Goal: Task Accomplishment & Management: Manage account settings

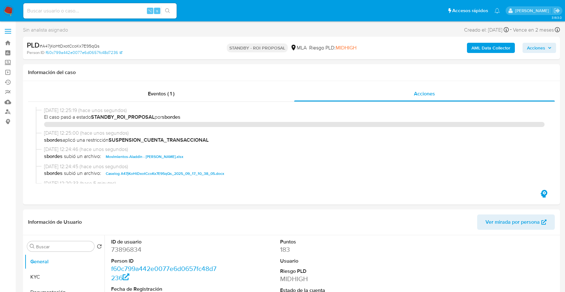
select select "10"
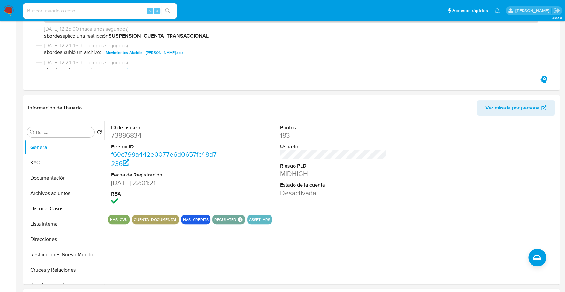
scroll to position [171, 0]
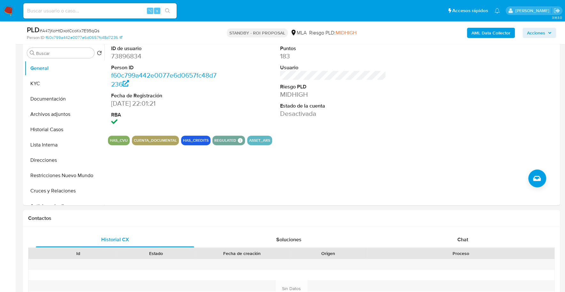
click at [82, 12] on input at bounding box center [99, 11] width 153 height 8
paste input "64670267"
type input "64670267"
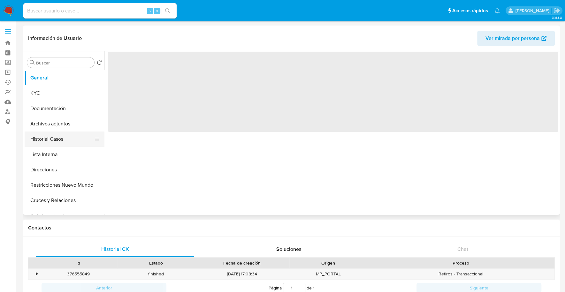
click at [61, 139] on button "Historial Casos" at bounding box center [62, 139] width 75 height 15
select select "10"
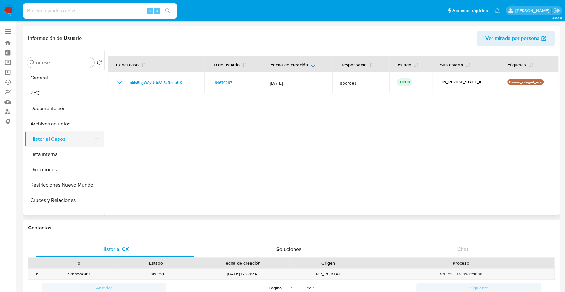
click at [62, 139] on button "Historial Casos" at bounding box center [62, 139] width 75 height 15
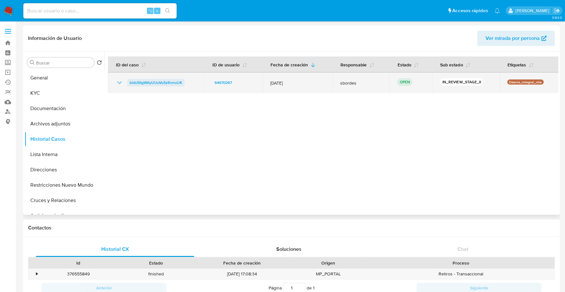
click at [152, 83] on span "bids5ItgWAyUUuVu5zRonuUK" at bounding box center [156, 83] width 52 height 8
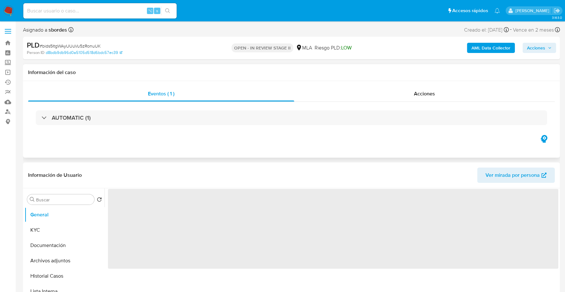
select select "10"
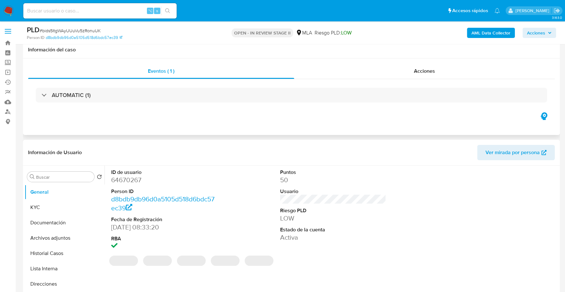
scroll to position [127, 0]
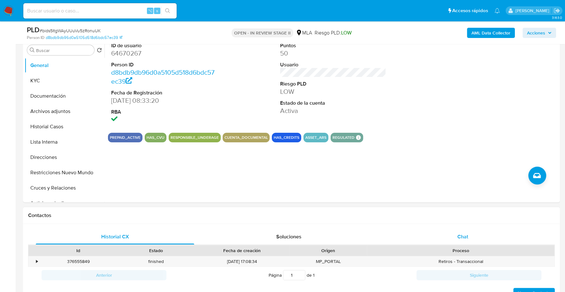
click at [473, 237] on div "Chat" at bounding box center [462, 236] width 158 height 15
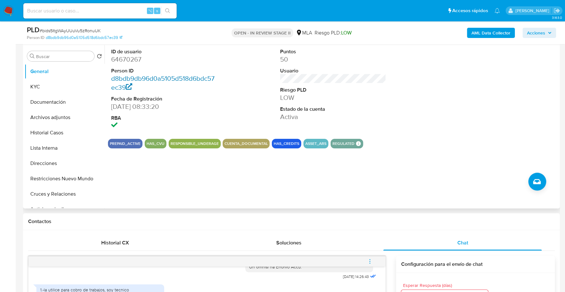
scroll to position [56, 0]
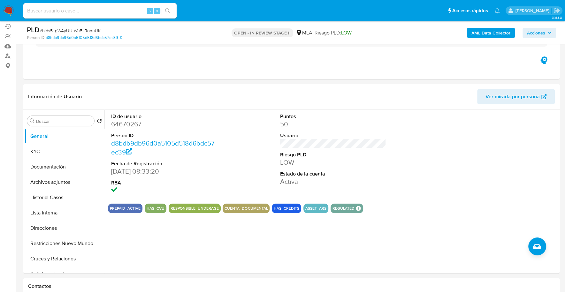
click at [111, 10] on input at bounding box center [99, 11] width 153 height 8
paste input "64670267"
type input "64670267"
click at [62, 149] on button "KYC" at bounding box center [62, 151] width 75 height 15
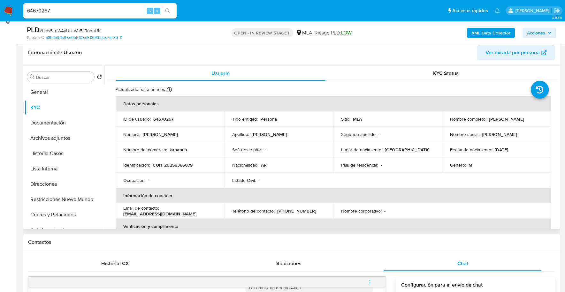
scroll to position [108, 0]
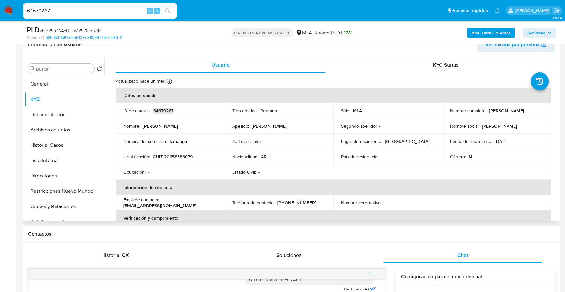
copy p "64670267"
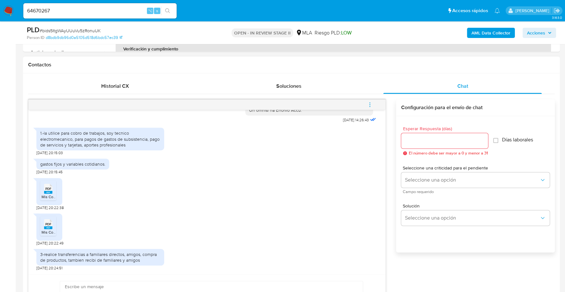
scroll to position [309, 0]
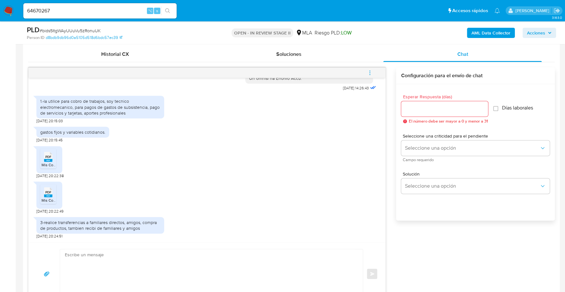
click at [45, 161] on icon "PDF" at bounding box center [48, 156] width 8 height 11
click at [44, 195] on rect at bounding box center [48, 195] width 8 height 3
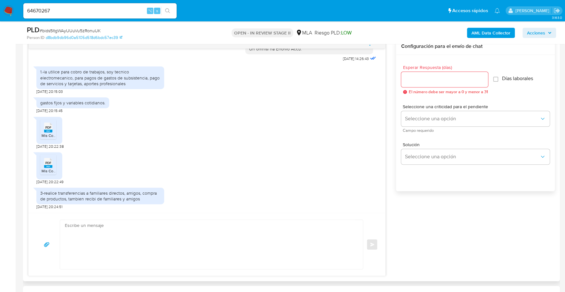
scroll to position [339, 0]
click at [106, 222] on textarea at bounding box center [210, 243] width 290 height 49
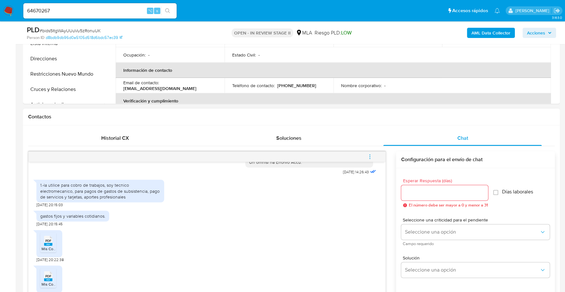
scroll to position [308, 0]
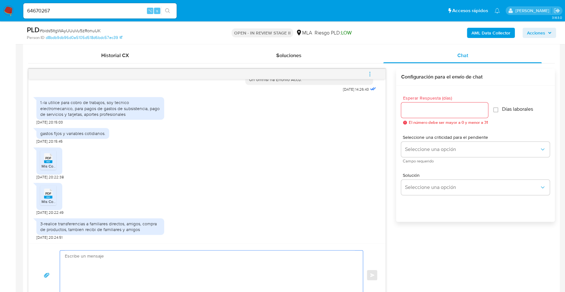
click at [80, 272] on textarea at bounding box center [210, 275] width 290 height 49
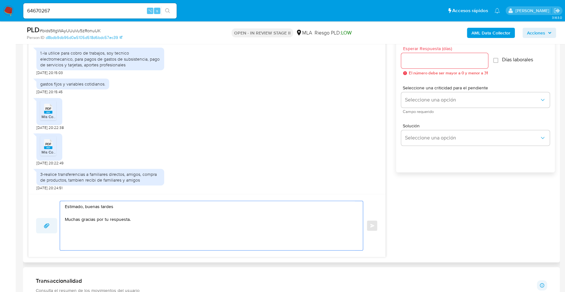
scroll to position [357, 0]
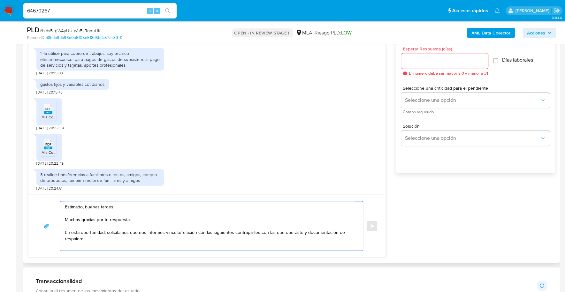
paste textarea "- Ezequiel German Vechio - CUIT 20258125232 (ACTIVIDAD: Servicios personales n.…"
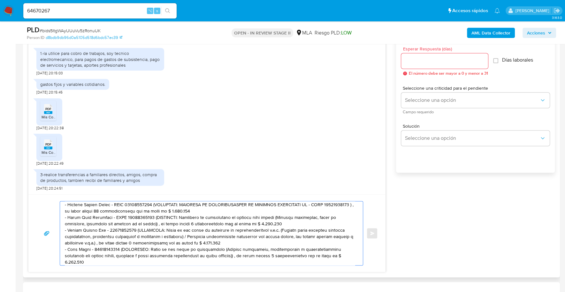
scroll to position [68, 0]
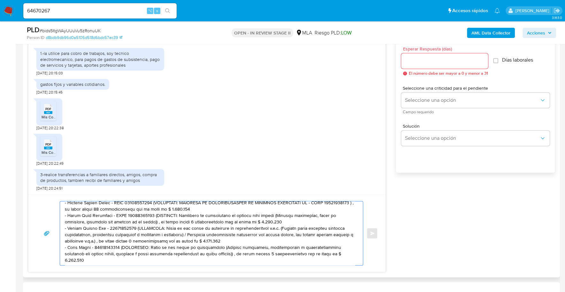
drag, startPoint x: 344, startPoint y: 256, endPoint x: 120, endPoint y: 245, distance: 224.0
click at [120, 245] on textarea at bounding box center [210, 233] width 290 height 64
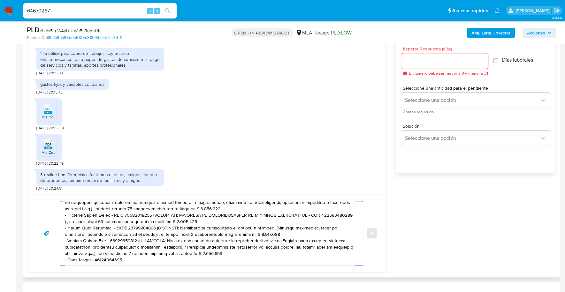
scroll to position [62, 0]
click at [91, 253] on textarea at bounding box center [210, 233] width 290 height 64
drag, startPoint x: 249, startPoint y: 246, endPoint x: 135, endPoint y: 235, distance: 114.9
click at [135, 235] on textarea at bounding box center [210, 233] width 290 height 64
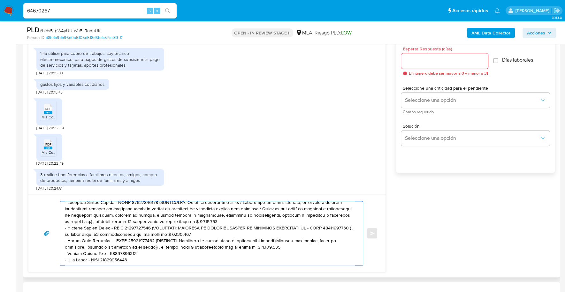
scroll to position [49, 0]
click at [107, 244] on textarea at bounding box center [210, 233] width 290 height 64
drag, startPoint x: 286, startPoint y: 239, endPoint x: 153, endPoint y: 233, distance: 133.6
click at [153, 233] on textarea at bounding box center [210, 233] width 290 height 64
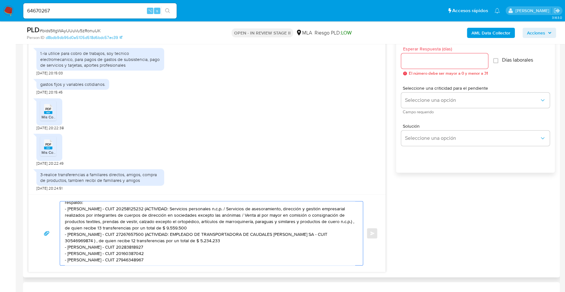
scroll to position [42, 0]
drag, startPoint x: 232, startPoint y: 233, endPoint x: 154, endPoint y: 227, distance: 78.8
click at [154, 227] on textarea "Estimado, buenas tardes Muchas gracias por tu respuesta. En esta oportunidad, s…" at bounding box center [210, 233] width 290 height 64
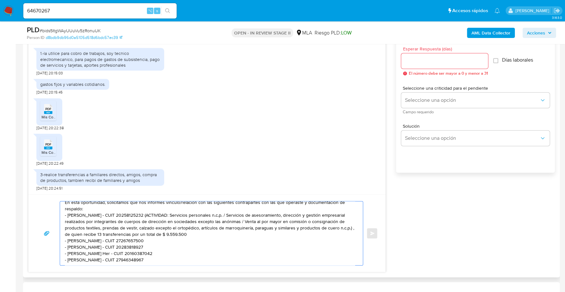
scroll to position [36, 0]
drag, startPoint x: 249, startPoint y: 230, endPoint x: 161, endPoint y: 224, distance: 88.3
click at [161, 224] on textarea "Estimado, buenas tardes Muchas gracias por tu respuesta. En esta oportunidad, s…" at bounding box center [210, 233] width 290 height 64
click at [196, 224] on textarea "Estimado, buenas tardes Muchas gracias por tu respuesta. En esta oportunidad, s…" at bounding box center [210, 233] width 290 height 64
drag, startPoint x: 256, startPoint y: 228, endPoint x: 159, endPoint y: 208, distance: 98.5
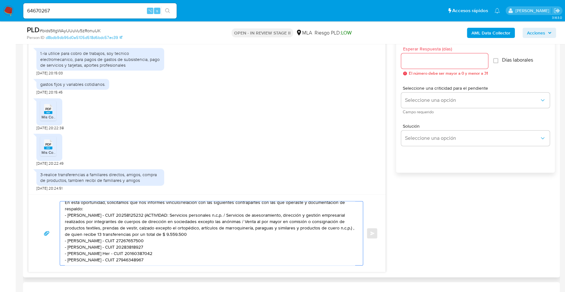
click at [159, 208] on textarea "Estimado, buenas tardes Muchas gracias por tu respuesta. En esta oportunidad, s…" at bounding box center [210, 233] width 290 height 64
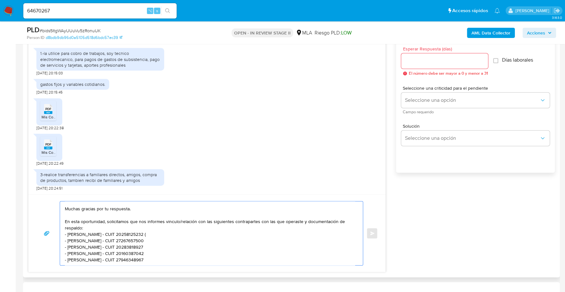
scroll to position [17, 0]
drag, startPoint x: 102, startPoint y: 246, endPoint x: 149, endPoint y: 248, distance: 47.3
click at [102, 246] on textarea "Estimado, buenas tardes Muchas gracias por tu respuesta. En esta oportunidad, s…" at bounding box center [210, 233] width 290 height 64
click at [150, 253] on textarea "Estimado, buenas tardes Muchas gracias por tu respuesta. En esta oportunidad, s…" at bounding box center [210, 233] width 290 height 64
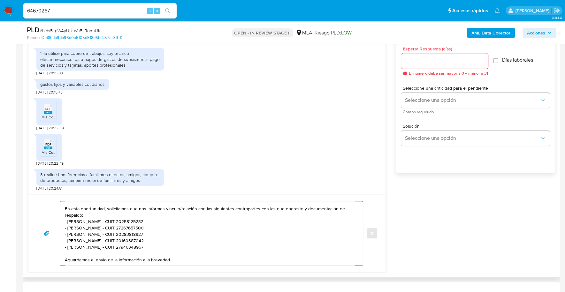
scroll to position [34, 0]
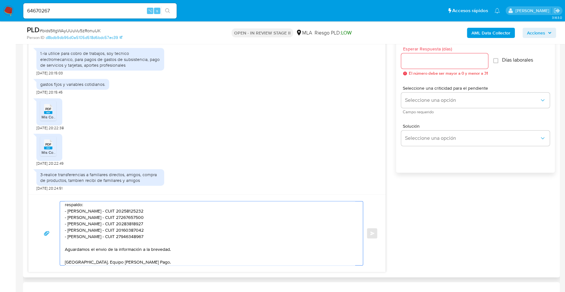
type textarea "Estimado, buenas tardes Muchas gracias por tu respuesta. En esta oportunidad, s…"
click at [426, 57] on input "Esperar Respuesta (días)" at bounding box center [444, 61] width 87 height 8
type input "1"
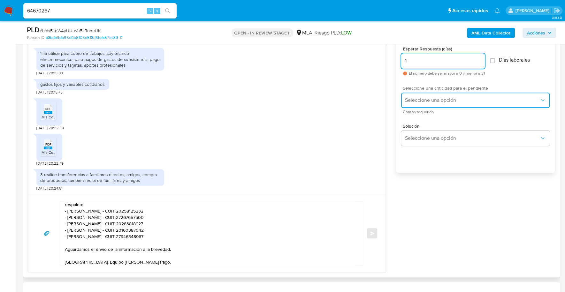
click at [429, 96] on button "Seleccione una opción" at bounding box center [475, 100] width 148 height 15
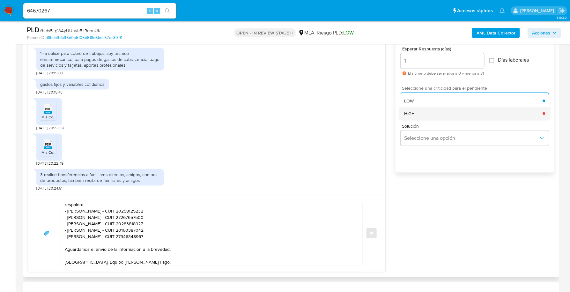
click at [422, 113] on div "HIGH" at bounding box center [473, 113] width 139 height 13
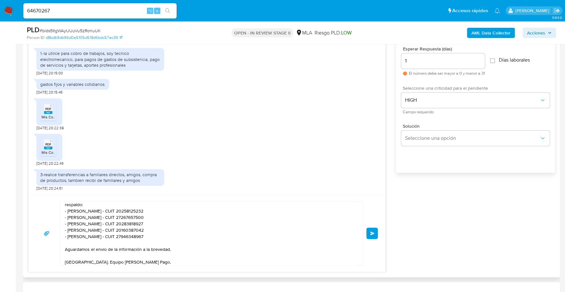
click at [370, 236] on button "Enviar" at bounding box center [371, 233] width 11 height 11
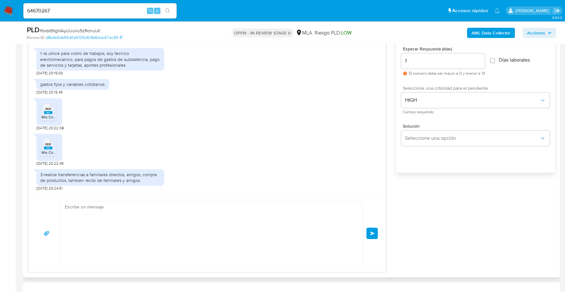
scroll to position [461, 0]
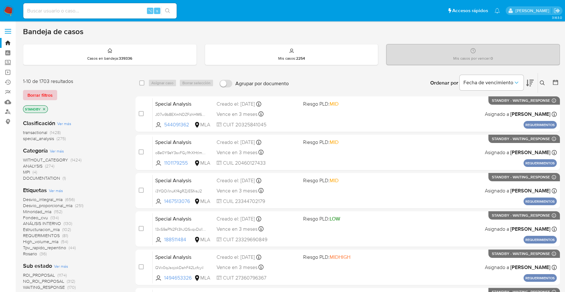
click at [45, 91] on span "Borrar filtros" at bounding box center [39, 95] width 25 height 9
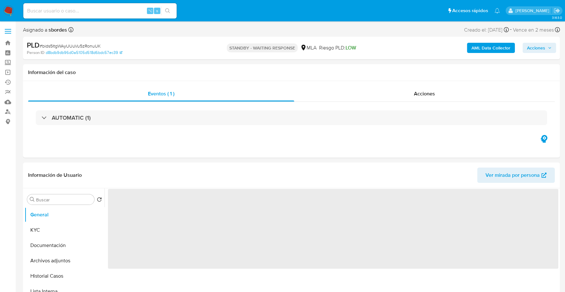
select select "10"
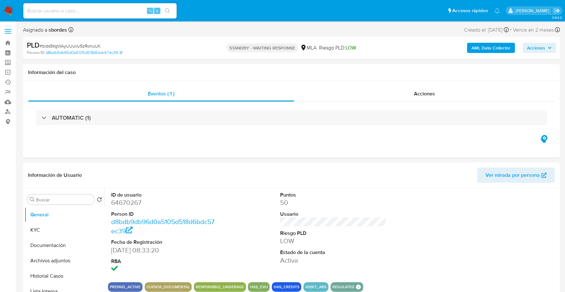
click at [126, 10] on input at bounding box center [99, 11] width 153 height 8
paste input "dbC8eVcI1HxqVReWofbZr962"
type input "dbC8eVcI1HxqVReWofbZr962"
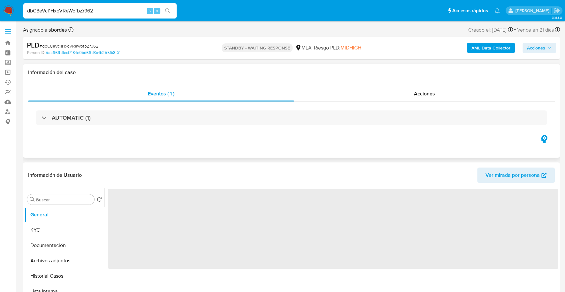
select select "10"
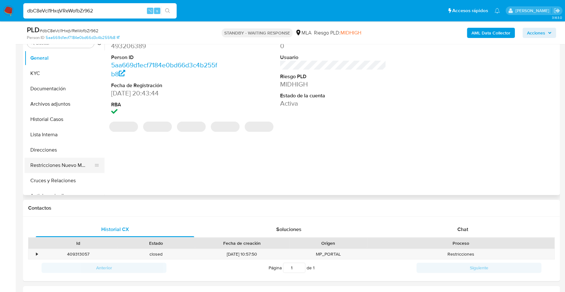
scroll to position [134, 0]
click at [54, 122] on button "Historial Casos" at bounding box center [62, 119] width 75 height 15
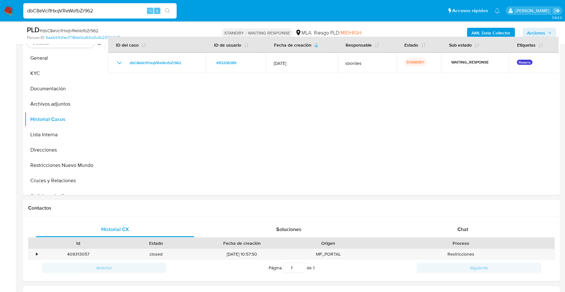
drag, startPoint x: 111, startPoint y: 10, endPoint x: 44, endPoint y: 12, distance: 66.8
click at [44, 13] on input "dbC8eVcI1HxqVReWofbZr962" at bounding box center [99, 11] width 153 height 8
click at [98, 7] on input "dbC8eVcI1HxqVReWofbZr962" at bounding box center [99, 11] width 153 height 8
drag, startPoint x: 116, startPoint y: 10, endPoint x: 35, endPoint y: 10, distance: 81.4
click at [39, 10] on input "dbC8eVcI1HxqVReWofbZr962" at bounding box center [99, 11] width 153 height 8
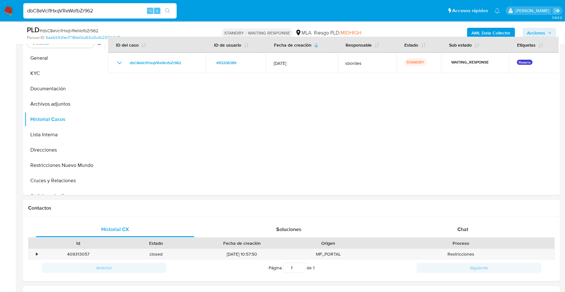
click at [113, 8] on input "dbC8eVcI1HxqVReWofbZr962" at bounding box center [99, 11] width 153 height 8
drag, startPoint x: 116, startPoint y: 10, endPoint x: 5, endPoint y: 10, distance: 110.4
click at [5, 10] on nav "Pausado Ver notificaciones dbC8eVcI1HxqVReWofbZr962 ⌥ s Accesos rápidos Presion…" at bounding box center [282, 10] width 565 height 21
paste input "hDvK2Gxz7fqVD3T7kEk8ggRg"
type input "hDvK2Gxz7fqVD3T7kEk8ggRg"
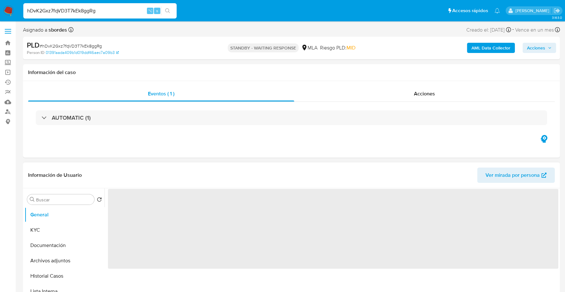
select select "10"
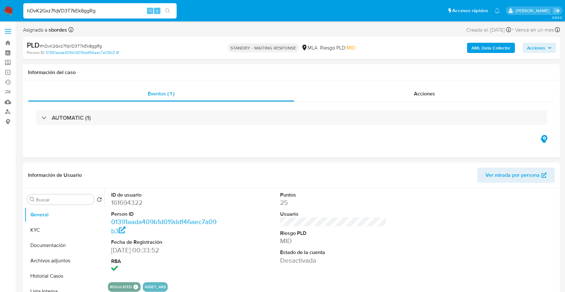
drag, startPoint x: 108, startPoint y: 13, endPoint x: 5, endPoint y: 11, distance: 103.4
click at [5, 11] on nav "Pausado Ver notificaciones hDvK2Gxz7fqVD3T7kEk8ggRg ⌥ s Accesos rápidos Presion…" at bounding box center [282, 10] width 565 height 21
paste input "YmmvMSeVHR3wk4fZPRyyUPz3"
type input "YmmvMSeVHR3wk4fZPRyyUPz3"
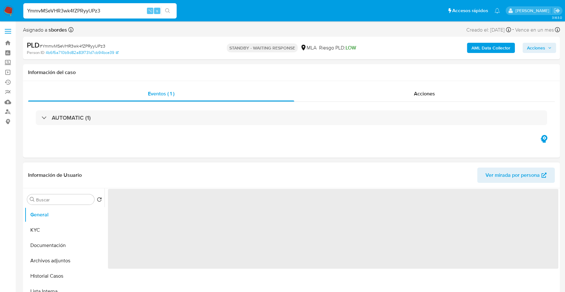
select select "10"
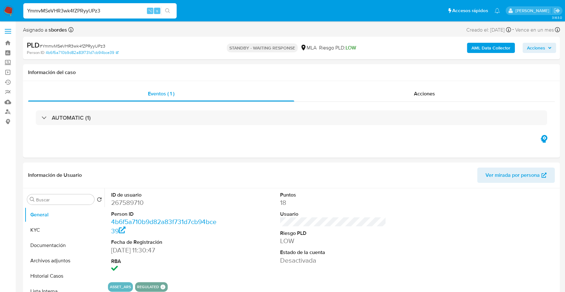
drag, startPoint x: 116, startPoint y: 10, endPoint x: 27, endPoint y: 10, distance: 88.4
click at [27, 10] on input "YmmvMSeVHR3wk4fZPRyyUPz3" at bounding box center [99, 11] width 153 height 8
paste input "U2INqKRLISCTM0MtFY8cqual"
type input "U2INqKRLISCTM0MtFY8cqual"
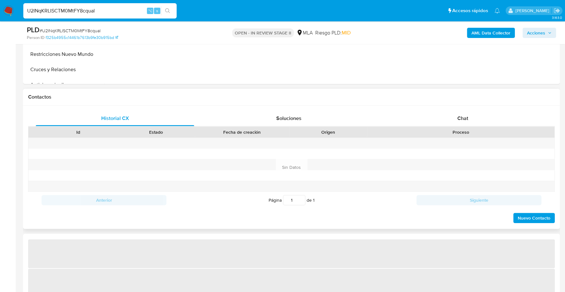
scroll to position [247, 0]
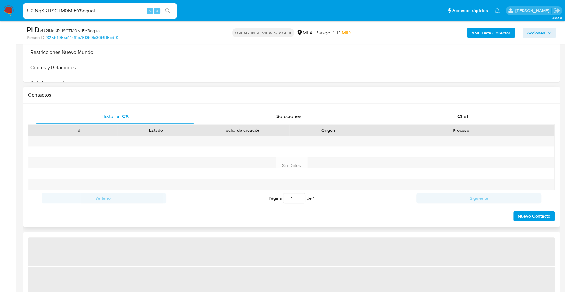
select select "10"
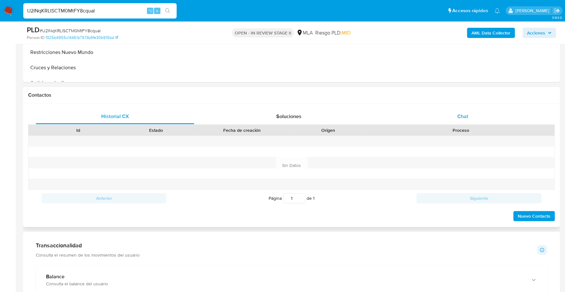
click at [441, 120] on div "Chat" at bounding box center [462, 116] width 158 height 15
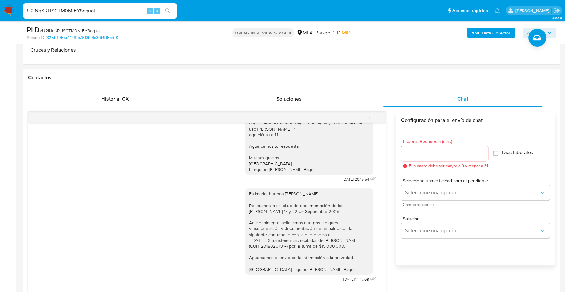
scroll to position [261, 0]
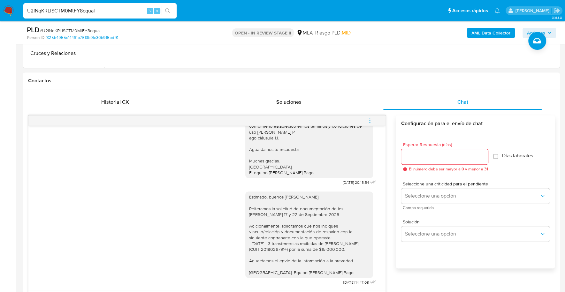
drag, startPoint x: 107, startPoint y: 12, endPoint x: -8, endPoint y: 9, distance: 115.3
paste input "327851867"
type input "327851867"
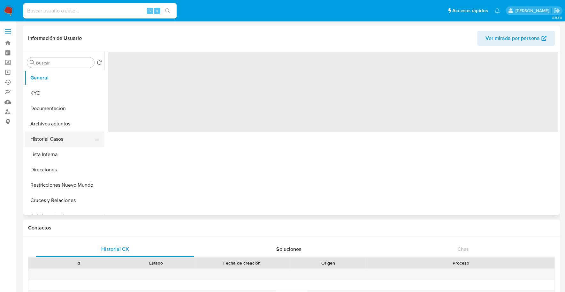
click at [55, 139] on button "Historial Casos" at bounding box center [62, 139] width 75 height 15
select select "10"
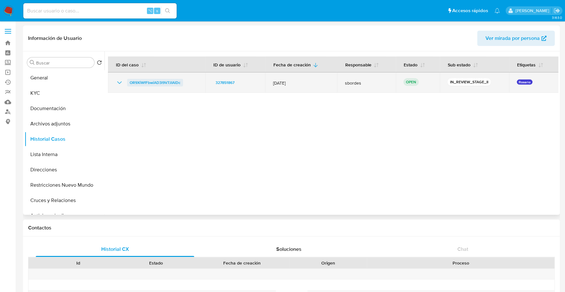
click at [162, 85] on span "OR9XiWfFbwiAD3l9V7JIAlDc" at bounding box center [155, 83] width 51 height 8
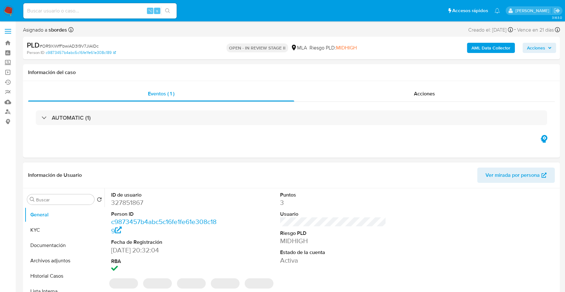
select select "10"
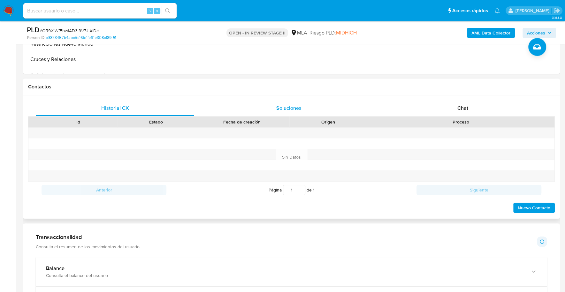
scroll to position [232, 0]
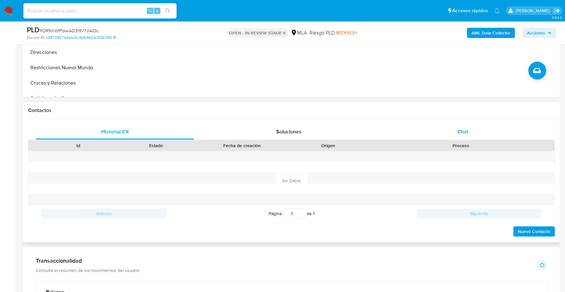
click at [458, 128] on span "Chat" at bounding box center [462, 131] width 11 height 7
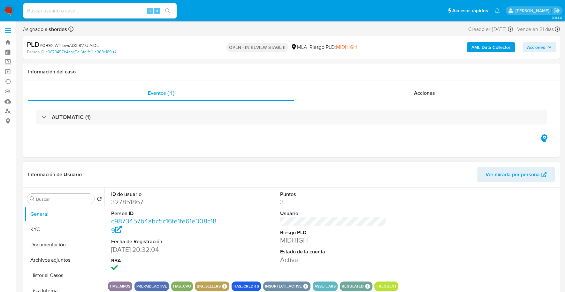
scroll to position [0, 0]
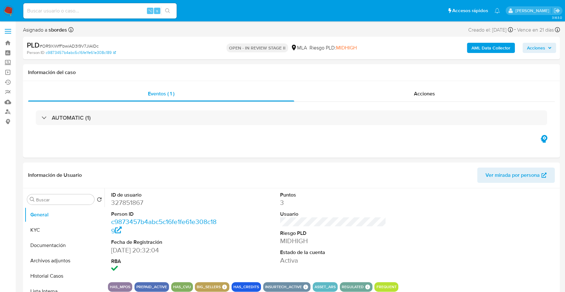
click at [71, 11] on input at bounding box center [99, 11] width 153 height 8
paste input "327851867"
type input "327851867"
click at [37, 223] on button "KYC" at bounding box center [62, 229] width 75 height 15
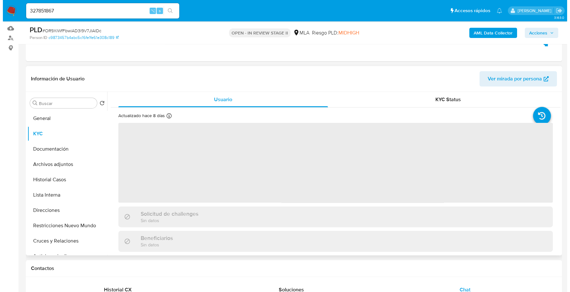
scroll to position [73, 0]
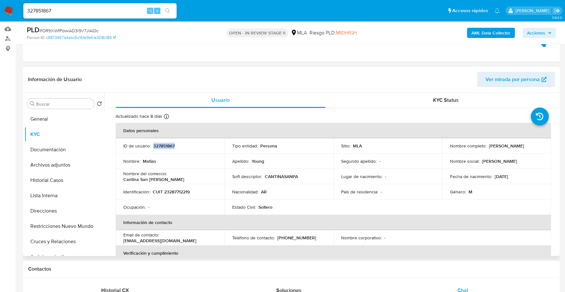
copy p "327851867"
click at [477, 30] on b "AML Data Collector" at bounding box center [490, 33] width 39 height 10
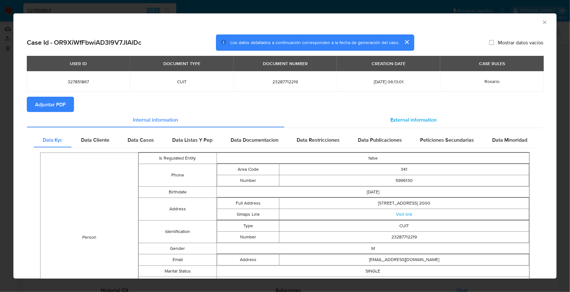
click at [419, 121] on span "External information" at bounding box center [414, 119] width 46 height 7
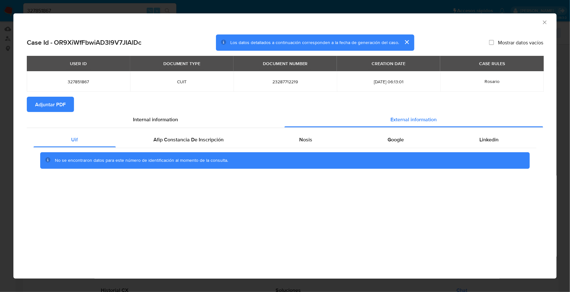
click at [207, 149] on div "No se encontraron datos para este número de identificación al momento de la con…" at bounding box center [285, 161] width 503 height 26
click at [211, 137] on span "Afip Constancia De Inscripción" at bounding box center [189, 139] width 70 height 7
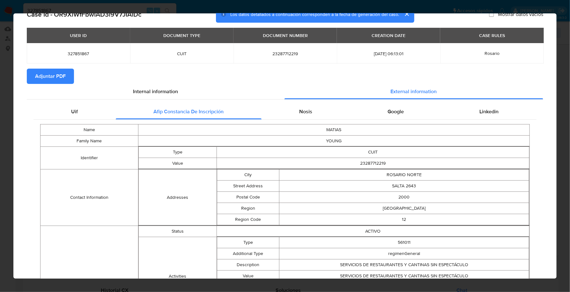
scroll to position [0, 0]
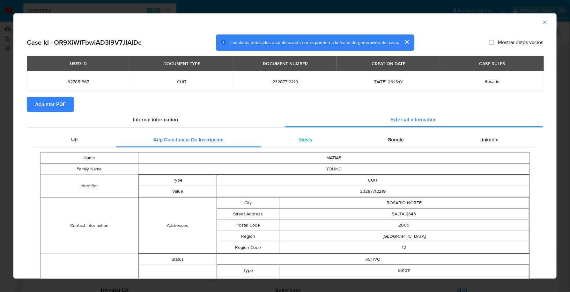
click at [298, 146] on div "Nosis" at bounding box center [306, 139] width 89 height 15
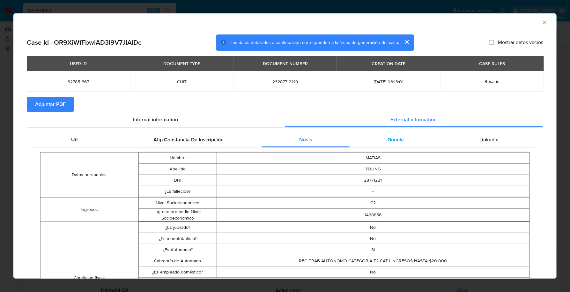
click at [404, 146] on div "Google" at bounding box center [396, 139] width 92 height 15
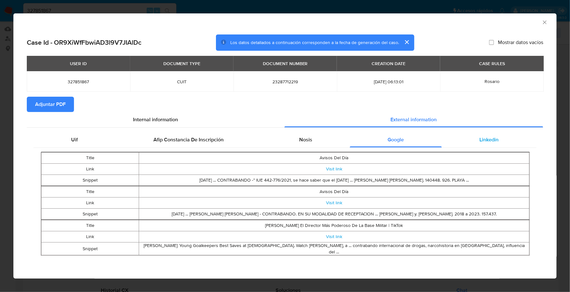
click at [490, 140] on span "Linkedin" at bounding box center [489, 139] width 19 height 7
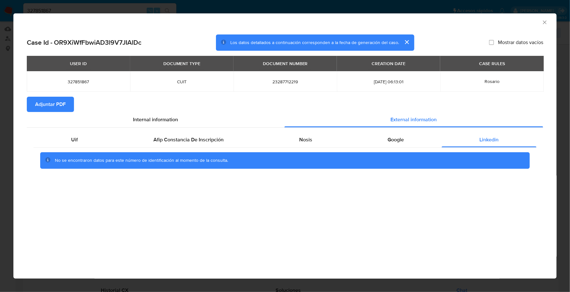
click at [54, 104] on span "Adjuntar PDF" at bounding box center [50, 104] width 31 height 14
drag, startPoint x: 544, startPoint y: 22, endPoint x: 540, endPoint y: 23, distance: 4.1
click at [544, 22] on icon "Cerrar ventana" at bounding box center [545, 22] width 6 height 6
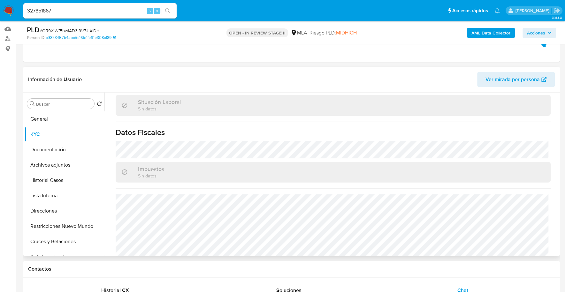
scroll to position [348, 0]
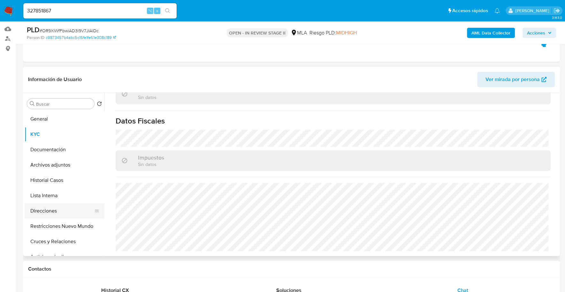
click at [40, 212] on button "Direcciones" at bounding box center [62, 210] width 75 height 15
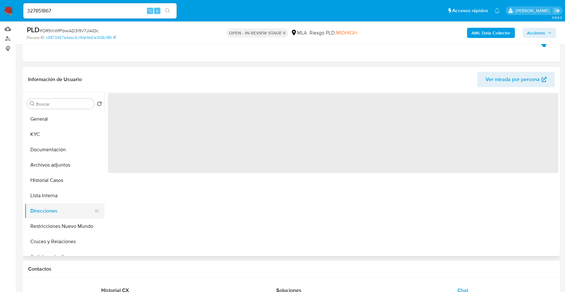
scroll to position [0, 0]
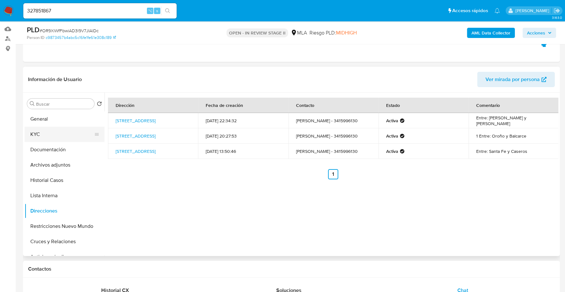
click at [41, 136] on button "KYC" at bounding box center [62, 134] width 75 height 15
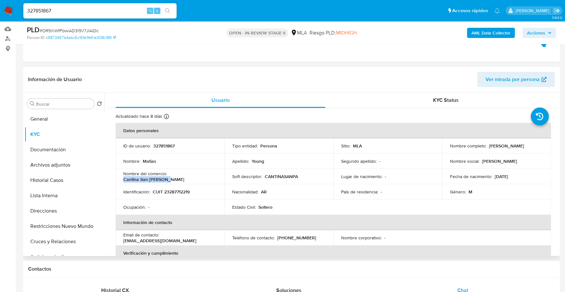
drag, startPoint x: 169, startPoint y: 177, endPoint x: 219, endPoint y: 176, distance: 50.4
click at [219, 176] on td "Nombre del comercio : Cantina San Patricio" at bounding box center [170, 176] width 109 height 15
copy p "Cantina San Patricio"
copy p "23287712219"
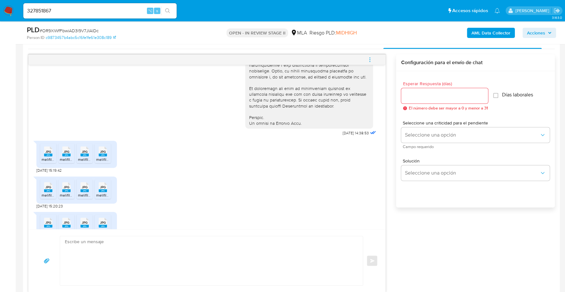
scroll to position [313, 0]
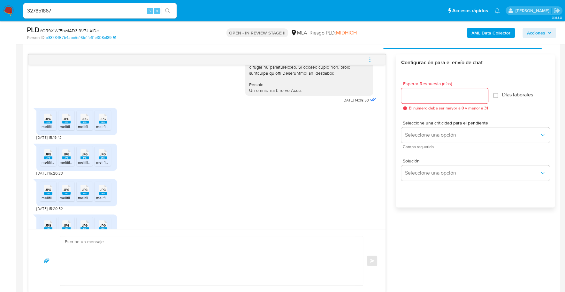
click at [43, 124] on div "JPG JPG" at bounding box center [47, 118] width 13 height 12
click at [69, 124] on rect at bounding box center [66, 122] width 8 height 3
click at [79, 124] on div "JPG JPG" at bounding box center [84, 118] width 13 height 12
click at [98, 124] on div "JPG JPG" at bounding box center [102, 118] width 13 height 12
click at [102, 159] on rect at bounding box center [103, 157] width 8 height 3
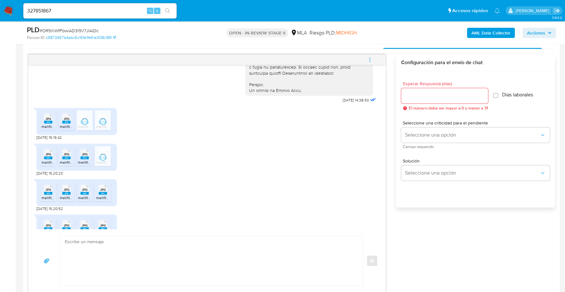
click at [81, 159] on rect at bounding box center [84, 157] width 8 height 3
click at [68, 159] on rect at bounding box center [66, 157] width 8 height 3
click at [45, 159] on rect at bounding box center [48, 157] width 8 height 3
click at [47, 192] on span "JPG" at bounding box center [48, 190] width 6 height 4
click at [65, 195] on rect at bounding box center [66, 193] width 8 height 3
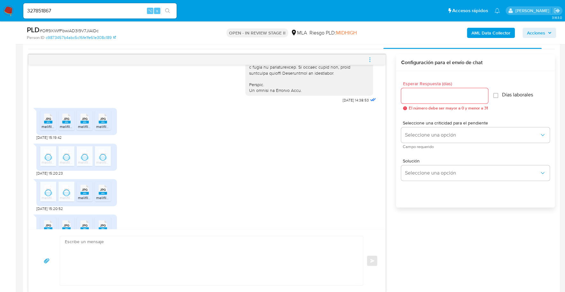
click at [83, 200] on span "melifile8664482890157105328.jpg" at bounding box center [107, 197] width 59 height 5
click at [105, 200] on span "melifile1096617530149780475.jpg" at bounding box center [124, 197] width 57 height 5
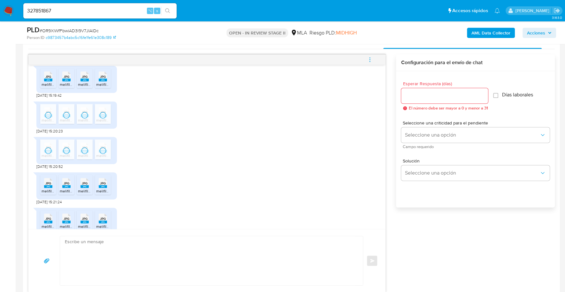
scroll to position [361, 0]
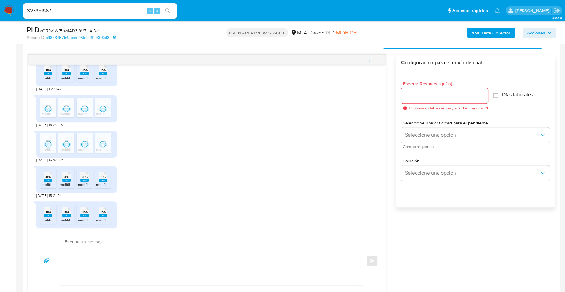
click at [101, 179] on span "JPG" at bounding box center [103, 177] width 6 height 4
click at [82, 179] on span "JPG" at bounding box center [85, 177] width 6 height 4
click at [68, 179] on span "JPG" at bounding box center [67, 177] width 6 height 4
click at [50, 179] on span "JPG" at bounding box center [48, 177] width 6 height 4
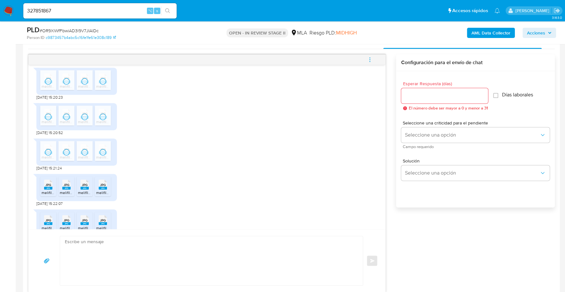
scroll to position [407, 0]
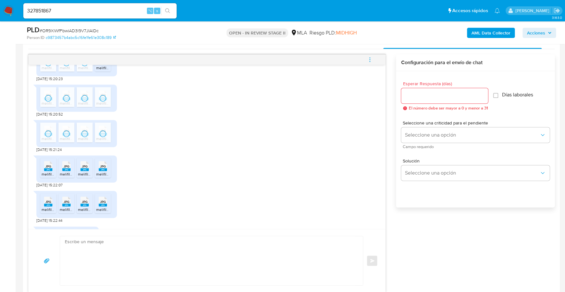
click at [49, 171] on rect at bounding box center [48, 169] width 8 height 3
click at [65, 177] on span "melifile4819465042689547597.jpg" at bounding box center [89, 173] width 59 height 5
click at [87, 177] on span "melifile1185418252047868415.jpg" at bounding box center [106, 173] width 57 height 5
click at [100, 172] on icon "JPG" at bounding box center [103, 166] width 8 height 11
click at [49, 207] on rect at bounding box center [48, 205] width 8 height 3
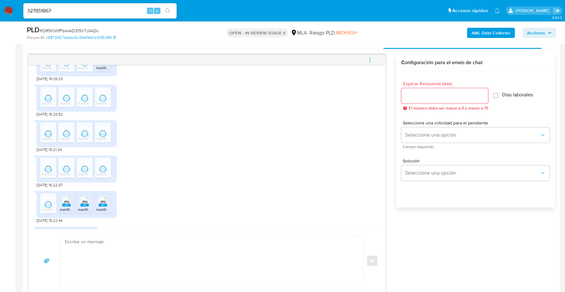
click at [69, 207] on rect at bounding box center [66, 205] width 8 height 3
click at [86, 207] on rect at bounding box center [84, 205] width 8 height 3
click at [98, 207] on div "JPG JPG" at bounding box center [102, 201] width 13 height 12
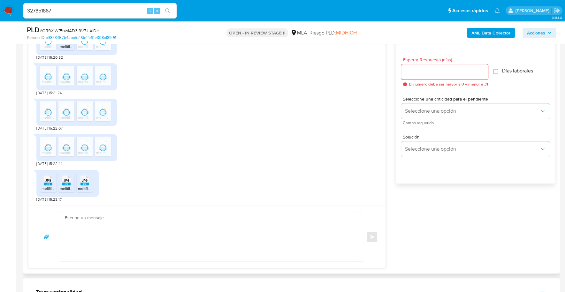
scroll to position [452, 0]
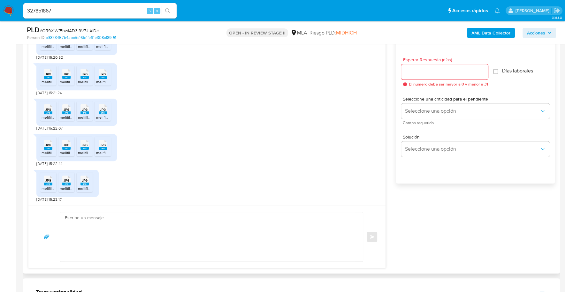
click at [50, 184] on rect at bounding box center [48, 184] width 8 height 3
click at [69, 185] on icon "JPG" at bounding box center [66, 180] width 8 height 11
click at [79, 184] on div "JPG JPG" at bounding box center [84, 180] width 13 height 12
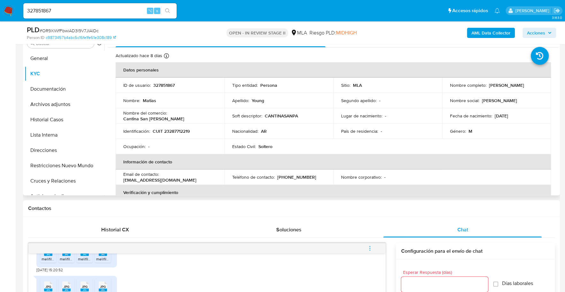
scroll to position [112, 0]
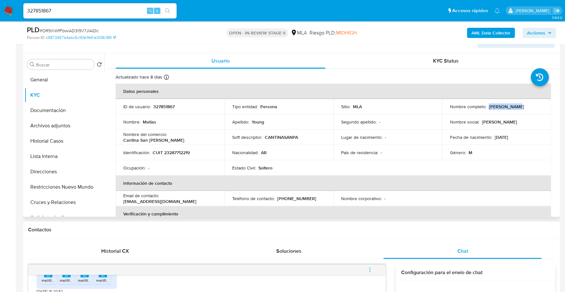
drag, startPoint x: 488, startPoint y: 105, endPoint x: 528, endPoint y: 106, distance: 39.9
click at [528, 106] on div "Nombre completo : Matias Young" at bounding box center [496, 107] width 94 height 6
copy p "Matias Young"
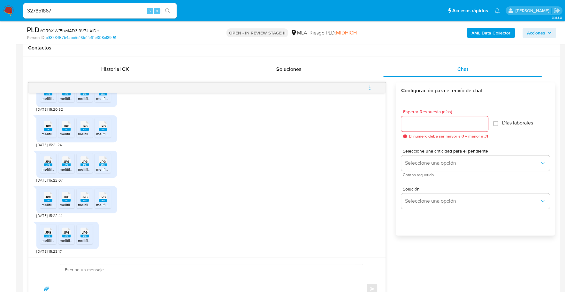
scroll to position [335, 0]
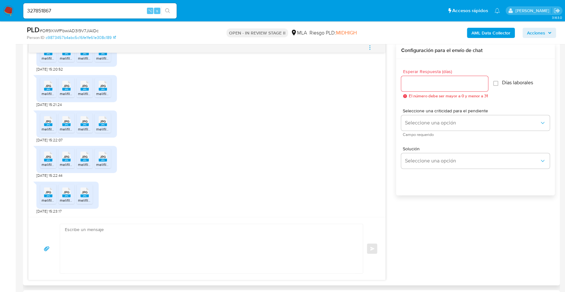
click at [138, 250] on textarea at bounding box center [210, 248] width 290 height 49
paste textarea "Hola, ¡Muchas gracias por tu respuesta! Confirmamos la recepción de la document…"
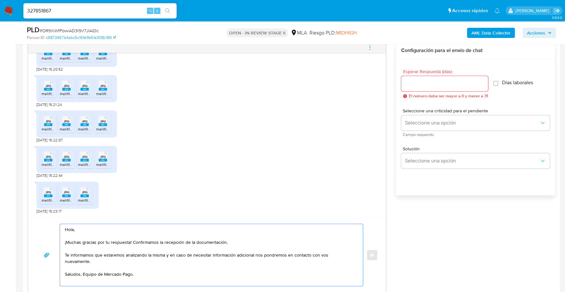
type textarea "Hola, ¡Muchas gracias por tu respuesta! Confirmamos la recepción de la document…"
click at [434, 82] on input "Esperar Respuesta (días)" at bounding box center [444, 83] width 87 height 8
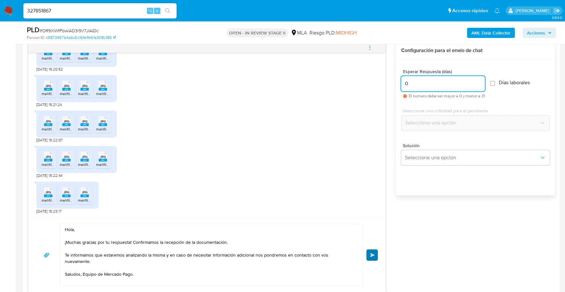
type input "0"
click at [372, 253] on span "Enviar" at bounding box center [372, 255] width 4 height 4
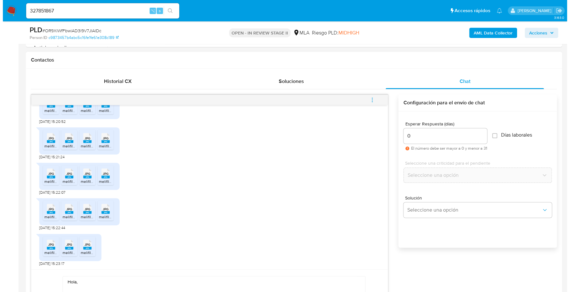
scroll to position [280, 0]
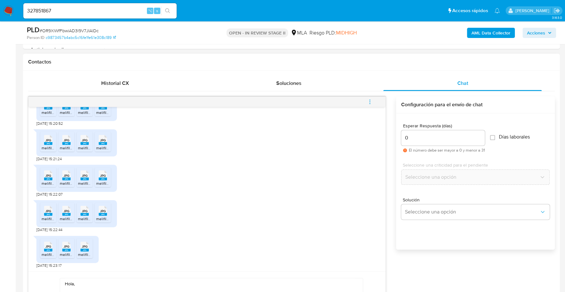
click at [369, 97] on span "menu-action" at bounding box center [370, 101] width 6 height 15
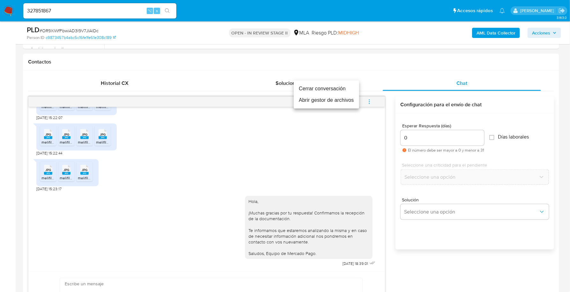
click at [332, 89] on li "Cerrar conversación" at bounding box center [326, 88] width 65 height 11
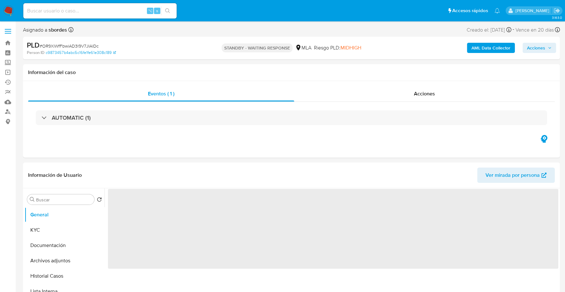
select select "10"
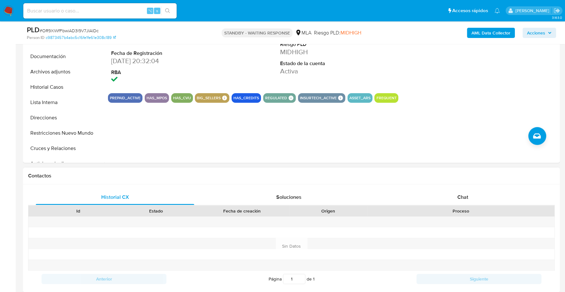
scroll to position [229, 0]
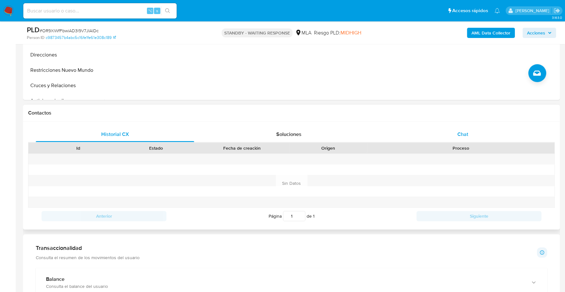
click at [473, 136] on div "Chat" at bounding box center [462, 134] width 158 height 15
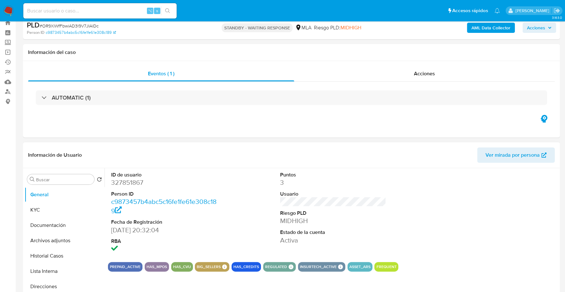
scroll to position [3, 0]
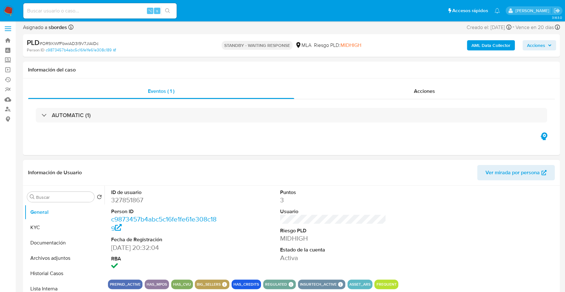
click at [504, 170] on span "Ver mirada por persona" at bounding box center [512, 172] width 54 height 15
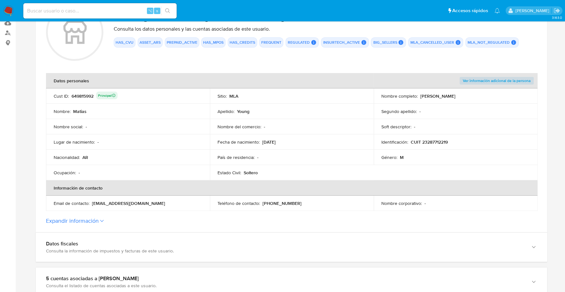
scroll to position [122, 0]
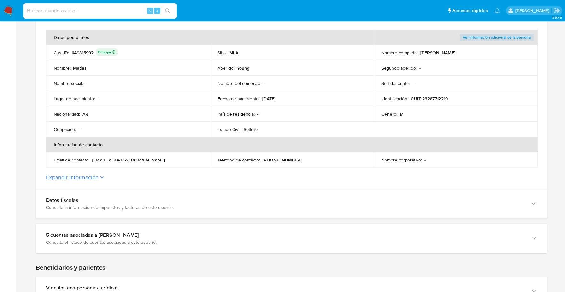
click at [91, 178] on button "Expandir información" at bounding box center [72, 177] width 53 height 7
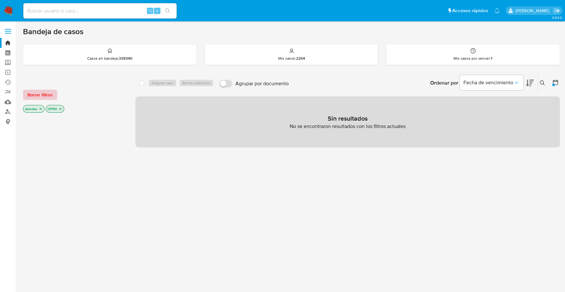
click at [41, 97] on span "Borrar filtros" at bounding box center [39, 94] width 25 height 9
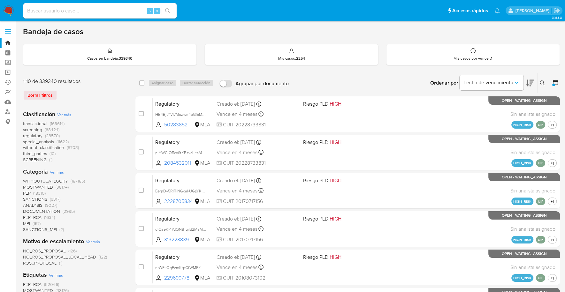
click at [541, 82] on icon at bounding box center [541, 82] width 5 height 5
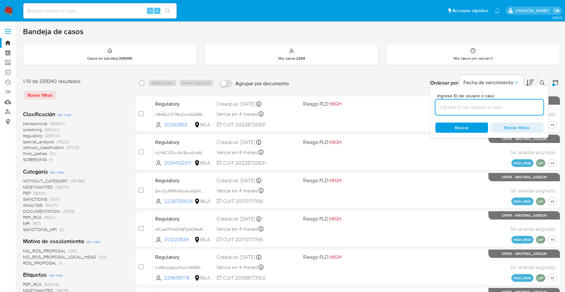
click at [491, 106] on input at bounding box center [489, 107] width 108 height 8
type input "OR9XiWfFbwiAD3l9V7JIAlDc"
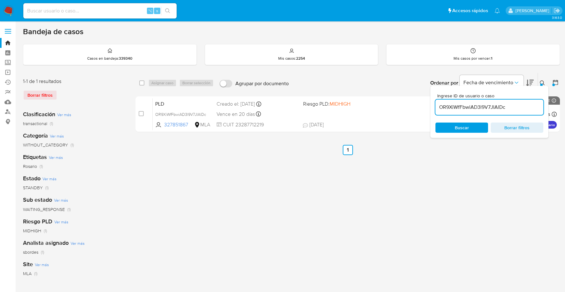
click at [542, 84] on div at bounding box center [541, 85] width 3 height 3
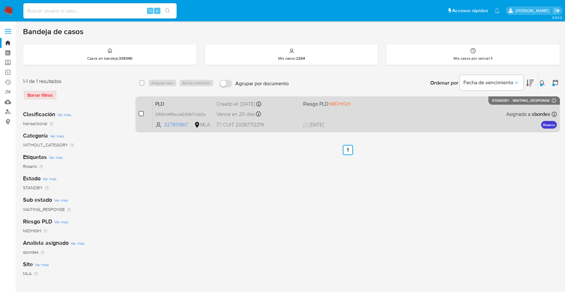
click at [141, 112] on input "checkbox" at bounding box center [141, 113] width 5 height 5
checkbox input "true"
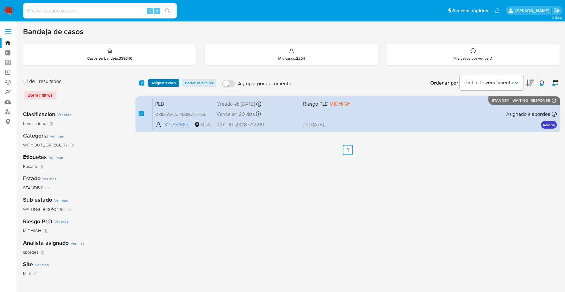
click at [162, 84] on span "Asignar 1 caso" at bounding box center [163, 83] width 25 height 6
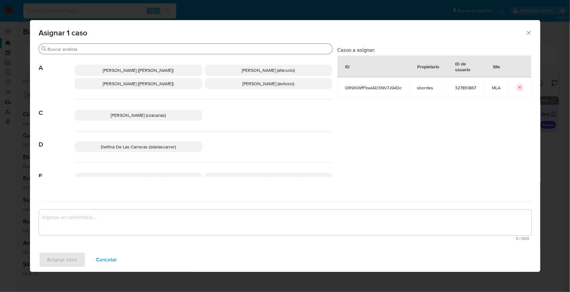
click at [113, 44] on div "Buscar" at bounding box center [186, 49] width 294 height 10
click at [115, 47] on input "Buscar" at bounding box center [189, 49] width 282 height 6
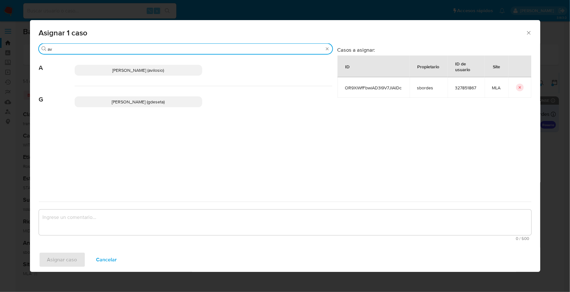
type input "a"
type input "sb"
click at [160, 72] on span "Stefania Bordes (sbordes)" at bounding box center [138, 70] width 53 height 6
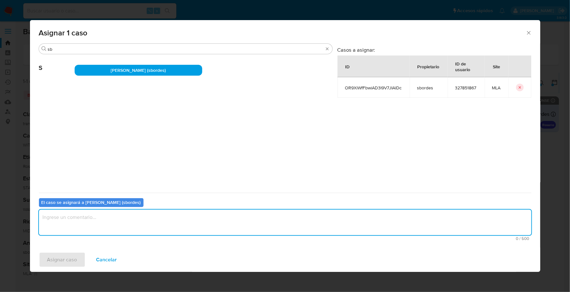
click at [151, 223] on textarea "assign-modal" at bounding box center [285, 223] width 493 height 26
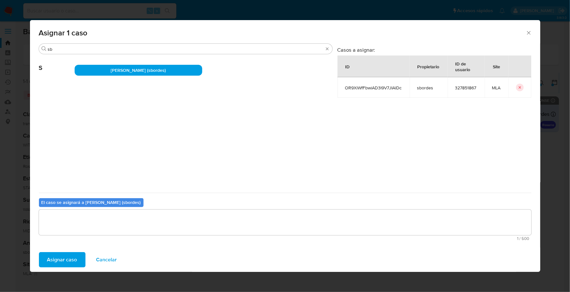
click at [74, 260] on span "Asignar caso" at bounding box center [62, 260] width 30 height 14
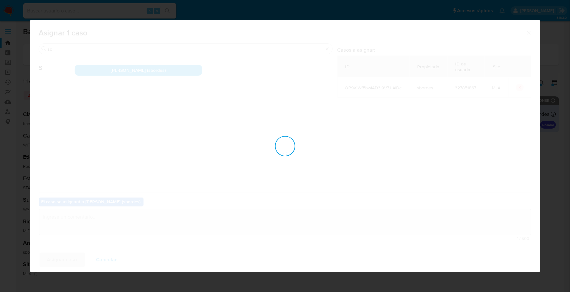
checkbox input "false"
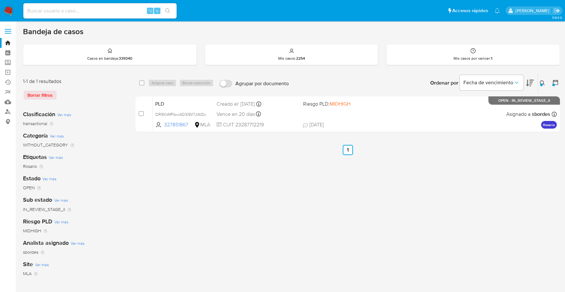
click at [544, 80] on icon at bounding box center [541, 82] width 5 height 5
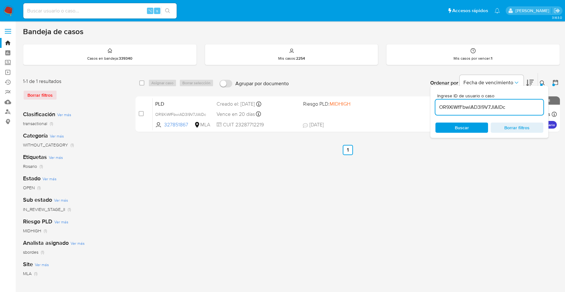
drag, startPoint x: 515, startPoint y: 106, endPoint x: 432, endPoint y: 105, distance: 82.4
click at [432, 105] on div "Ingrese ID de usuario o caso OR9XiWfFbwiAD3l9V7JIAlDc Buscar Borrar filtros" at bounding box center [489, 112] width 118 height 52
type input "dbC8eVcI1HxqVReWofbZr962"
click at [539, 79] on button at bounding box center [543, 83] width 11 height 8
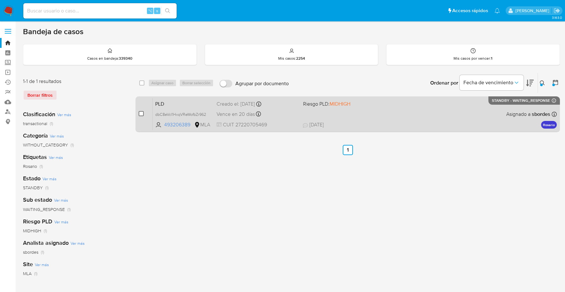
click at [139, 111] on input "checkbox" at bounding box center [141, 113] width 5 height 5
checkbox input "true"
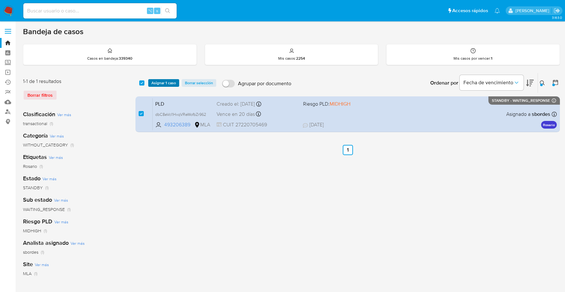
click at [159, 80] on span "Asignar 1 caso" at bounding box center [163, 83] width 25 height 6
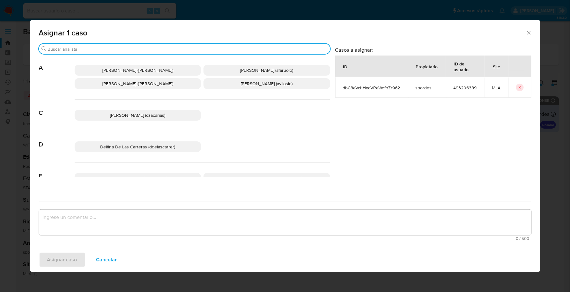
click at [104, 48] on input "Buscar" at bounding box center [188, 49] width 280 height 6
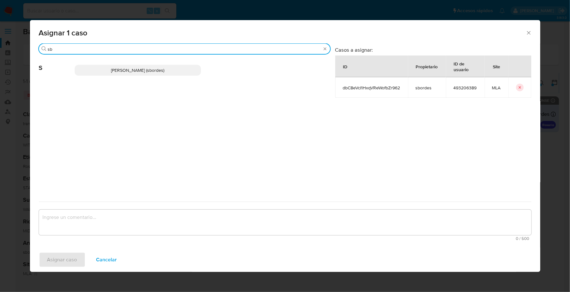
type input "sb"
click at [116, 71] on span "Stefania Bordes (sbordes)" at bounding box center [137, 70] width 53 height 6
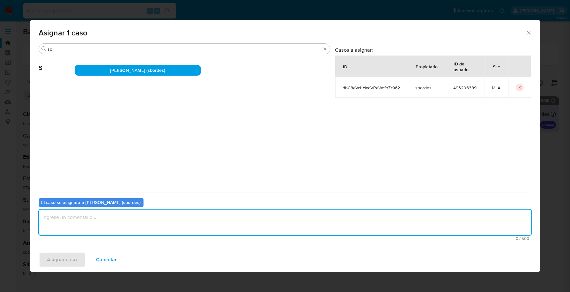
click at [102, 215] on textarea "assign-modal" at bounding box center [285, 223] width 493 height 26
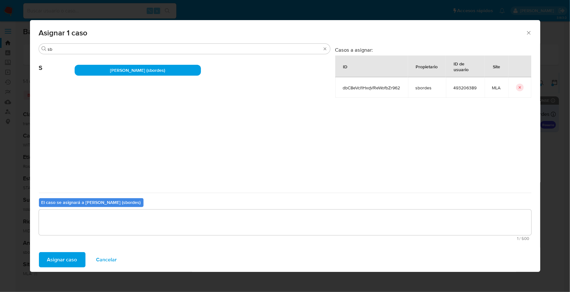
click at [59, 262] on span "Asignar caso" at bounding box center [62, 260] width 30 height 14
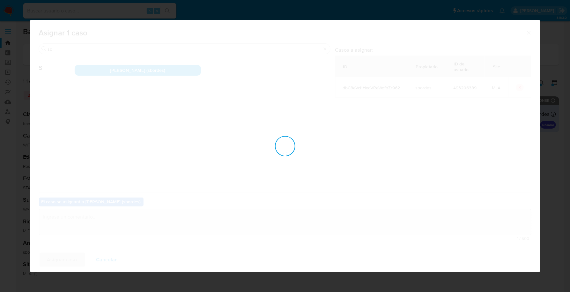
checkbox input "false"
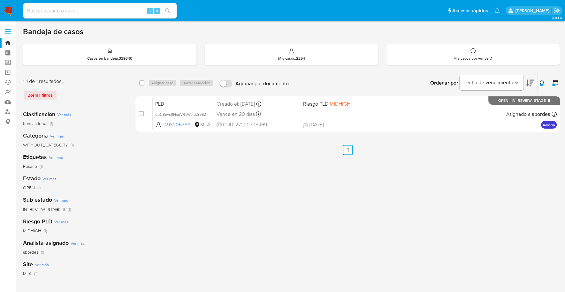
click at [8, 11] on img at bounding box center [8, 10] width 11 height 11
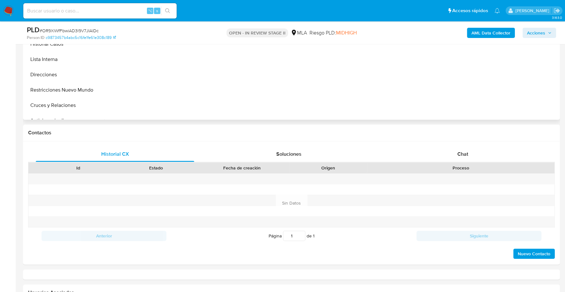
select select "10"
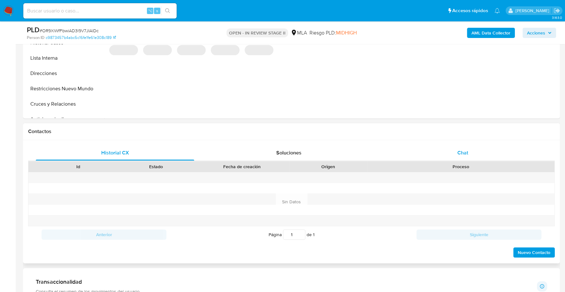
scroll to position [211, 0]
click at [475, 155] on div "Chat" at bounding box center [462, 152] width 158 height 15
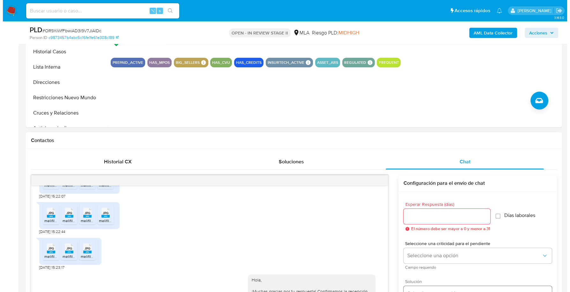
scroll to position [79, 0]
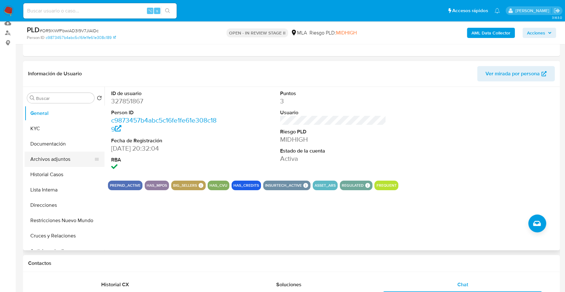
click at [60, 158] on button "Archivos adjuntos" at bounding box center [62, 159] width 75 height 15
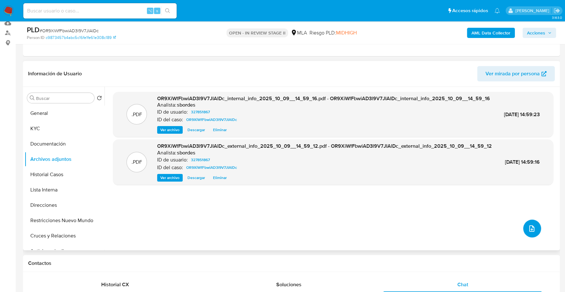
click at [533, 225] on button "upload-file" at bounding box center [532, 229] width 18 height 18
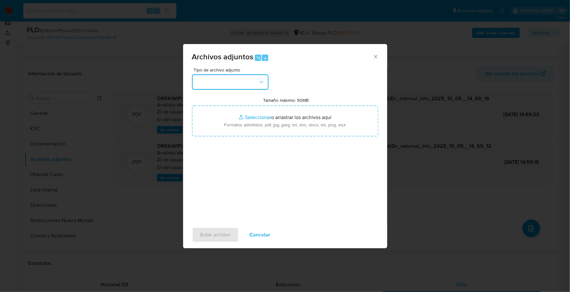
click at [246, 82] on button "button" at bounding box center [230, 81] width 77 height 15
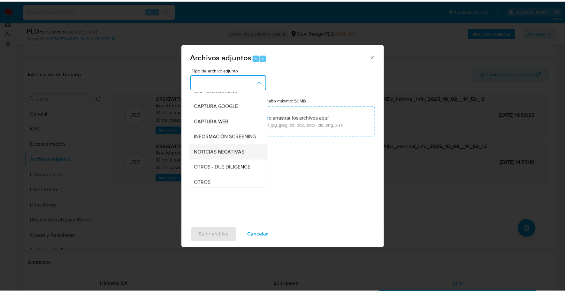
scroll to position [47, 0]
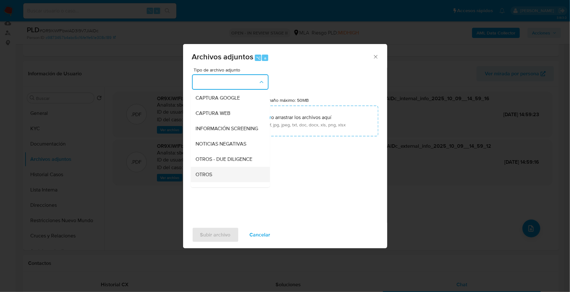
click at [221, 182] on div "OTROS" at bounding box center [228, 174] width 65 height 15
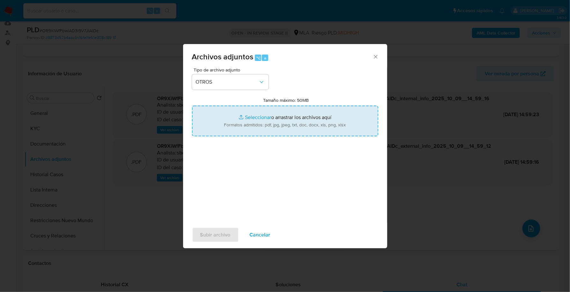
click at [250, 118] on input "Tamaño máximo: 50MB Seleccionar archivos" at bounding box center [285, 121] width 186 height 31
click at [260, 114] on input "Tamaño máximo: 50MB Seleccionar archivos" at bounding box center [285, 121] width 186 height 31
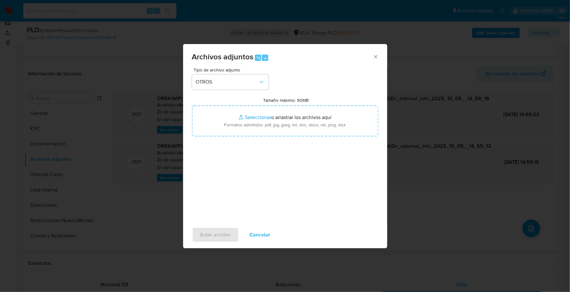
type input "C:\fakepath\Caselog OR9XiWfFbwiAD3l9V7JIAlDc_2025_09_17_18_56_46.docx"
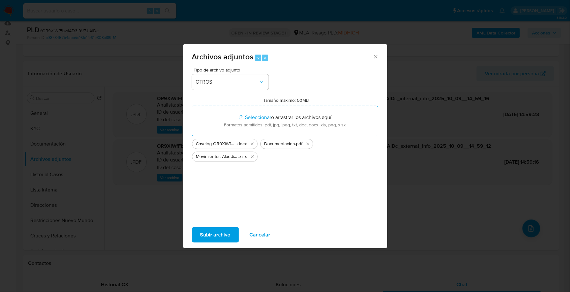
click at [216, 226] on div "Subir archivo Cancelar" at bounding box center [285, 235] width 204 height 24
click at [215, 230] on span "Subir archivo" at bounding box center [215, 235] width 30 height 14
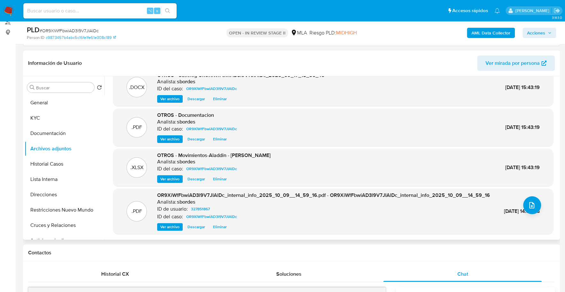
scroll to position [227, 0]
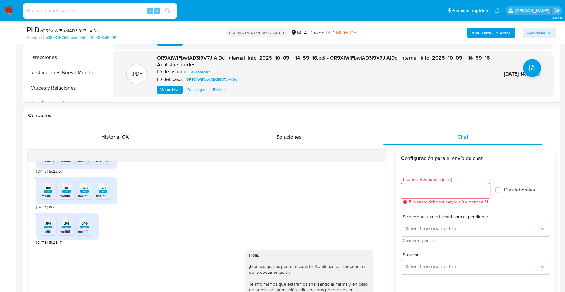
click at [541, 36] on span "Acciones" at bounding box center [536, 33] width 18 height 10
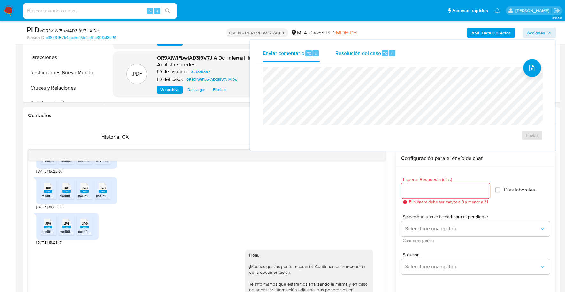
click at [354, 46] on div "Resolución del caso ⌥ r" at bounding box center [365, 53] width 61 height 17
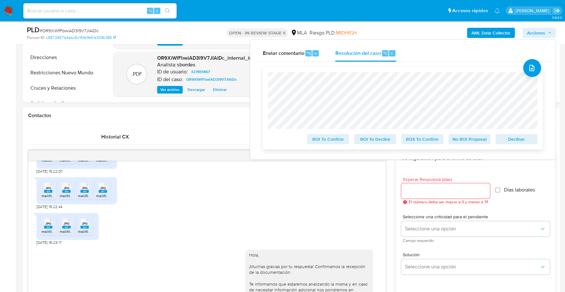
click at [475, 138] on span "No ROI Proposal" at bounding box center [469, 139] width 33 height 9
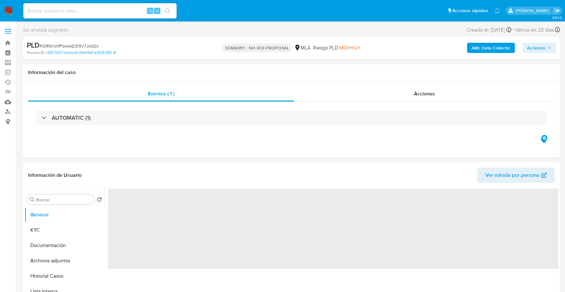
select select "10"
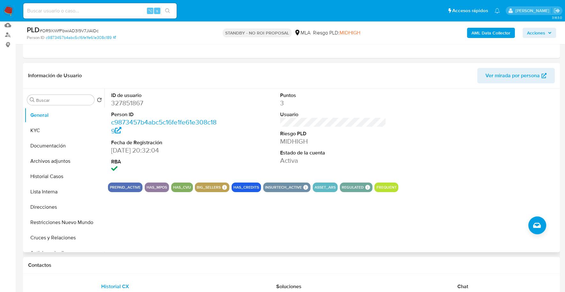
scroll to position [147, 0]
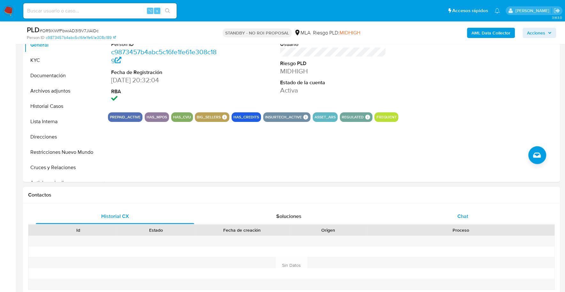
click at [450, 222] on div "Chat" at bounding box center [462, 216] width 158 height 15
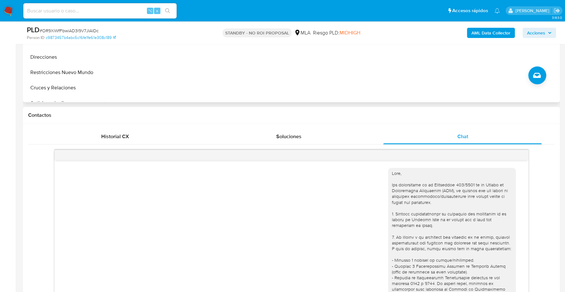
scroll to position [22, 0]
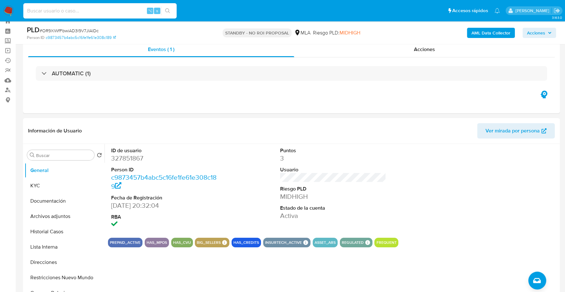
click at [82, 12] on input at bounding box center [99, 11] width 153 height 8
paste input "dbC8eVcI1HxqVReWofbZr962"
type input "dbC8eVcI1HxqVReWofbZr962"
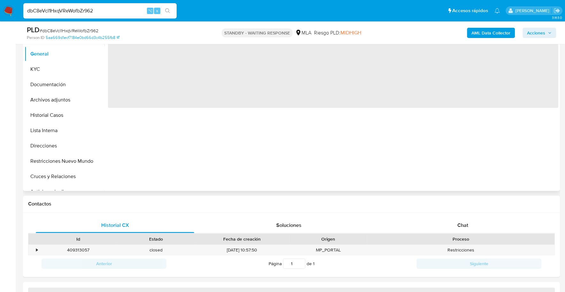
scroll to position [169, 0]
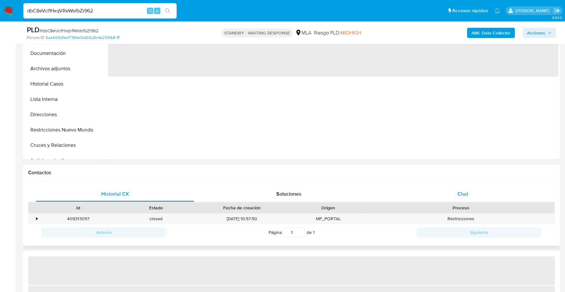
select select "10"
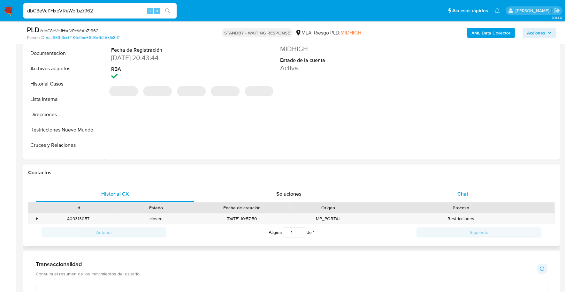
click at [464, 200] on div "Chat" at bounding box center [462, 193] width 158 height 15
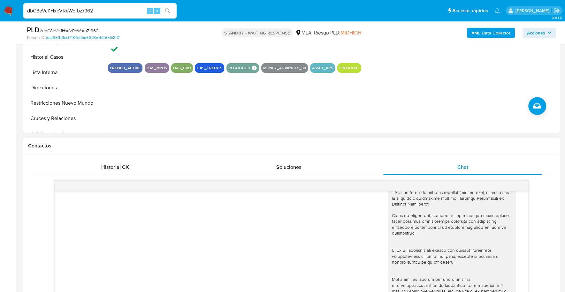
scroll to position [20, 0]
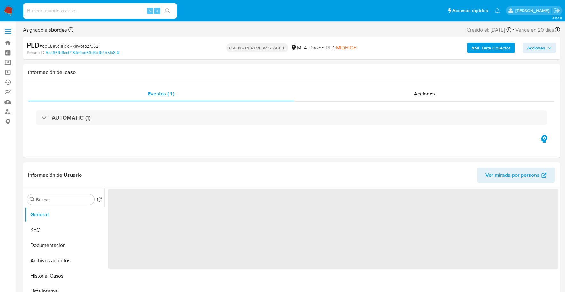
select select "10"
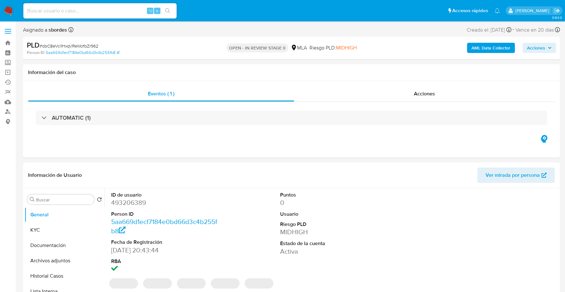
click at [534, 48] on span "Acciones" at bounding box center [536, 48] width 18 height 10
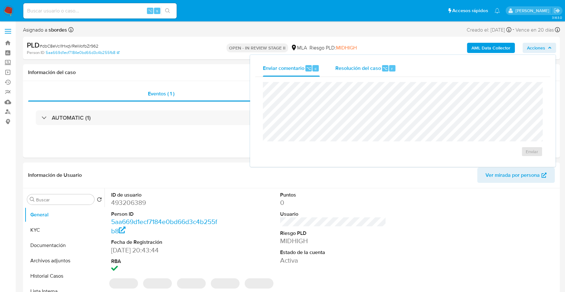
click at [375, 70] on span "Resolución del caso" at bounding box center [358, 67] width 46 height 7
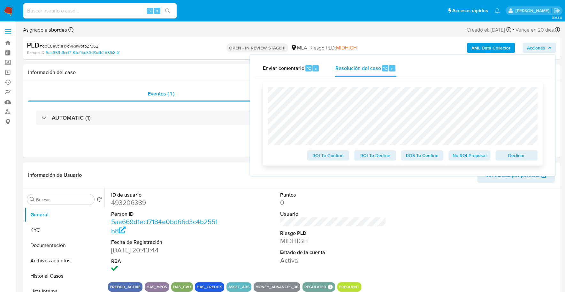
click at [519, 154] on span "Declinar" at bounding box center [516, 155] width 33 height 9
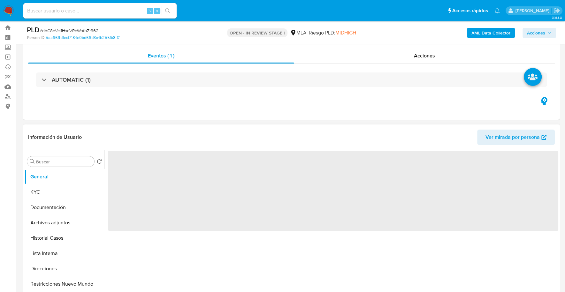
scroll to position [110, 0]
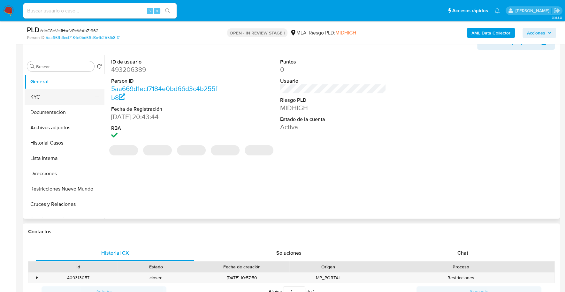
select select "10"
click at [42, 99] on button "KYC" at bounding box center [62, 96] width 75 height 15
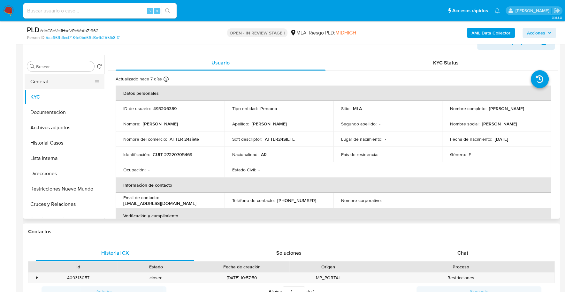
click at [56, 80] on button "General" at bounding box center [62, 81] width 75 height 15
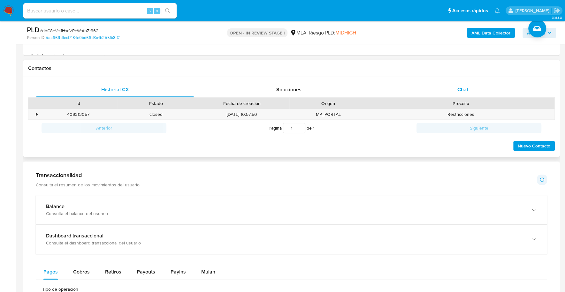
scroll to position [236, 0]
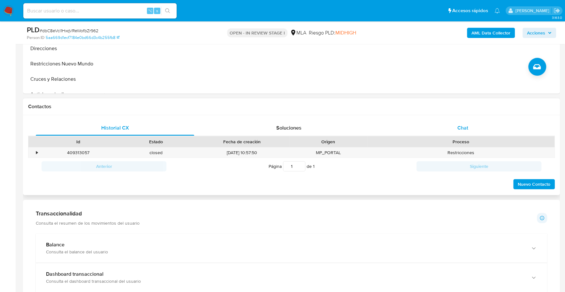
click at [477, 127] on div "Chat" at bounding box center [462, 127] width 158 height 15
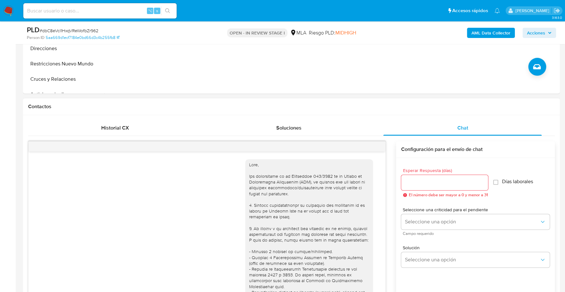
scroll to position [651, 0]
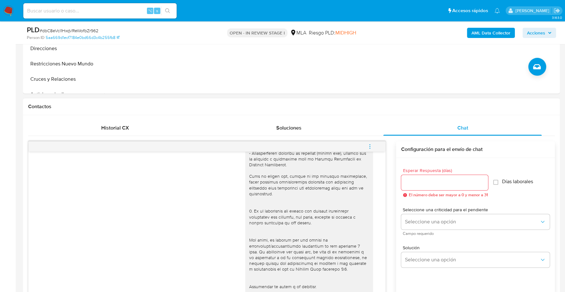
click at [369, 145] on icon "menu-action" at bounding box center [370, 147] width 6 height 6
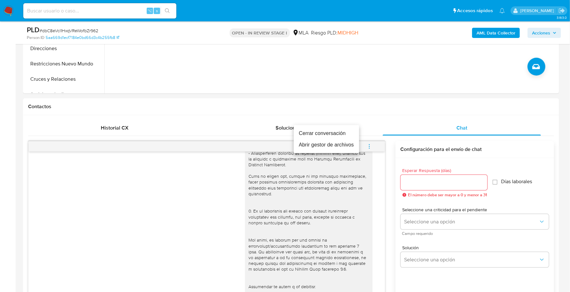
click at [334, 134] on li "Cerrar conversación" at bounding box center [326, 133] width 65 height 11
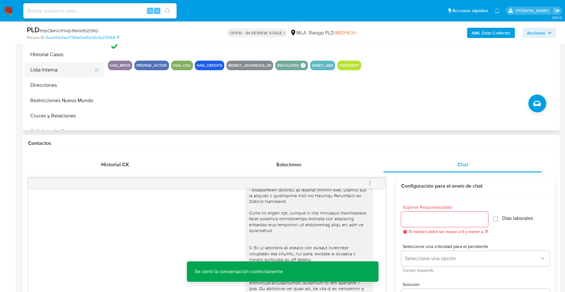
scroll to position [149, 0]
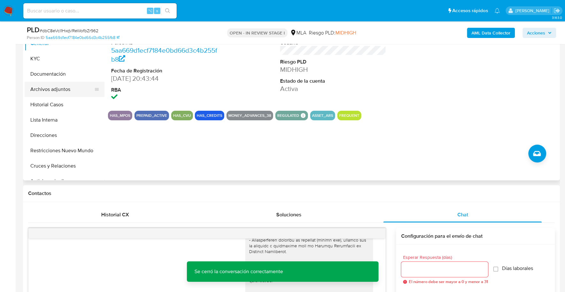
click at [64, 88] on button "Archivos adjuntos" at bounding box center [62, 89] width 75 height 15
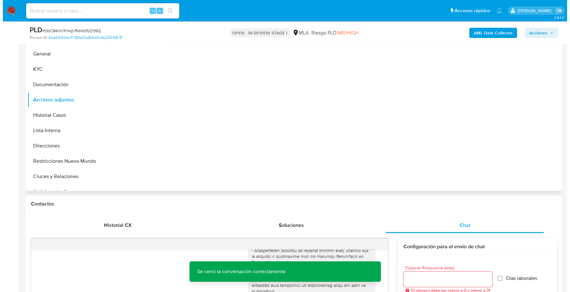
scroll to position [97, 0]
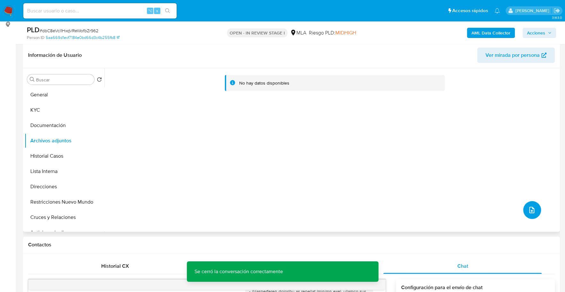
click at [534, 213] on button "upload-file" at bounding box center [532, 210] width 18 height 18
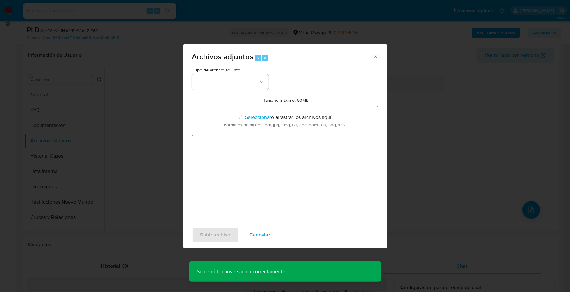
click at [377, 54] on icon "Cerrar" at bounding box center [376, 57] width 6 height 6
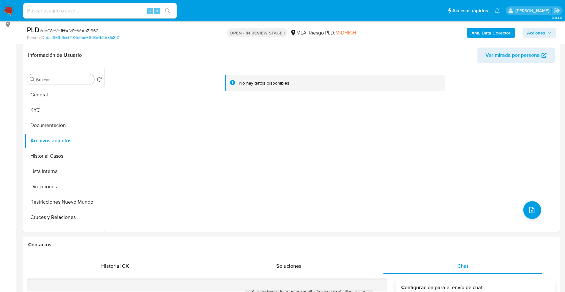
click at [487, 31] on b "AML Data Collector" at bounding box center [490, 33] width 39 height 10
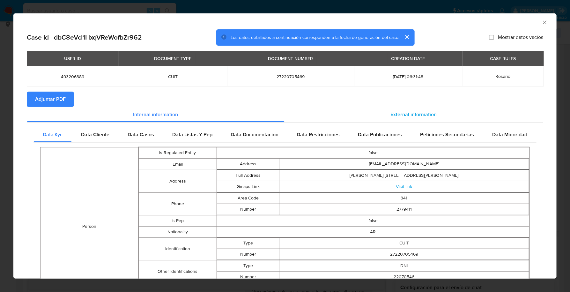
click at [382, 118] on div "External information" at bounding box center [414, 114] width 259 height 15
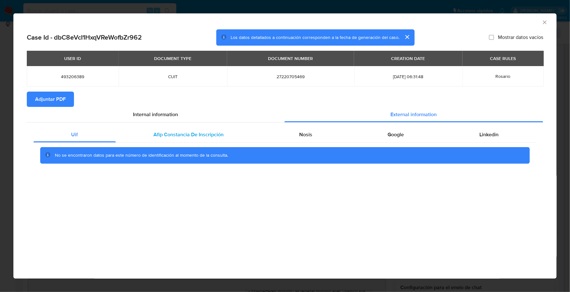
click at [159, 132] on span "Afip Constancia De Inscripción" at bounding box center [189, 134] width 70 height 7
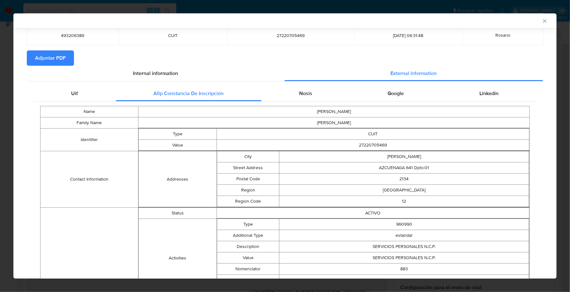
scroll to position [0, 0]
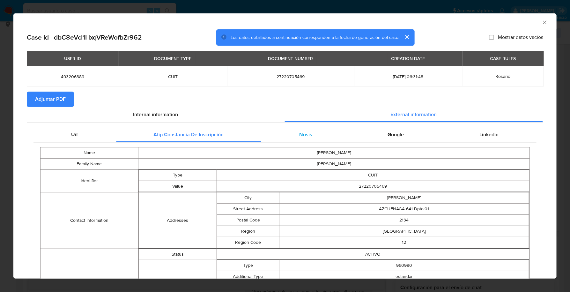
click at [310, 138] on div "Nosis" at bounding box center [306, 134] width 89 height 15
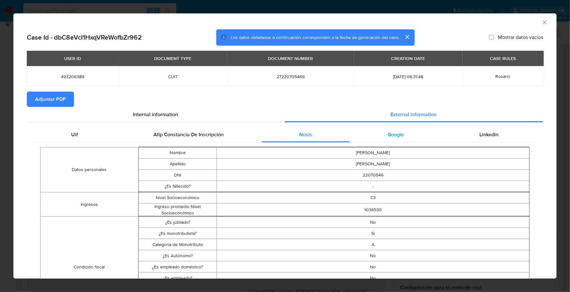
click at [388, 137] on span "Google" at bounding box center [396, 134] width 16 height 7
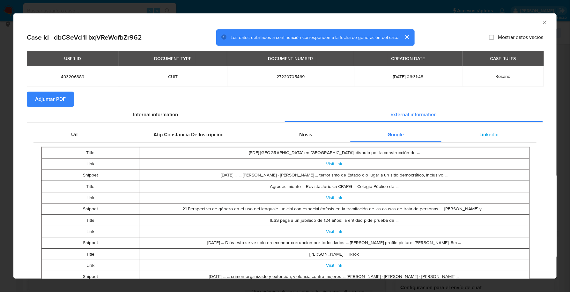
click at [488, 130] on div "Linkedin" at bounding box center [489, 134] width 95 height 15
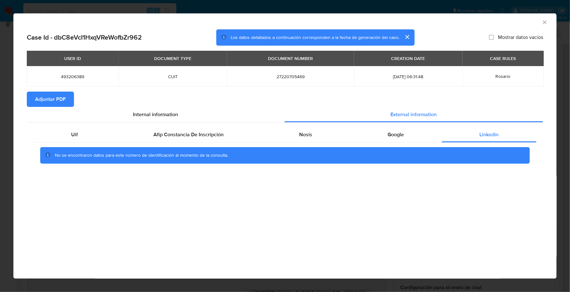
click at [34, 98] on button "Adjuntar PDF" at bounding box center [50, 99] width 47 height 15
click at [546, 22] on icon "Cerrar ventana" at bounding box center [545, 22] width 6 height 6
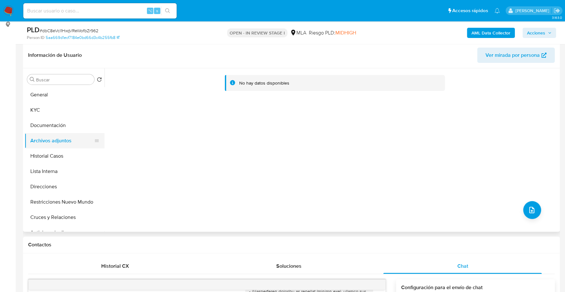
drag, startPoint x: 51, startPoint y: 122, endPoint x: 63, endPoint y: 143, distance: 23.8
click at [51, 122] on button "Documentación" at bounding box center [65, 125] width 80 height 15
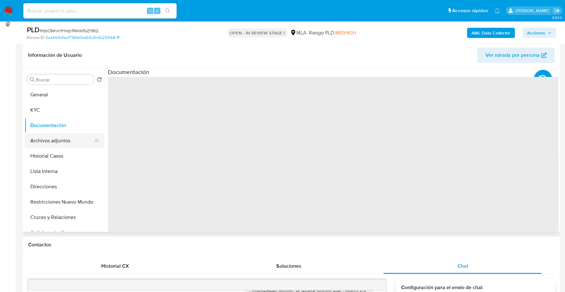
click at [63, 144] on button "Archivos adjuntos" at bounding box center [62, 140] width 75 height 15
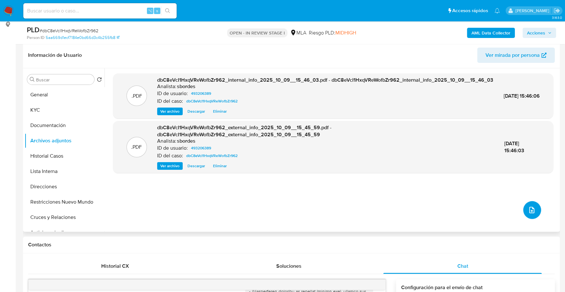
click at [536, 214] on button "upload-file" at bounding box center [532, 210] width 18 height 18
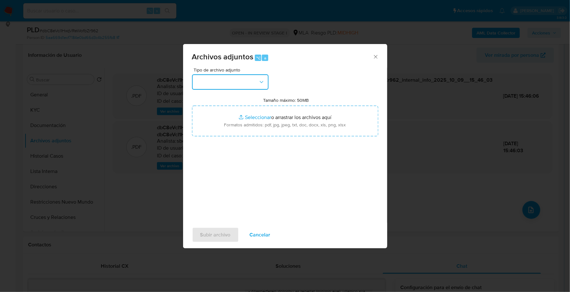
click at [249, 80] on button "button" at bounding box center [230, 81] width 77 height 15
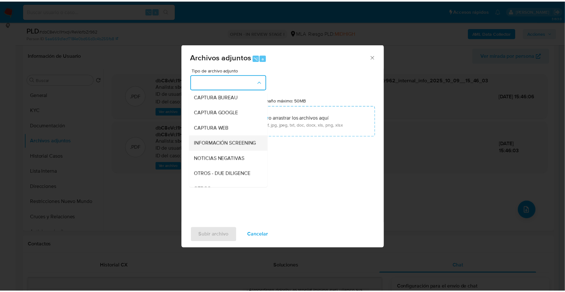
scroll to position [47, 0]
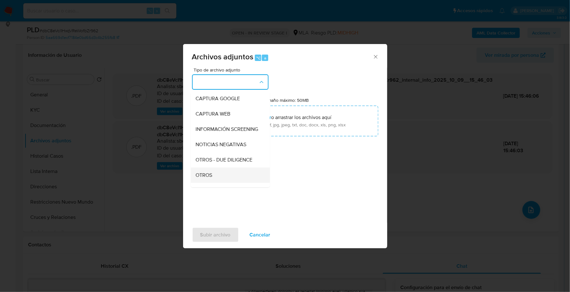
click at [222, 176] on div "OTROS" at bounding box center [228, 175] width 65 height 15
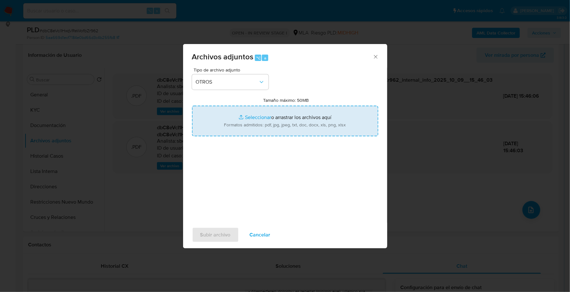
click at [251, 115] on input "Tamaño máximo: 50MB Seleccionar archivos" at bounding box center [285, 121] width 186 height 31
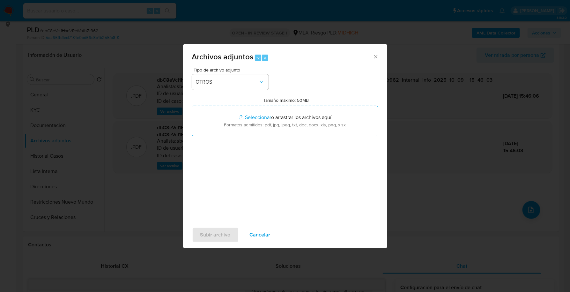
type input "C:\fakepath\Caselog dbC8eVcI1HxqVReWofbZr962_2025_09_18_00_39_19.docx"
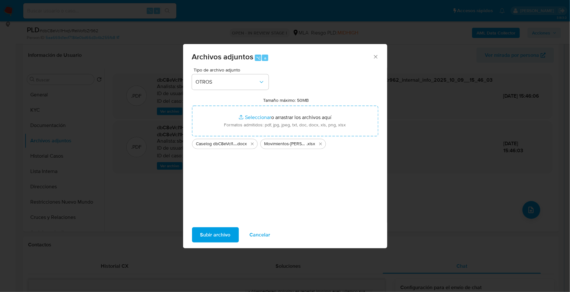
click at [207, 232] on span "Subir archivo" at bounding box center [215, 235] width 30 height 14
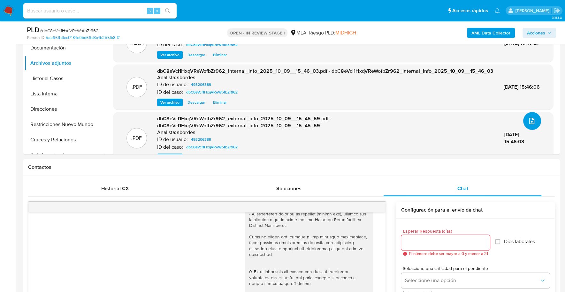
scroll to position [169, 0]
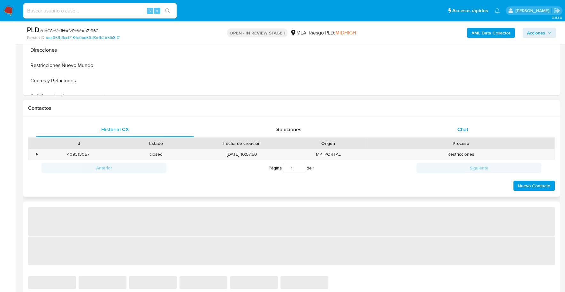
select select "10"
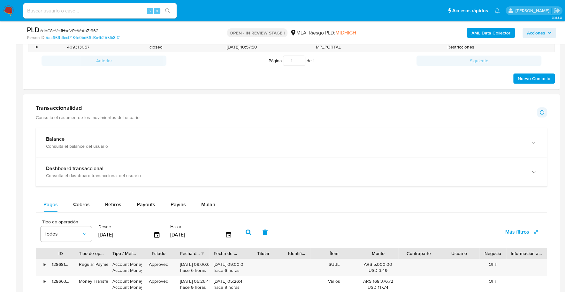
scroll to position [196, 0]
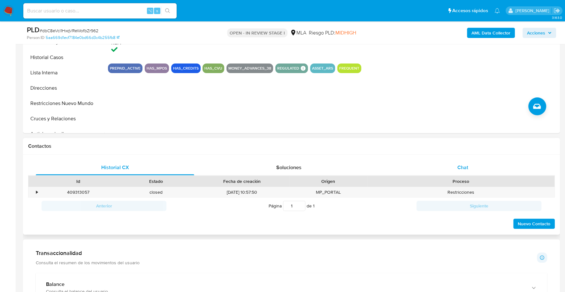
click at [451, 169] on div "Chat" at bounding box center [462, 167] width 158 height 15
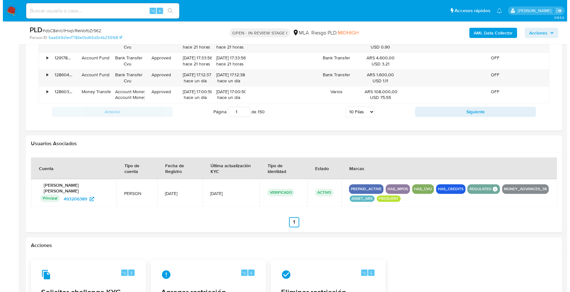
scroll to position [986, 0]
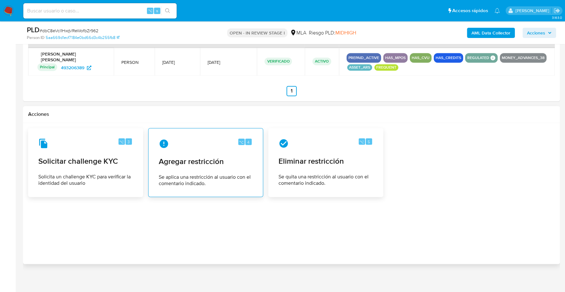
click at [187, 156] on span "Agregar restricción" at bounding box center [206, 161] width 94 height 10
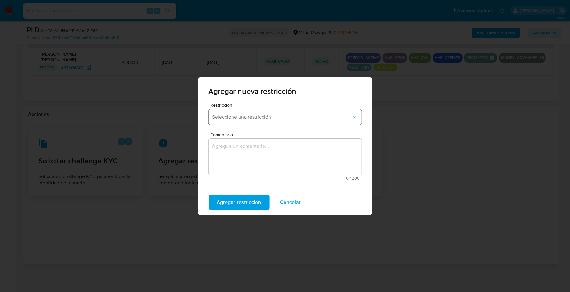
click at [263, 120] on span "Seleccione una restricción" at bounding box center [282, 117] width 139 height 6
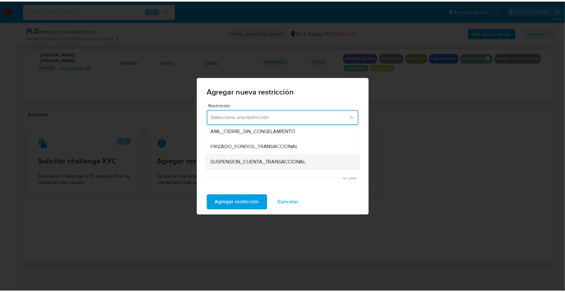
scroll to position [70, 0]
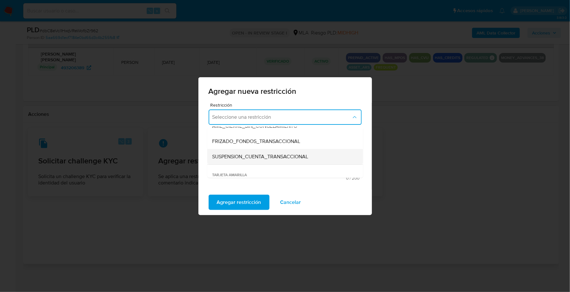
click at [265, 156] on span "SUSPENSION_CUENTA_TRANSACCIONAL" at bounding box center [261, 157] width 96 height 6
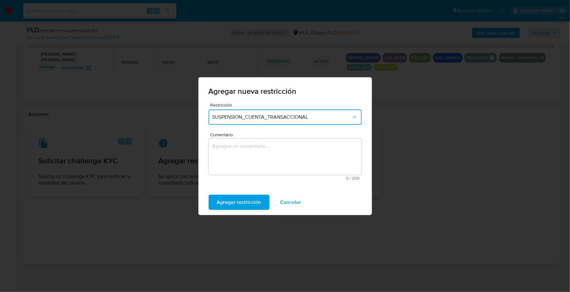
click at [262, 156] on textarea "Comentario" at bounding box center [285, 157] width 153 height 36
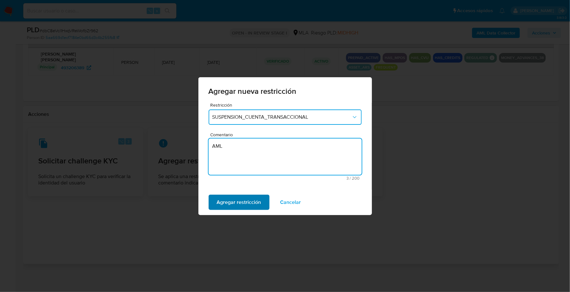
type textarea "AML"
click at [240, 203] on span "Agregar restricción" at bounding box center [239, 202] width 44 height 14
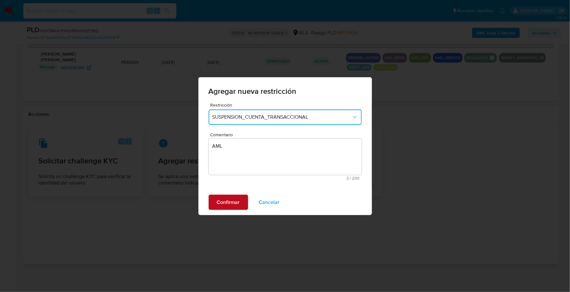
click at [228, 207] on span "Confirmar" at bounding box center [228, 202] width 23 height 14
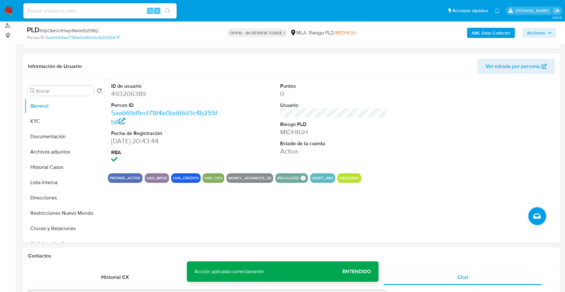
scroll to position [0, 0]
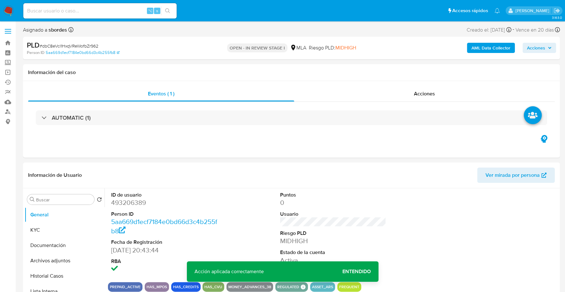
click at [540, 51] on span "Acciones" at bounding box center [536, 48] width 18 height 10
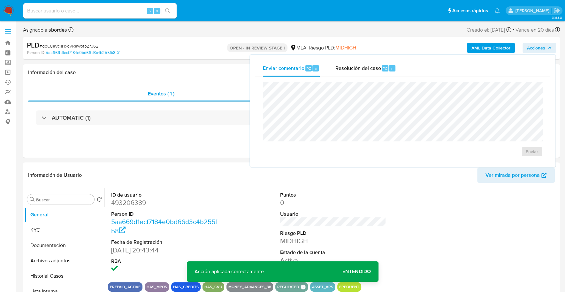
click at [545, 47] on span "Acciones" at bounding box center [539, 47] width 25 height 9
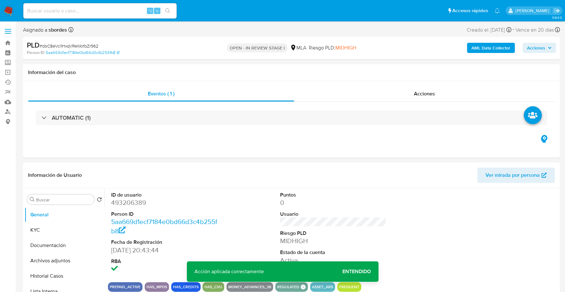
click at [545, 47] on span "Acciones" at bounding box center [539, 47] width 25 height 9
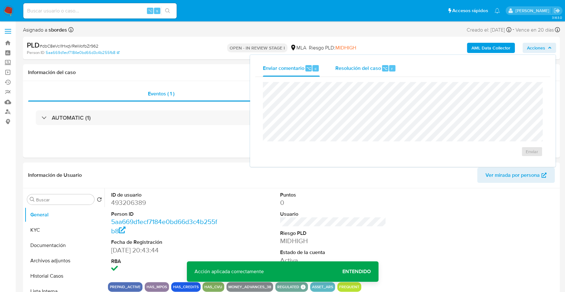
click at [346, 68] on span "Resolución del caso" at bounding box center [358, 67] width 46 height 7
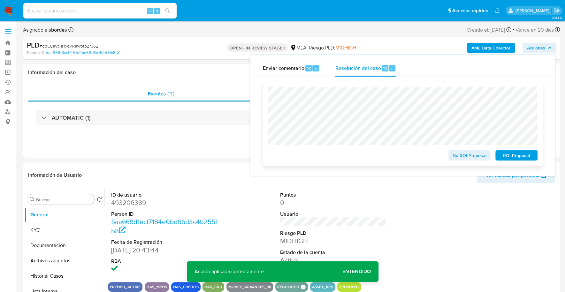
click at [519, 155] on span "ROI Proposal" at bounding box center [516, 155] width 33 height 9
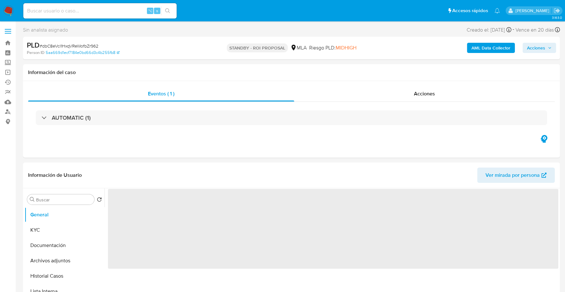
select select "10"
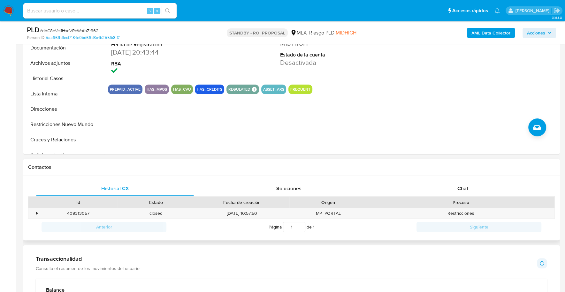
scroll to position [280, 0]
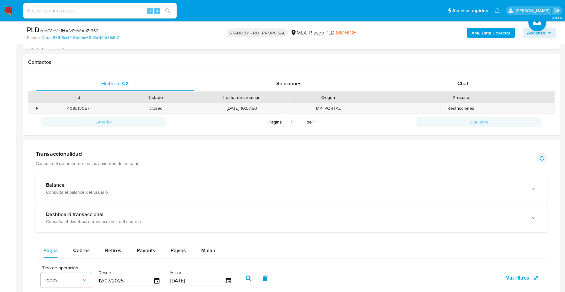
click at [95, 11] on input at bounding box center [99, 11] width 153 height 8
paste input "170139692"
type input "170139692"
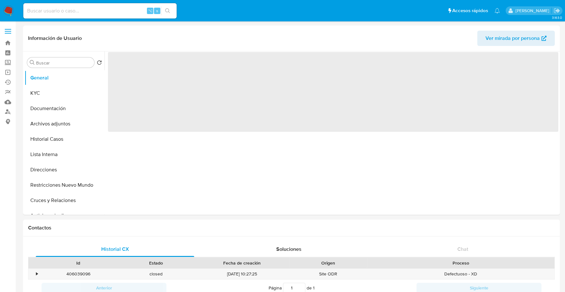
select select "10"
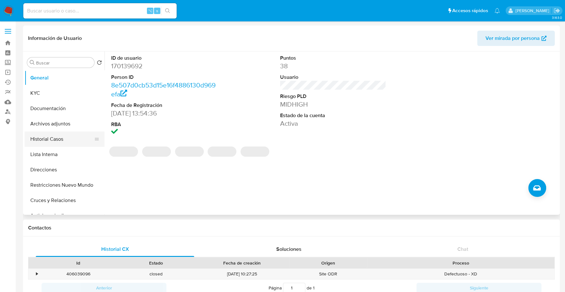
click at [49, 140] on button "Historial Casos" at bounding box center [62, 139] width 75 height 15
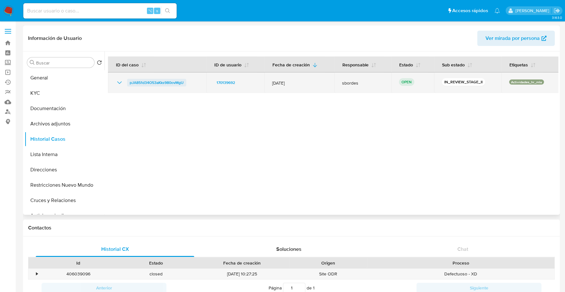
click at [150, 85] on span "pJA851d34O53aKks980ovMgU" at bounding box center [157, 83] width 54 height 8
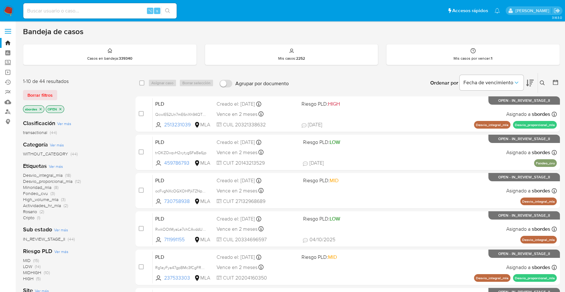
click at [41, 109] on icon "close-filter" at bounding box center [41, 109] width 4 height 4
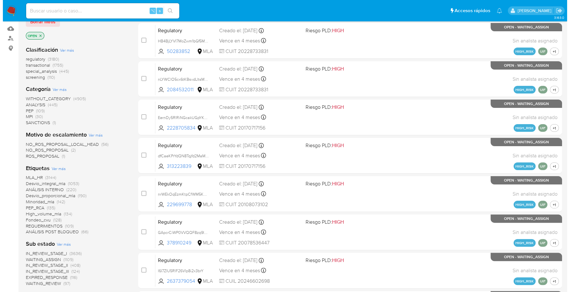
scroll to position [262, 0]
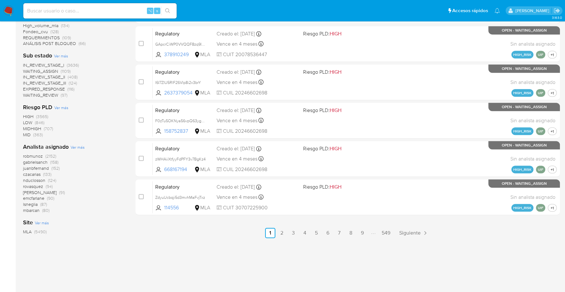
click at [73, 146] on span "Ver más" at bounding box center [78, 147] width 14 height 6
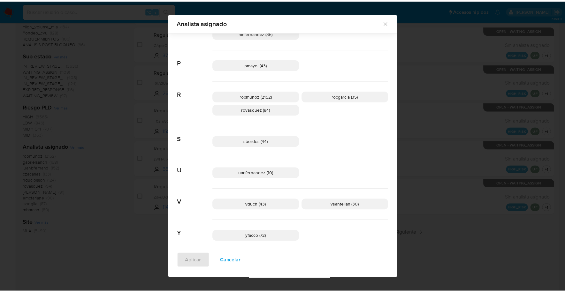
scroll to position [481, 0]
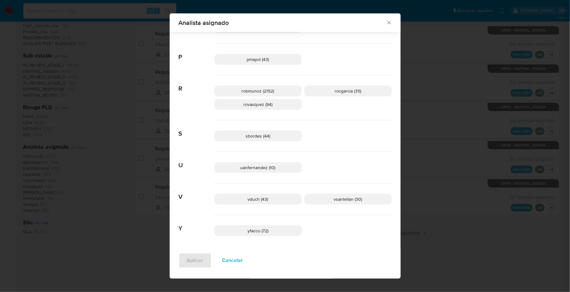
click at [387, 22] on icon "Cerrar" at bounding box center [389, 22] width 6 height 6
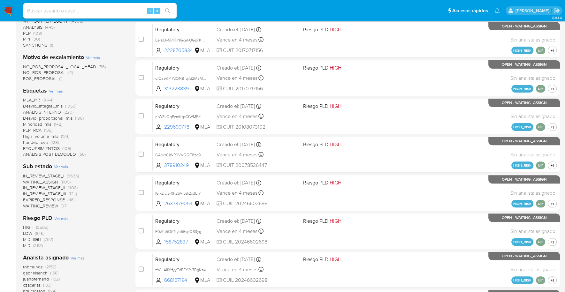
scroll to position [0, 0]
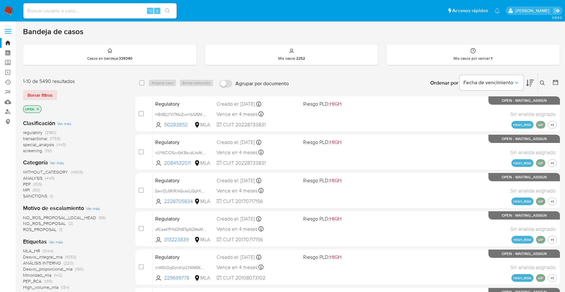
click at [39, 107] on icon "close-filter" at bounding box center [38, 109] width 4 height 4
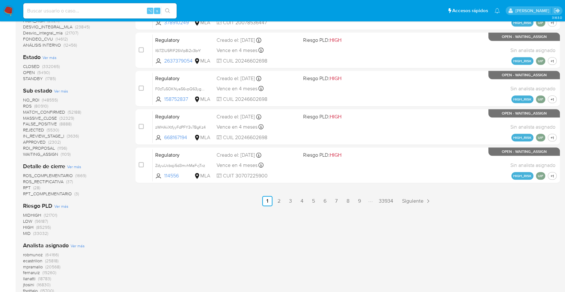
scroll to position [320, 0]
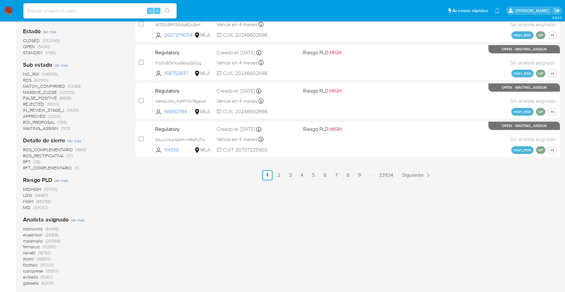
click at [39, 52] on span "STANDBY" at bounding box center [33, 52] width 20 height 6
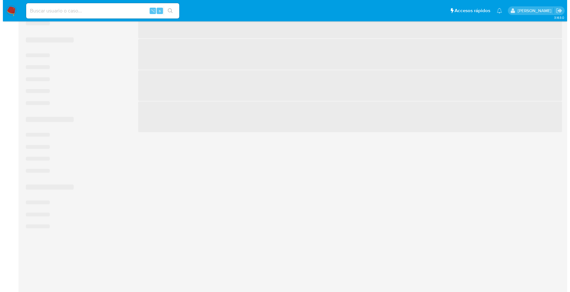
scroll to position [234, 0]
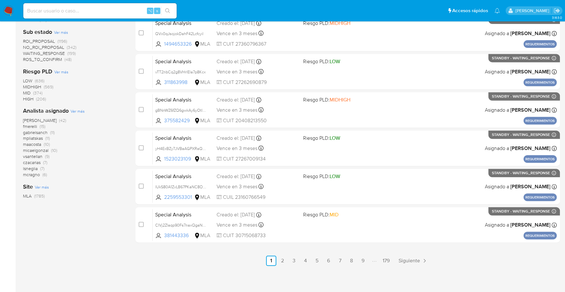
click at [79, 109] on span "Ver más" at bounding box center [78, 111] width 14 height 6
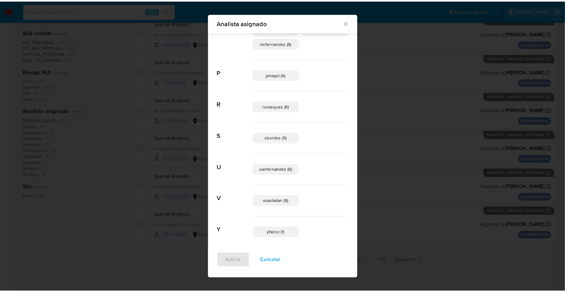
scroll to position [338, 0]
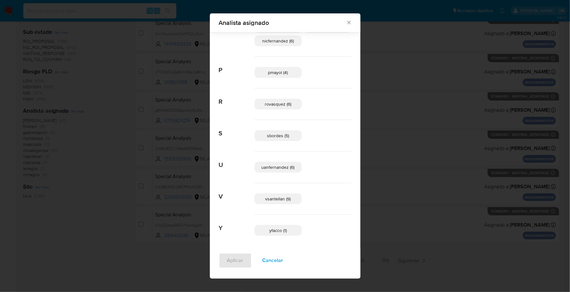
click at [346, 20] on icon "Cerrar" at bounding box center [349, 22] width 6 height 6
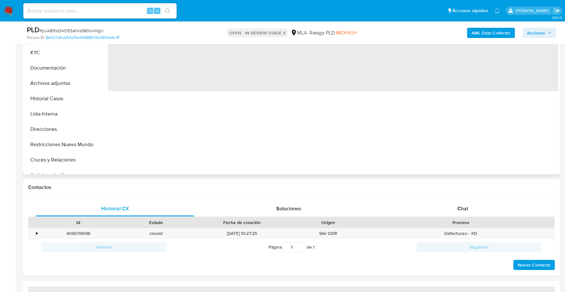
select select "10"
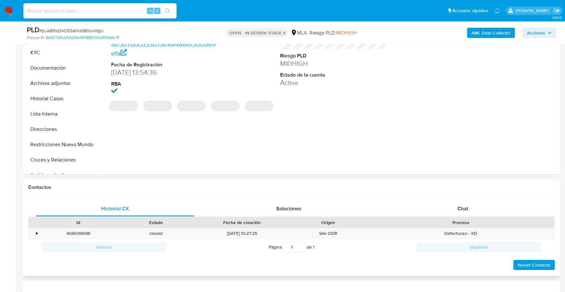
scroll to position [174, 0]
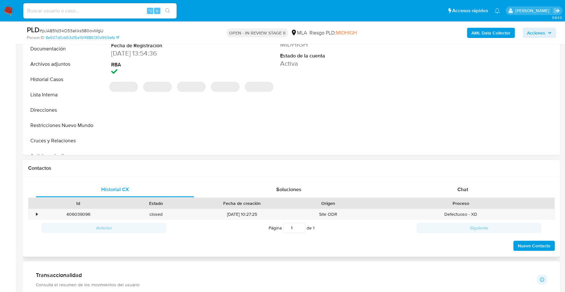
click at [465, 198] on div "Proceso" at bounding box center [460, 203] width 187 height 11
click at [466, 188] on span "Chat" at bounding box center [462, 189] width 11 height 7
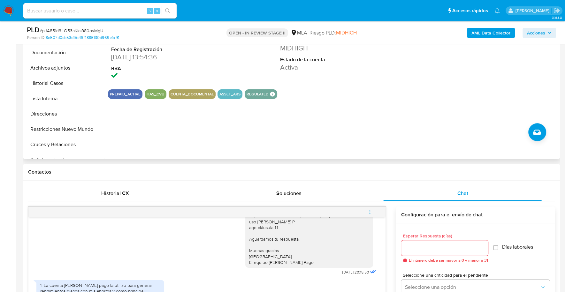
scroll to position [14, 0]
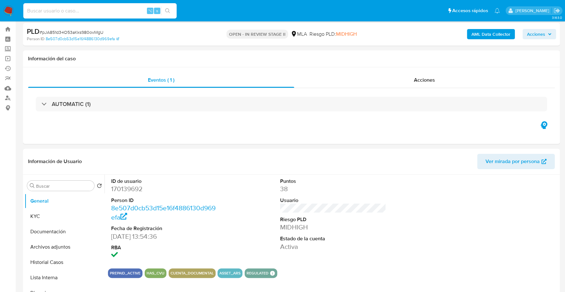
click at [91, 9] on input at bounding box center [99, 11] width 153 height 8
paste input "170139692"
type input "170139692"
click at [45, 214] on button "KYC" at bounding box center [62, 216] width 75 height 15
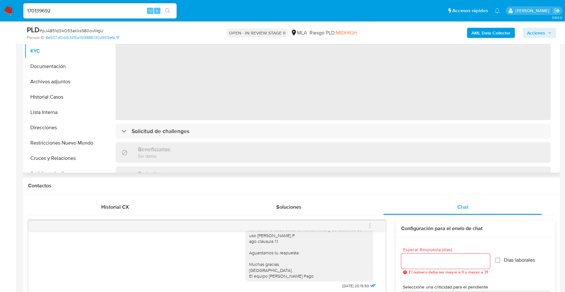
scroll to position [88, 0]
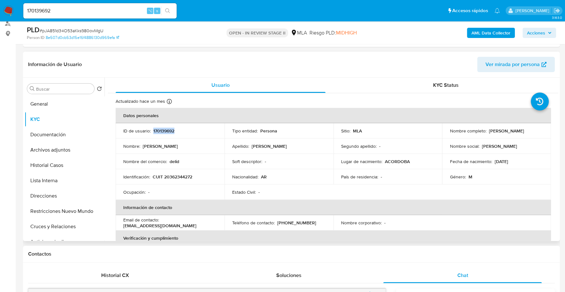
copy p "170139692"
click at [56, 150] on button "Archivos adjuntos" at bounding box center [62, 149] width 75 height 15
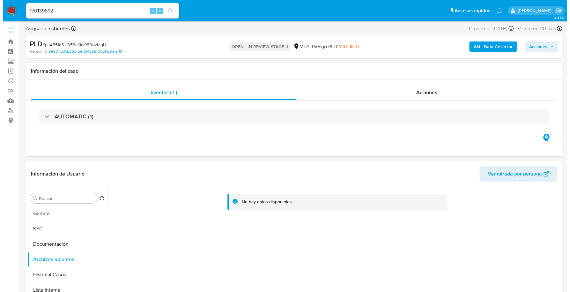
scroll to position [2, 0]
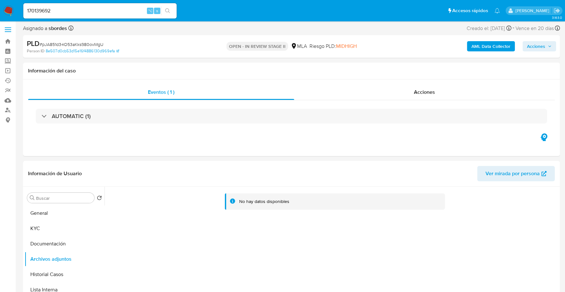
click at [496, 41] on b "AML Data Collector" at bounding box center [490, 46] width 39 height 10
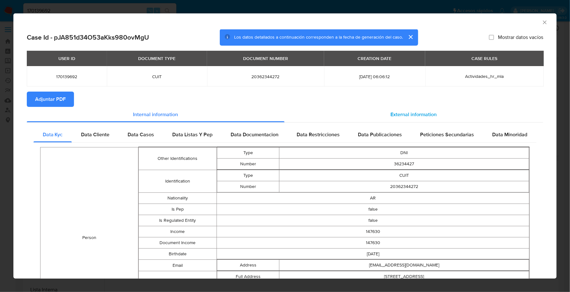
click at [412, 117] on span "External information" at bounding box center [414, 114] width 46 height 7
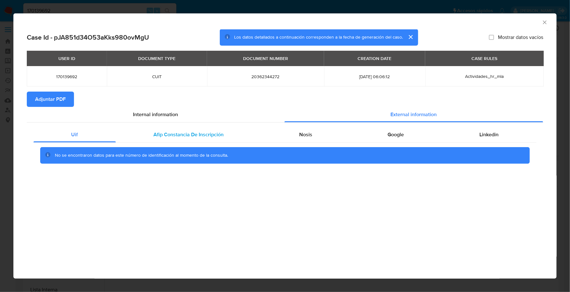
click at [188, 134] on span "Afip Constancia De Inscripción" at bounding box center [189, 134] width 70 height 7
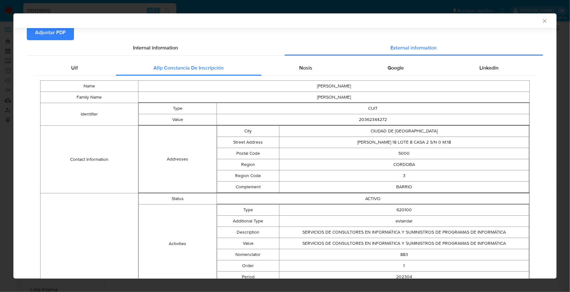
scroll to position [0, 0]
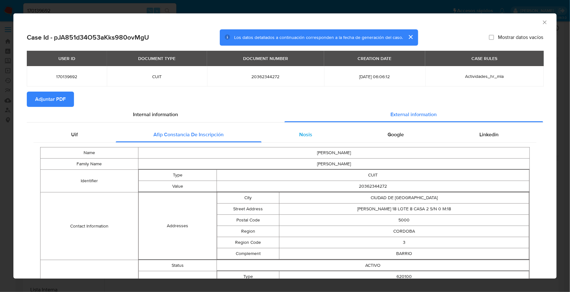
click at [307, 135] on span "Nosis" at bounding box center [305, 134] width 13 height 7
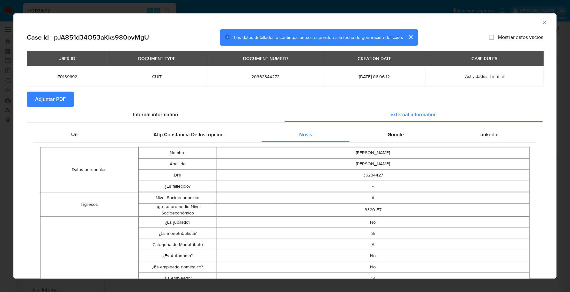
click at [409, 135] on div "Google" at bounding box center [396, 134] width 92 height 15
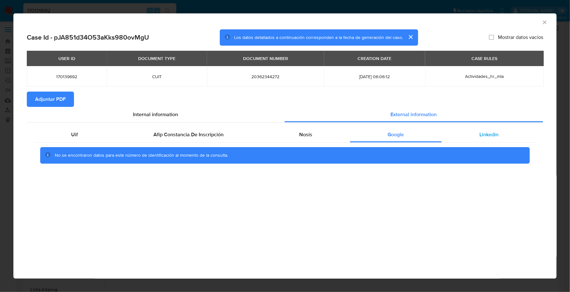
click at [473, 134] on div "Linkedin" at bounding box center [489, 134] width 95 height 15
click at [41, 100] on span "Adjuntar PDF" at bounding box center [50, 99] width 31 height 14
click at [547, 21] on icon "Cerrar ventana" at bounding box center [545, 22] width 6 height 6
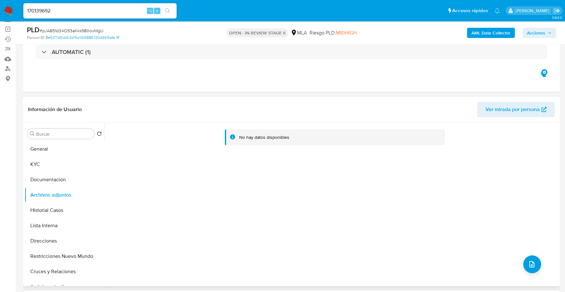
scroll to position [77, 0]
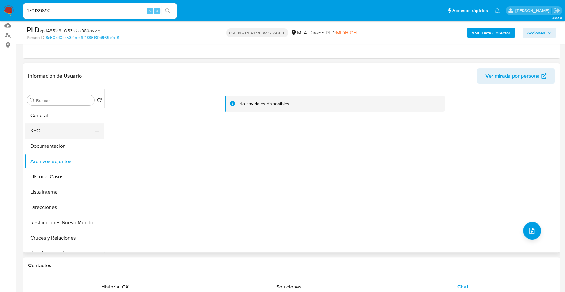
click at [34, 127] on button "KYC" at bounding box center [62, 130] width 75 height 15
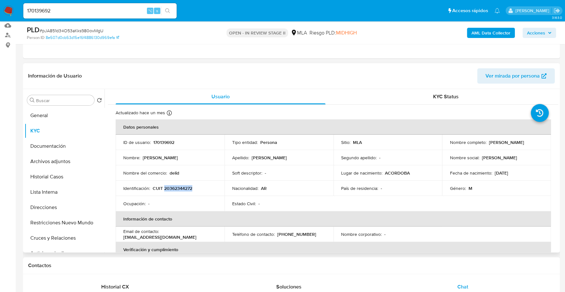
copy p "20362344272"
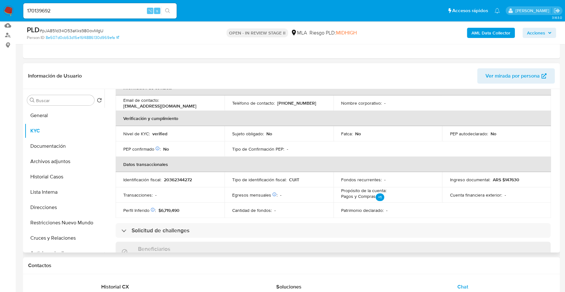
scroll to position [133, 0]
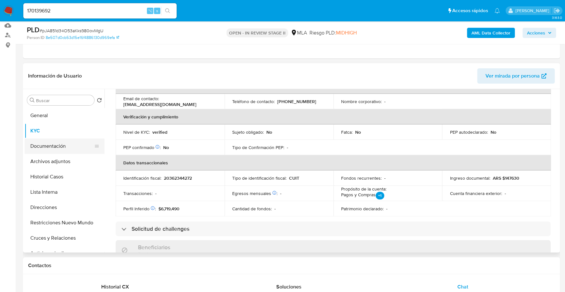
click at [39, 146] on button "Documentación" at bounding box center [62, 146] width 75 height 15
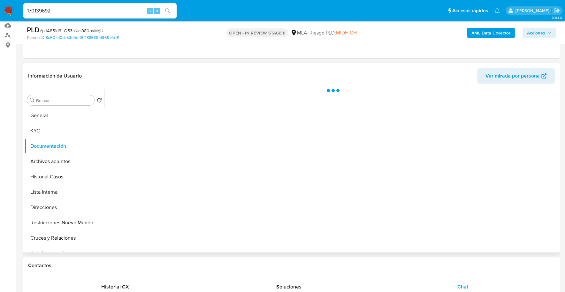
scroll to position [0, 0]
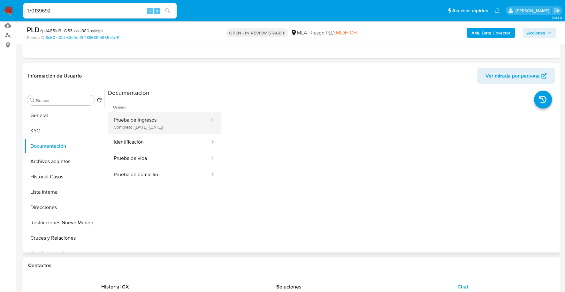
click at [148, 119] on button "Prueba de ingresos Completo: 08/09/2023 (hace 2 años)" at bounding box center [159, 123] width 102 height 22
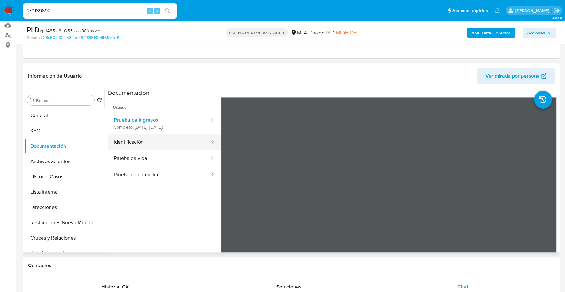
click at [149, 141] on button "Identificación" at bounding box center [159, 142] width 102 height 16
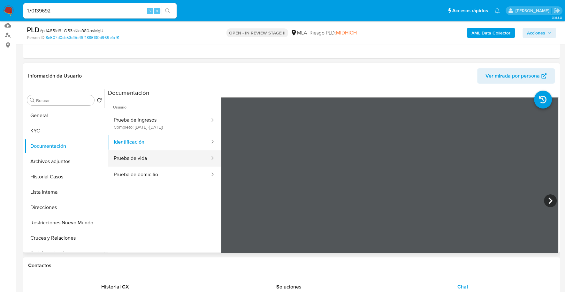
click at [149, 155] on button "Prueba de vida" at bounding box center [159, 158] width 102 height 16
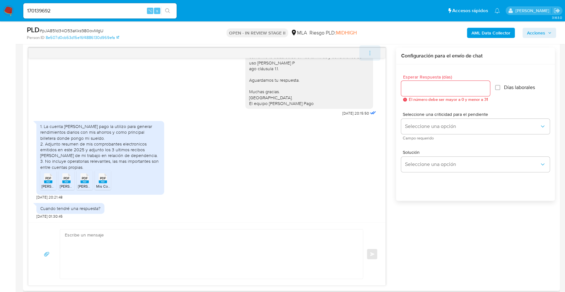
scroll to position [336, 0]
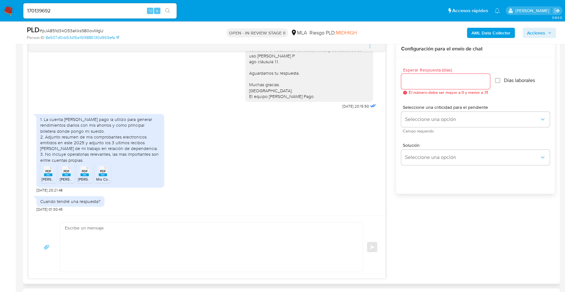
click at [51, 172] on span "PDF" at bounding box center [48, 171] width 6 height 4
click at [63, 173] on rect at bounding box center [66, 174] width 8 height 3
click at [79, 174] on div "PDF PDF" at bounding box center [84, 170] width 13 height 12
click at [98, 173] on div "PDF PDF" at bounding box center [102, 170] width 13 height 12
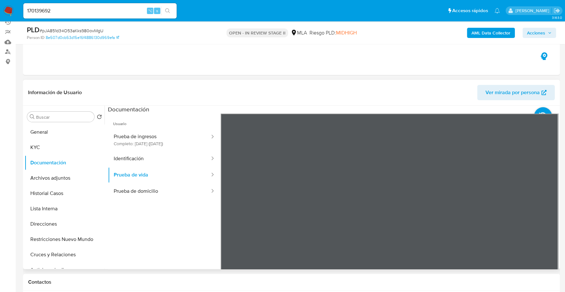
scroll to position [79, 0]
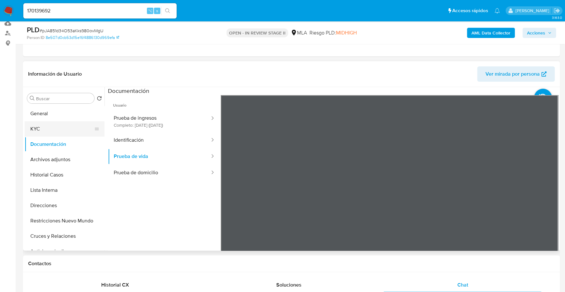
click at [40, 126] on button "KYC" at bounding box center [62, 128] width 75 height 15
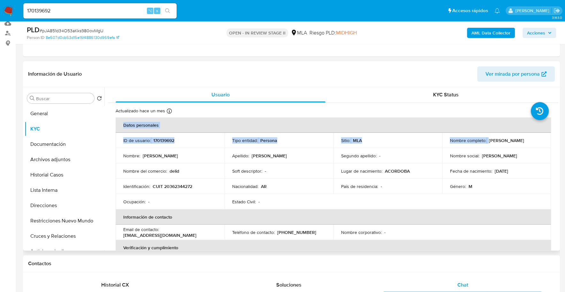
drag, startPoint x: 487, startPoint y: 141, endPoint x: 543, endPoint y: 141, distance: 55.2
click at [524, 140] on p "Eugenio Ezequiel Molina" at bounding box center [505, 141] width 35 height 6
drag, startPoint x: 486, startPoint y: 140, endPoint x: 537, endPoint y: 141, distance: 50.8
click at [537, 141] on div "Nombre completo : Eugenio Ezequiel Molina" at bounding box center [496, 141] width 94 height 6
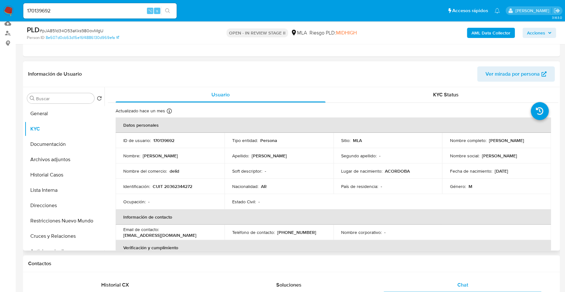
copy div "Eugenio Ezequiel Molina"
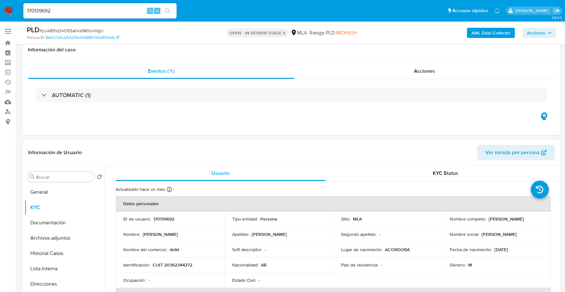
select select "10"
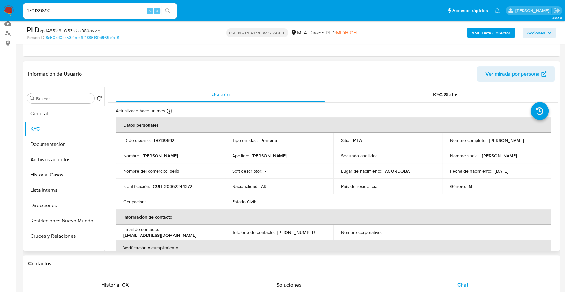
scroll to position [439, 0]
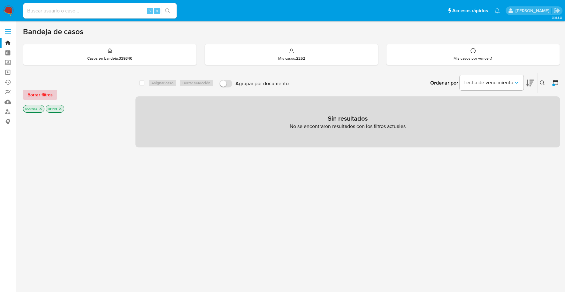
click at [36, 95] on span "Borrar filtros" at bounding box center [39, 94] width 25 height 9
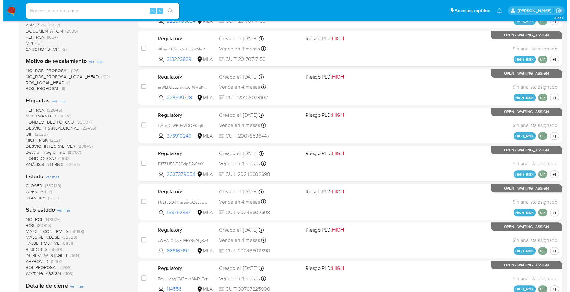
scroll to position [180, 0]
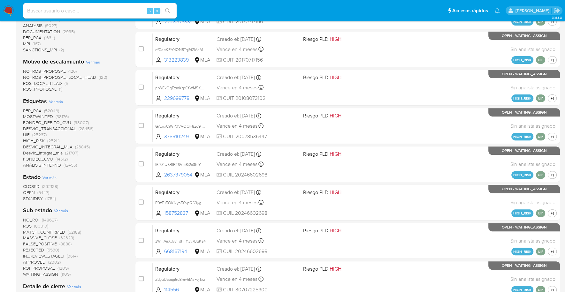
click at [57, 103] on span "Ver más" at bounding box center [56, 102] width 14 height 6
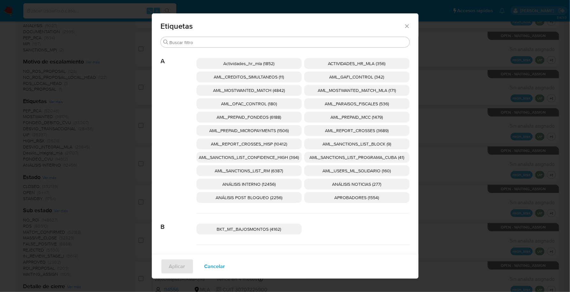
click at [284, 153] on p "AML_SANCTIONS_LIST_CONFIDENCE_HIGH (394)" at bounding box center [249, 157] width 105 height 11
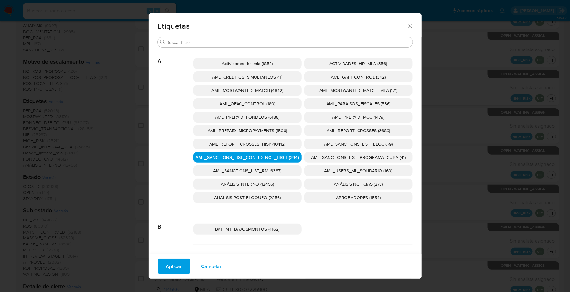
click at [345, 157] on span "AML_SANCTIONS_LIST_PROGRAMA_CUBA (41)" at bounding box center [358, 157] width 95 height 6
click at [259, 102] on span "AML_OFAC_CONTROL (180)" at bounding box center [248, 104] width 56 height 6
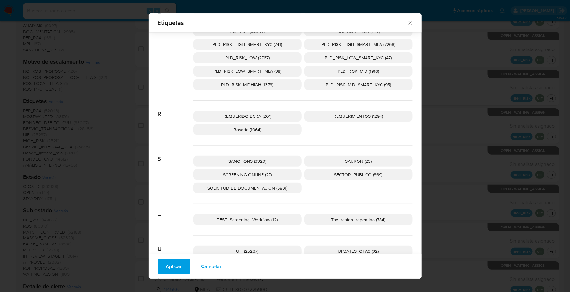
scroll to position [994, 0]
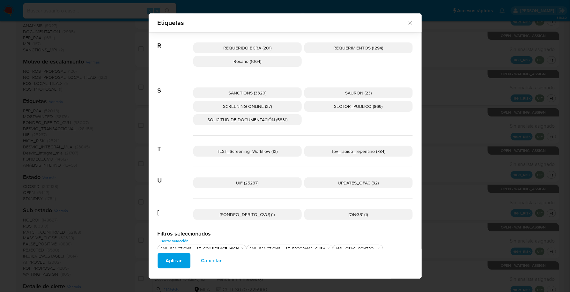
click at [266, 89] on p "SANCTIONS (3320)" at bounding box center [247, 92] width 109 height 11
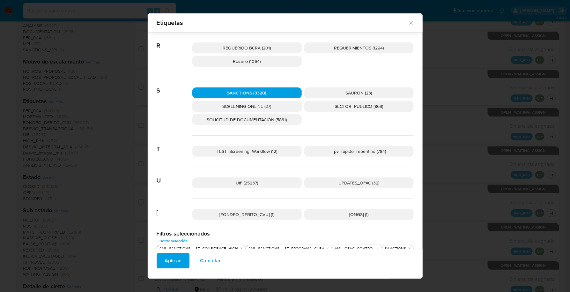
click at [263, 103] on span "SCREENING ONLINE (27)" at bounding box center [247, 106] width 49 height 6
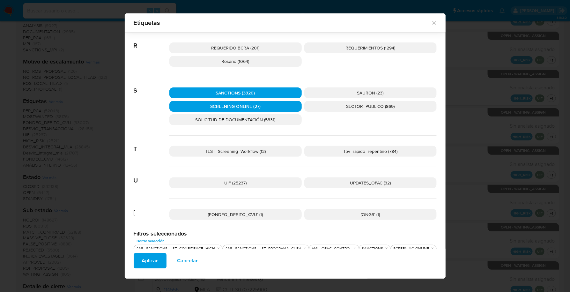
click at [157, 255] on span "Aplicar" at bounding box center [150, 261] width 16 height 14
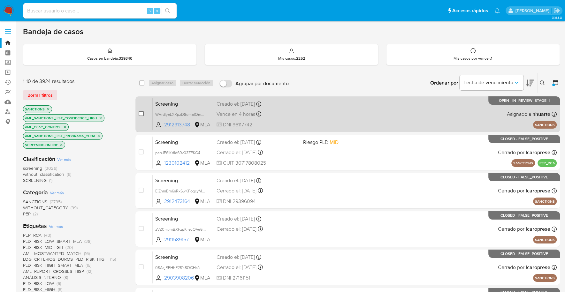
click at [142, 114] on input "checkbox" at bounding box center [141, 113] width 5 height 5
checkbox input "true"
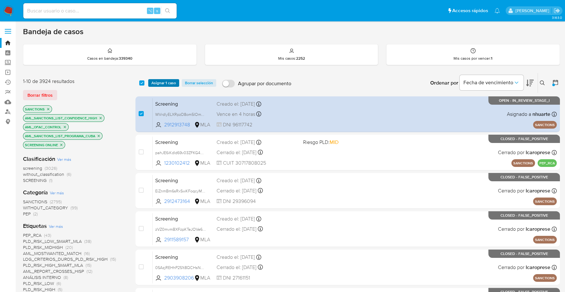
click at [159, 84] on span "Asignar 1 caso" at bounding box center [163, 83] width 25 height 6
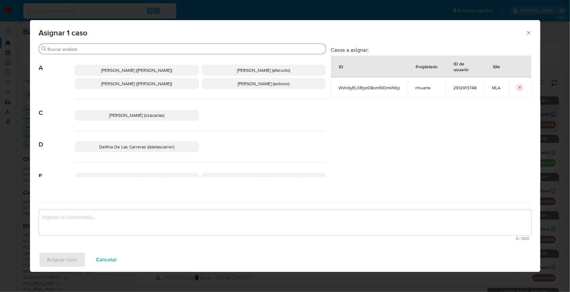
click at [111, 50] on input "Buscar" at bounding box center [186, 49] width 276 height 6
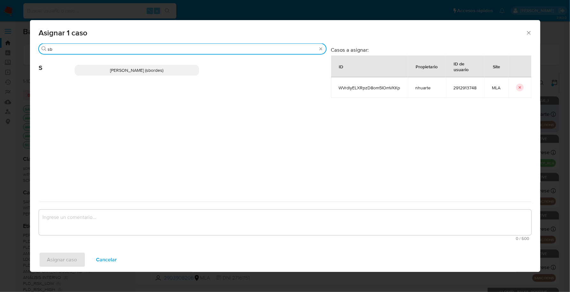
type input "sb"
click at [111, 73] on p "[PERSON_NAME] (sbordes)" at bounding box center [137, 70] width 124 height 11
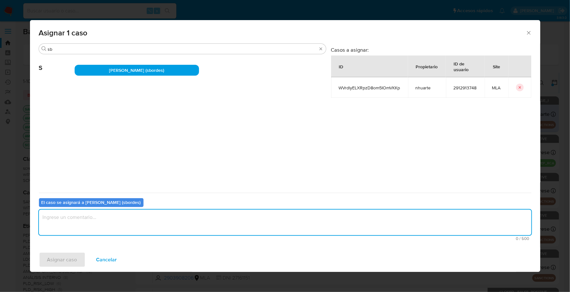
click at [107, 222] on textarea "assign-modal" at bounding box center [285, 223] width 493 height 26
click at [64, 256] on span "Asignar caso" at bounding box center [62, 260] width 30 height 14
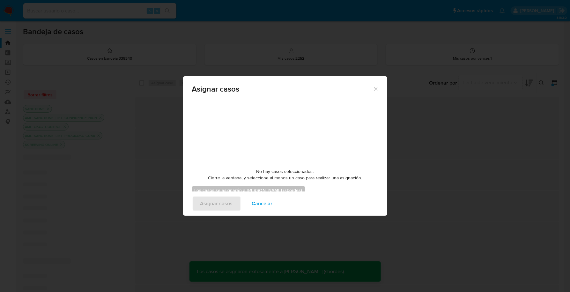
checkbox input "false"
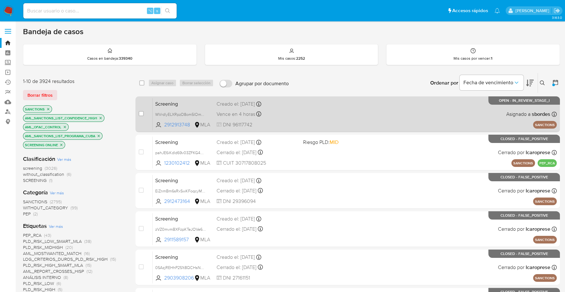
click at [326, 112] on div "Screening WVrdlyELXRpzD8om5IOmVKKp 2912913748 MLA Creado el: [DATE] Creado el: …" at bounding box center [355, 114] width 404 height 32
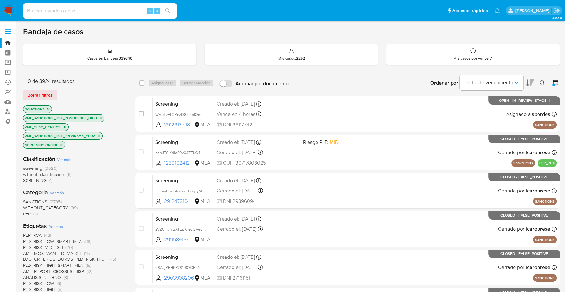
click at [10, 8] on img at bounding box center [8, 10] width 11 height 11
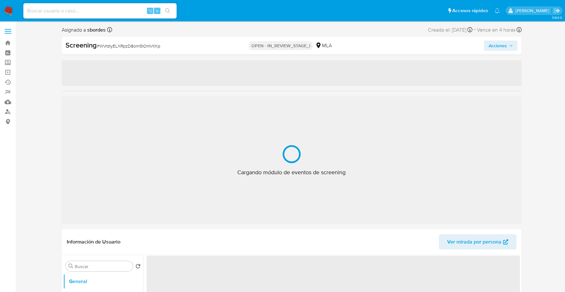
select select "10"
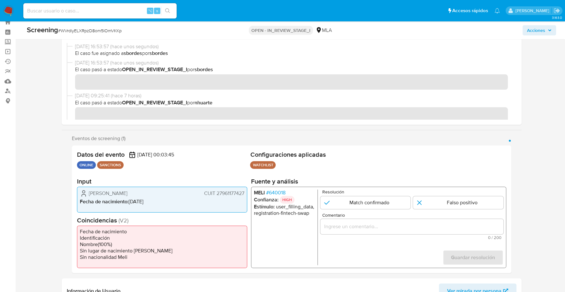
scroll to position [122, 0]
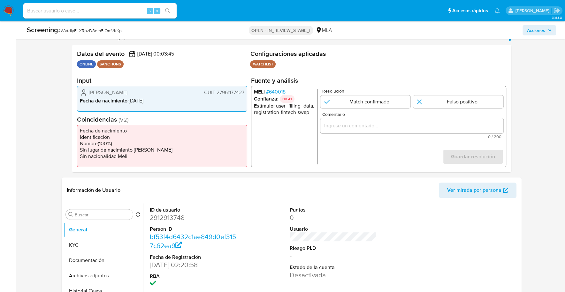
click at [365, 128] on input "Comentario" at bounding box center [411, 126] width 183 height 8
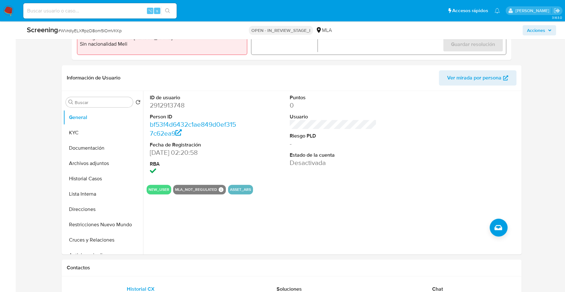
scroll to position [106, 0]
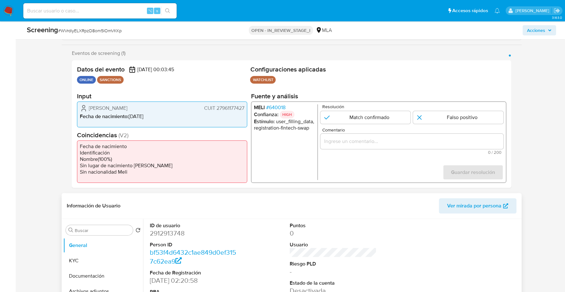
click at [474, 205] on span "Ver mirada por persona" at bounding box center [474, 205] width 54 height 15
click at [367, 141] on input "Comentario" at bounding box center [411, 141] width 183 height 8
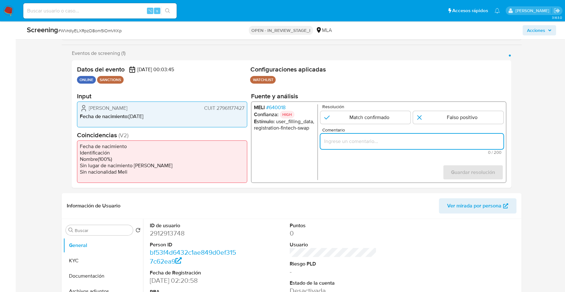
paste input "Se verificó que la Sra. Adaly Maria Dominguez Contreras - CUIT 27961177427 esta…"
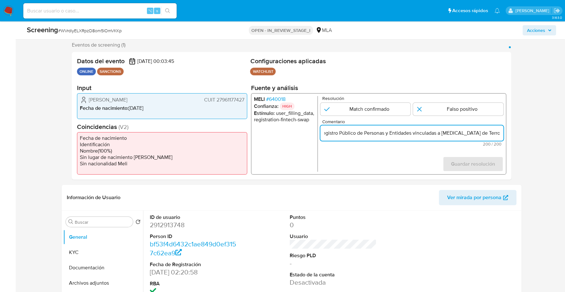
scroll to position [0, 214]
drag, startPoint x: 501, startPoint y: 133, endPoint x: 371, endPoint y: 134, distance: 129.9
click at [371, 134] on input "Se verificó que la Sra. Adaly Maria Dominguez Contreras - CUIT 27961177427 esta…" at bounding box center [411, 133] width 183 height 8
type input "Se verificó que la Sra. Adaly Maria Dominguez Contreras - CUIT 27961177427 esta…"
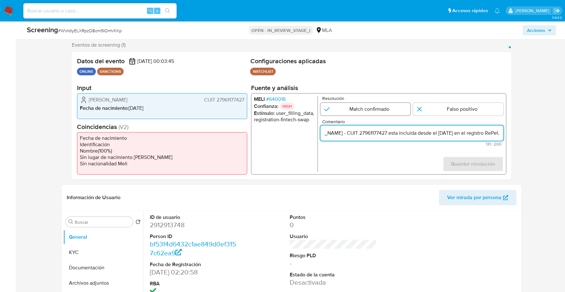
click at [379, 107] on input "1 de 1" at bounding box center [365, 109] width 90 height 13
radio input "true"
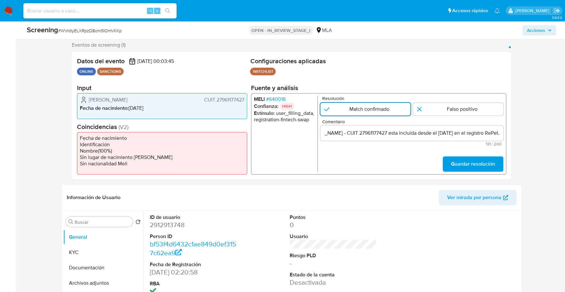
scroll to position [0, 0]
click at [473, 164] on span "Guardar resolución" at bounding box center [472, 164] width 44 height 14
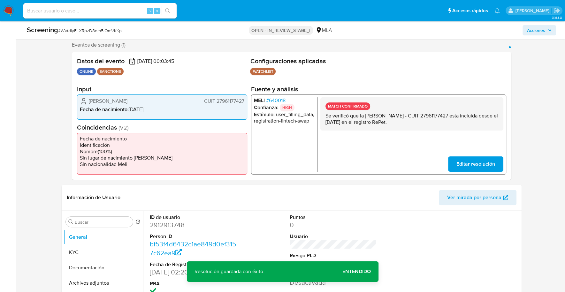
scroll to position [128, 0]
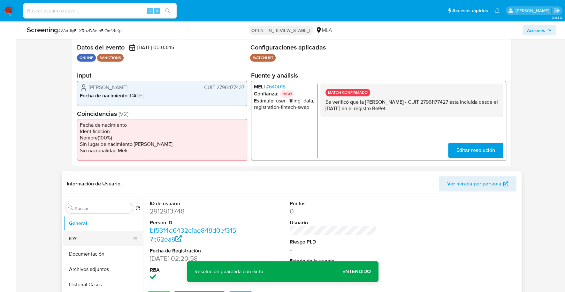
click at [94, 238] on button "KYC" at bounding box center [100, 238] width 75 height 15
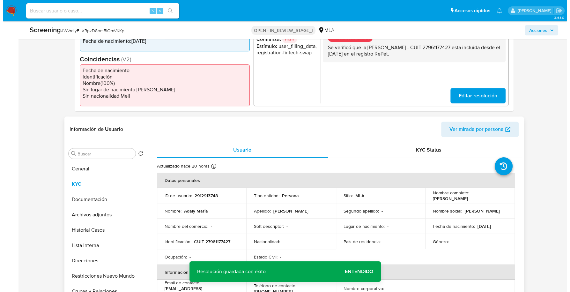
scroll to position [245, 0]
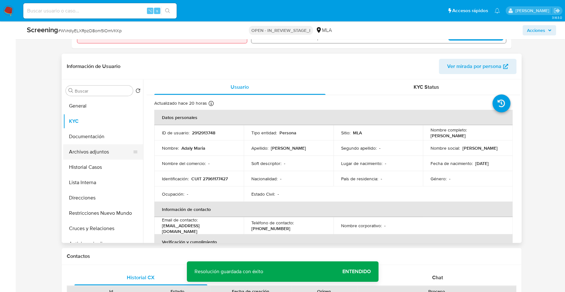
click at [94, 150] on button "Archivos adjuntos" at bounding box center [100, 151] width 75 height 15
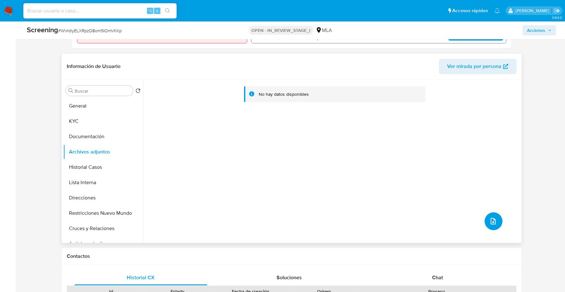
click at [489, 220] on icon "upload-file" at bounding box center [493, 221] width 8 height 8
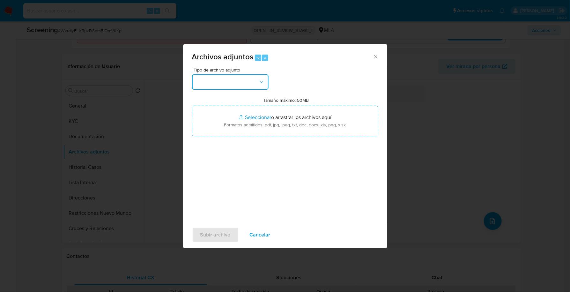
click at [212, 83] on button "button" at bounding box center [230, 81] width 77 height 15
click at [261, 238] on span "Cancelar" at bounding box center [260, 235] width 21 height 14
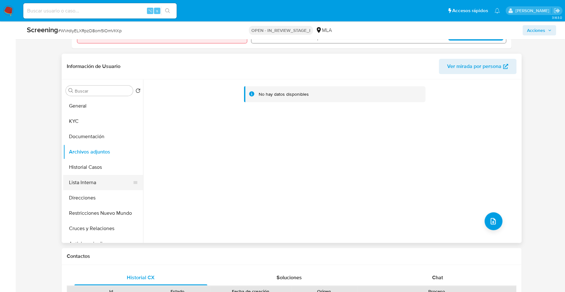
click at [89, 177] on button "Lista Interna" at bounding box center [100, 182] width 75 height 15
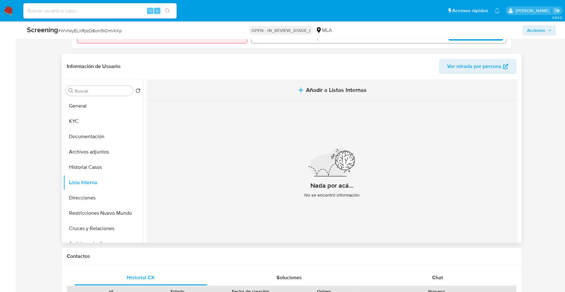
click at [318, 88] on span "Añadir a Listas Internas" at bounding box center [336, 90] width 61 height 7
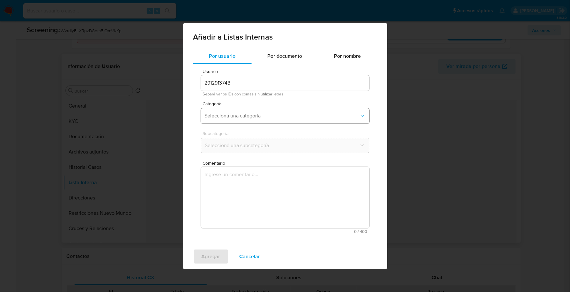
click at [250, 114] on span "Seleccioná una categoría" at bounding box center [282, 116] width 154 height 6
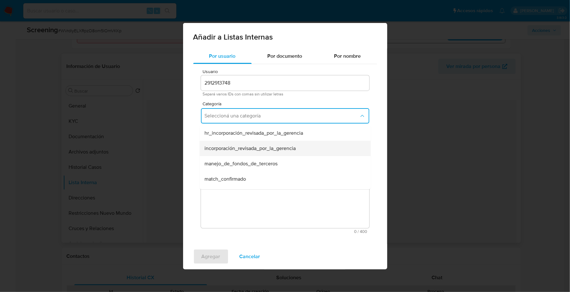
scroll to position [12, 0]
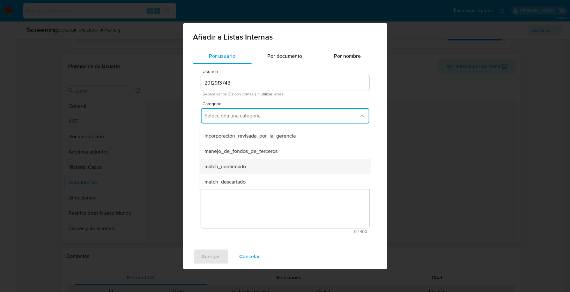
click at [236, 169] on span "match_confirmado" at bounding box center [225, 166] width 41 height 6
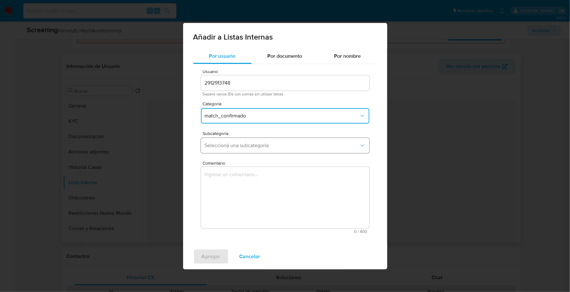
click at [244, 150] on button "Seleccioná una subcategoría" at bounding box center [285, 145] width 169 height 15
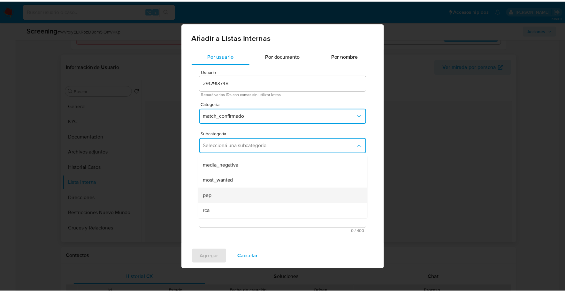
scroll to position [43, 0]
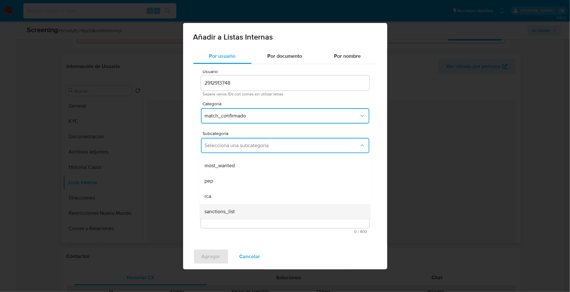
click at [231, 209] on span "sanctions_list" at bounding box center [220, 211] width 30 height 6
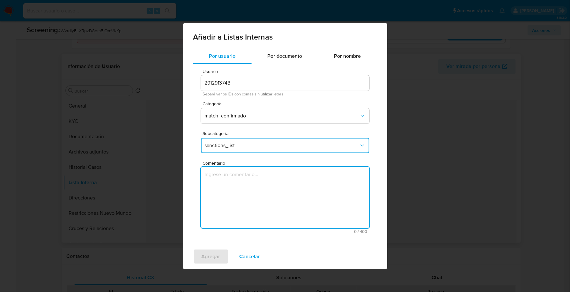
click at [245, 191] on textarea "Comentario" at bounding box center [285, 197] width 169 height 61
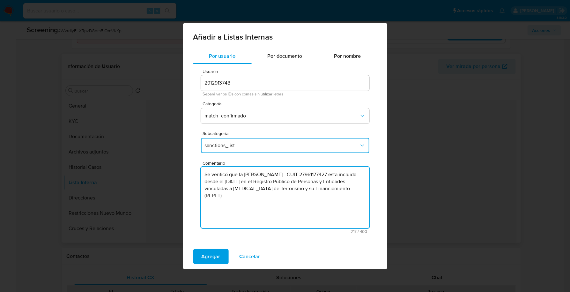
click at [230, 166] on div "Comentario Se verificó que la Sra. Adaly Maria Dominguez Contreras - CUIT 27961…" at bounding box center [285, 197] width 169 height 73
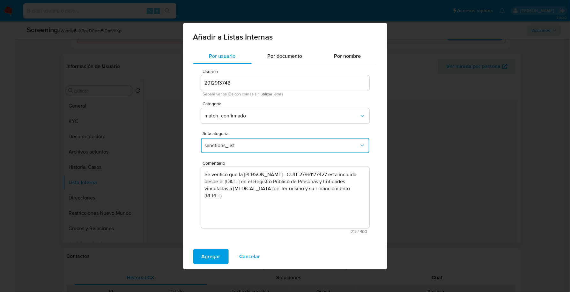
click at [231, 173] on textarea "Se verificó que la Sra. Adaly Maria Dominguez Contreras - CUIT 27961177427 esta…" at bounding box center [285, 197] width 169 height 61
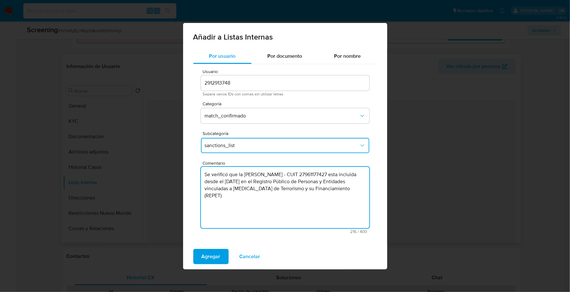
click at [267, 194] on textarea "Se verificó que la Sra. Adaly Maria Dominguez Contreras - CUIT 27961177427 esta…" at bounding box center [285, 197] width 169 height 61
type textarea "Se verificó que la Sra. Adaly Maria Dominguez Contreras - CUIT 27961177427 esta…"
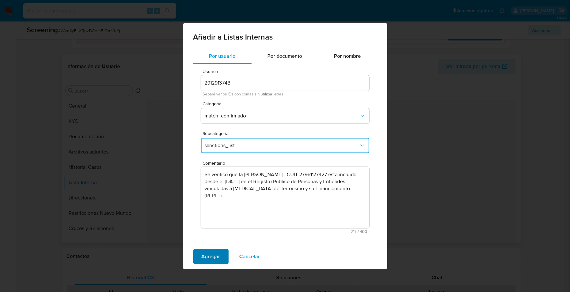
click at [205, 259] on span "Agregar" at bounding box center [211, 257] width 19 height 14
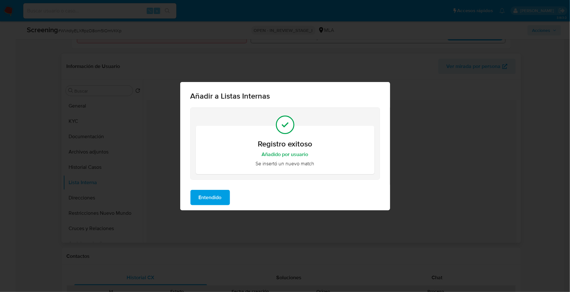
click at [220, 195] on span "Entendido" at bounding box center [210, 198] width 23 height 14
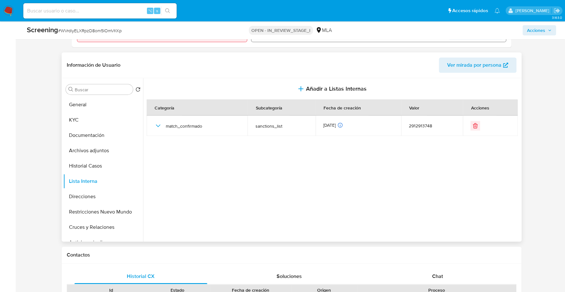
scroll to position [247, 0]
click at [91, 213] on button "Restricciones Nuevo Mundo" at bounding box center [100, 211] width 75 height 15
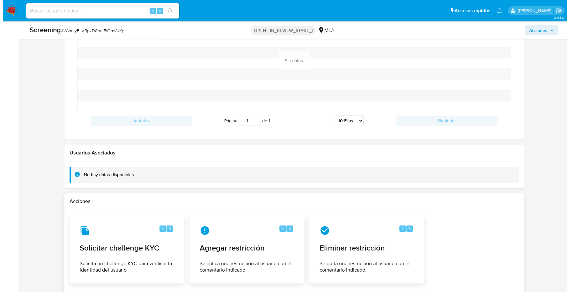
scroll to position [902, 0]
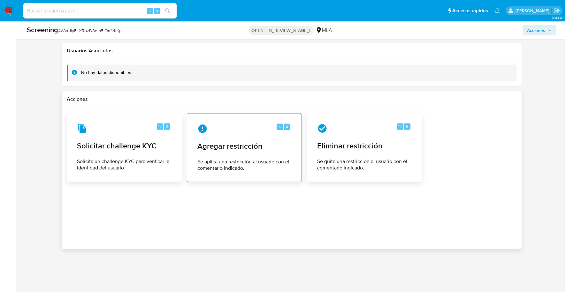
click at [234, 146] on span "Agregar restricción" at bounding box center [244, 146] width 94 height 10
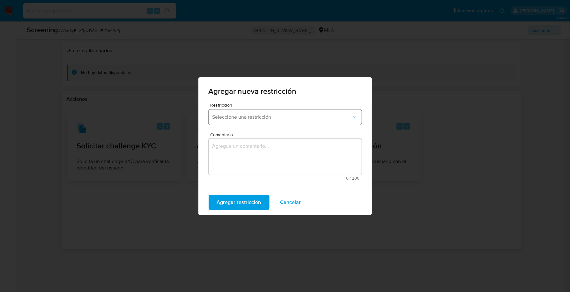
click at [238, 113] on button "Seleccione una restricción" at bounding box center [285, 116] width 153 height 15
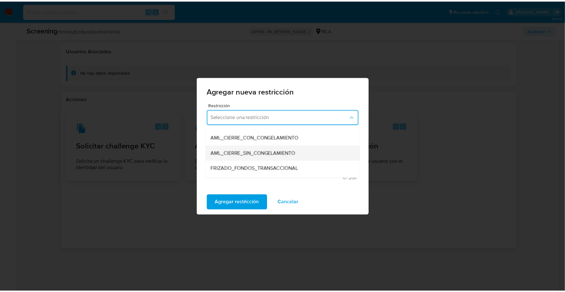
scroll to position [43, 0]
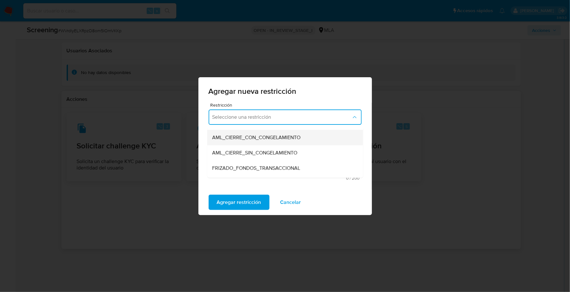
click at [293, 141] on div "AML_CIERRE_CON_CONGELAMIENTO" at bounding box center [284, 137] width 142 height 15
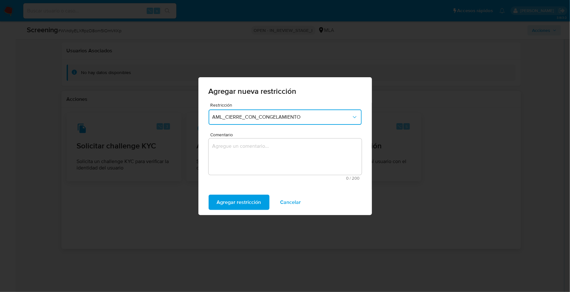
click at [229, 150] on textarea "Comentario" at bounding box center [285, 157] width 153 height 36
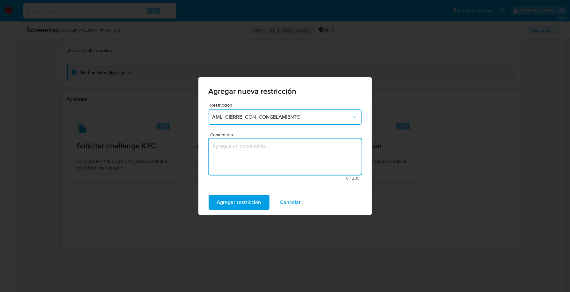
click at [274, 149] on textarea "Comentario" at bounding box center [285, 157] width 153 height 36
type textarea "AML"
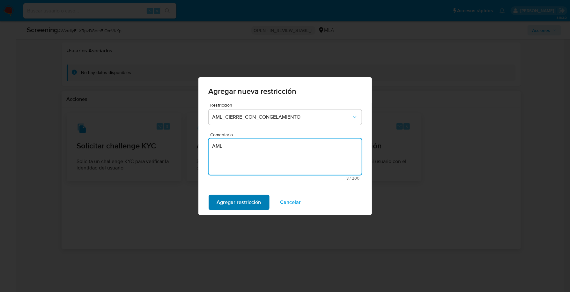
click at [235, 200] on span "Agregar restricción" at bounding box center [239, 202] width 44 height 14
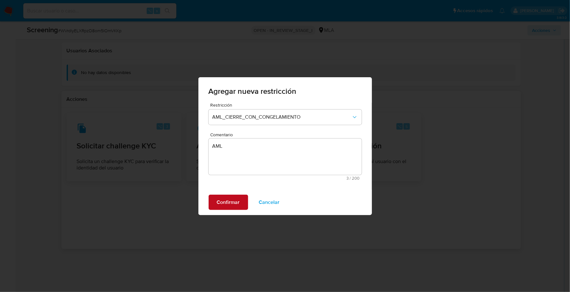
click at [233, 203] on span "Confirmar" at bounding box center [228, 202] width 23 height 14
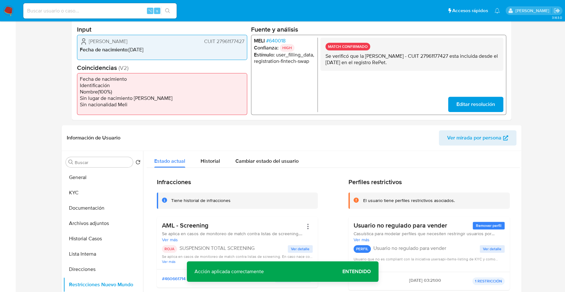
scroll to position [0, 0]
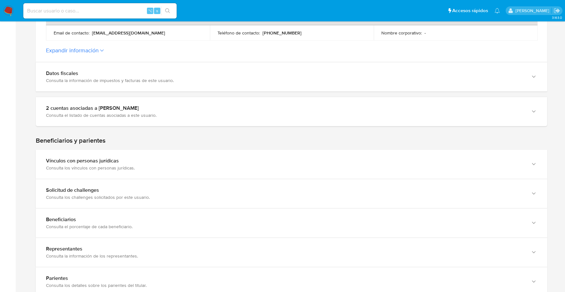
scroll to position [265, 0]
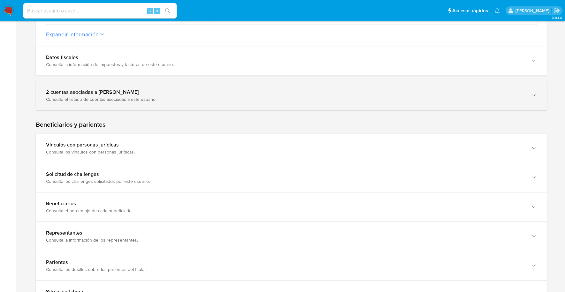
click at [83, 96] on div "Consulta el listado de cuentas asociadas a este usuario." at bounding box center [285, 99] width 478 height 6
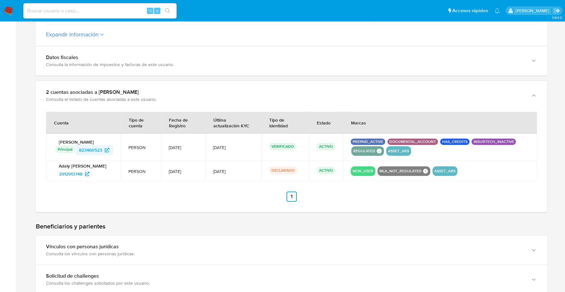
click at [93, 150] on span "823460523" at bounding box center [90, 150] width 23 height 10
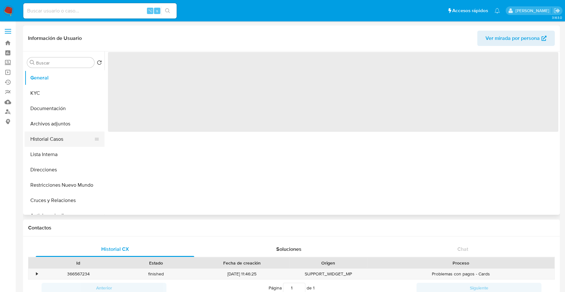
click at [60, 138] on button "Historial Casos" at bounding box center [62, 139] width 75 height 15
select select "10"
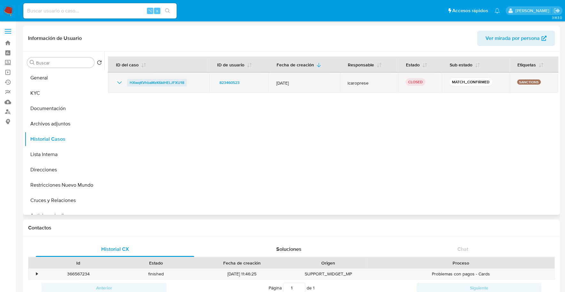
click at [162, 80] on span "HXwqKVhbaMzK6kIHELJFXU18" at bounding box center [157, 83] width 55 height 8
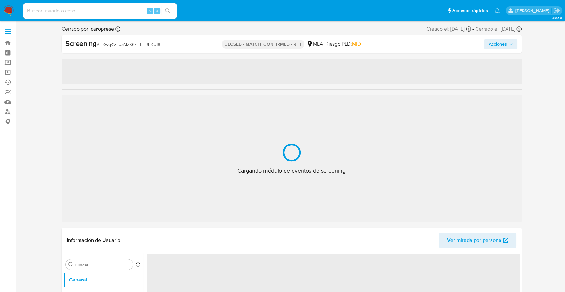
select select "10"
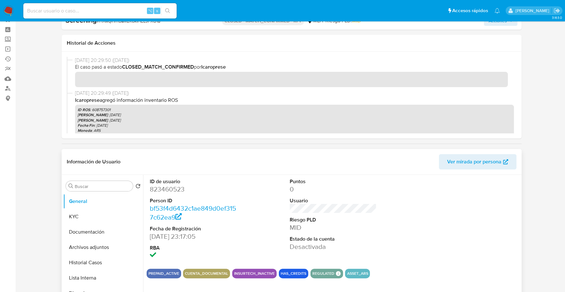
scroll to position [72, 0]
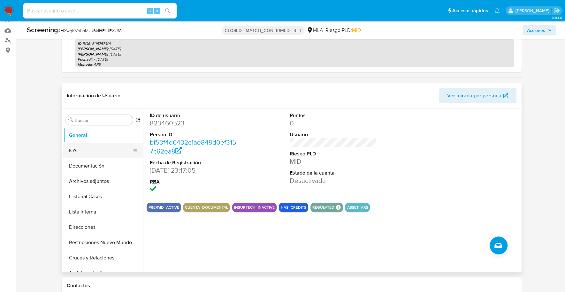
click at [85, 148] on button "KYC" at bounding box center [100, 150] width 75 height 15
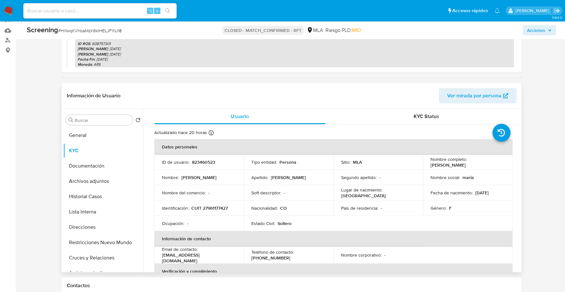
click at [214, 208] on p "CUIT 27961177427" at bounding box center [209, 208] width 36 height 6
copy p "27961177427"
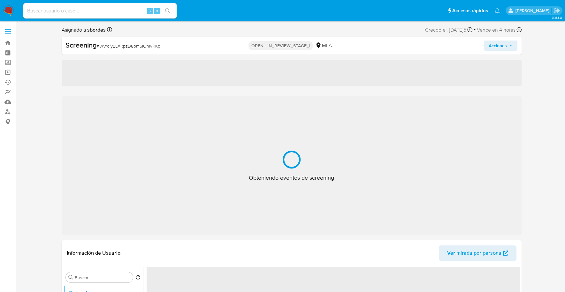
select select "10"
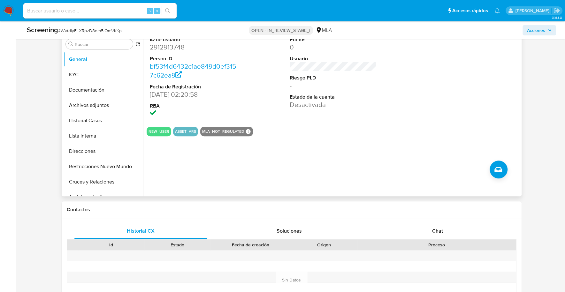
scroll to position [292, 0]
click at [95, 105] on button "Archivos adjuntos" at bounding box center [100, 104] width 75 height 15
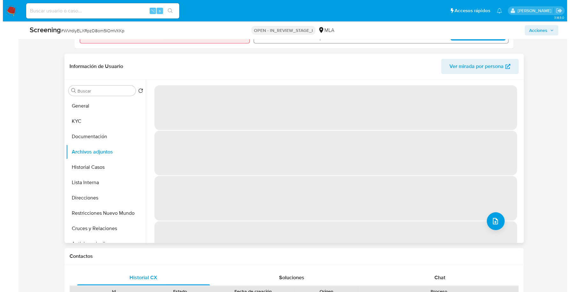
scroll to position [243, 0]
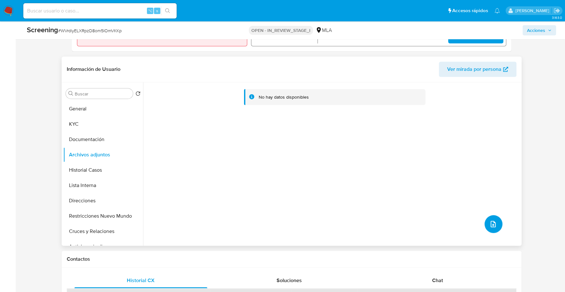
click at [496, 224] on button "upload-file" at bounding box center [493, 224] width 18 height 18
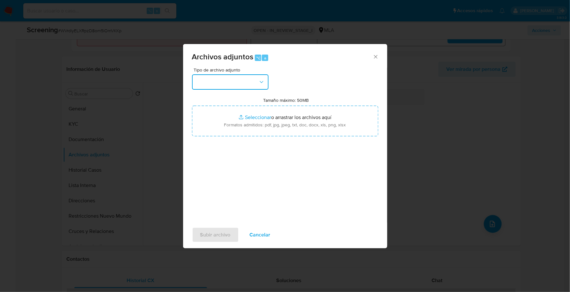
click at [238, 79] on button "button" at bounding box center [230, 81] width 77 height 15
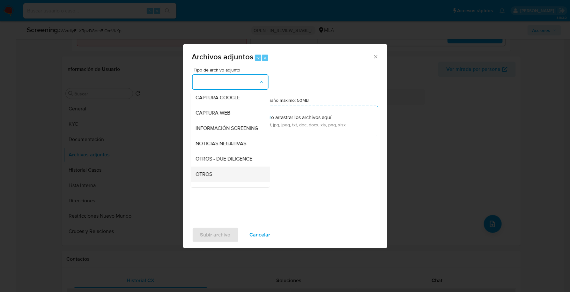
scroll to position [48, 0]
click at [219, 178] on div "OTROS" at bounding box center [228, 173] width 65 height 15
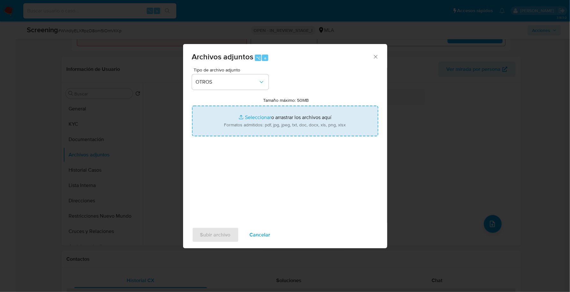
click at [265, 121] on input "Tamaño máximo: 50MB Seleccionar archivos" at bounding box center [285, 121] width 186 height 31
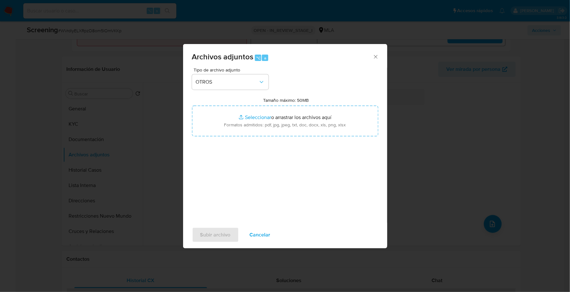
click at [252, 235] on span "Cancelar" at bounding box center [260, 235] width 21 height 14
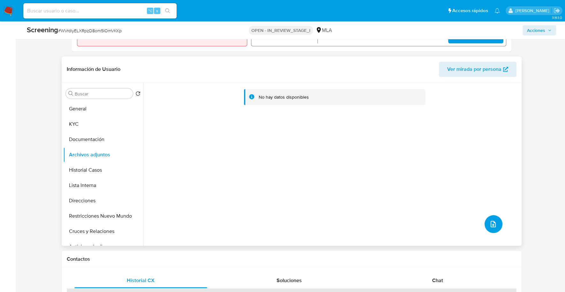
click at [495, 223] on button "upload-file" at bounding box center [493, 224] width 18 height 18
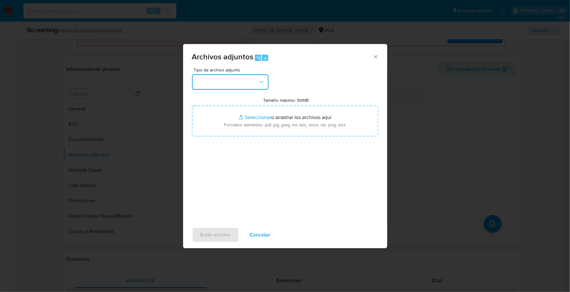
click at [245, 80] on button "button" at bounding box center [230, 81] width 77 height 15
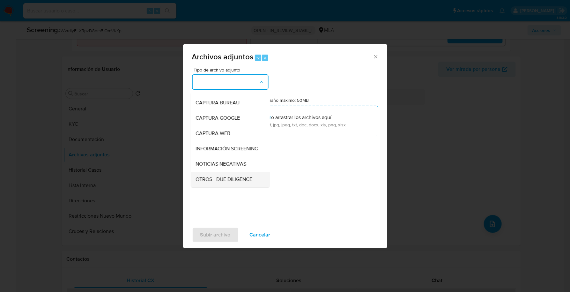
scroll to position [60, 0]
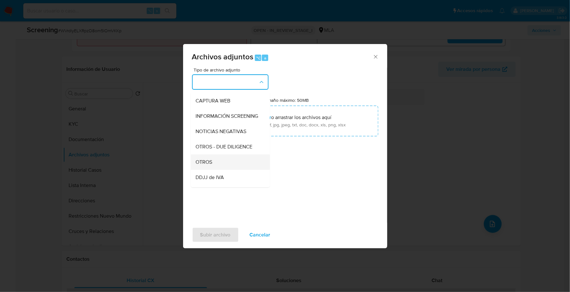
click at [218, 167] on div "OTROS" at bounding box center [228, 161] width 65 height 15
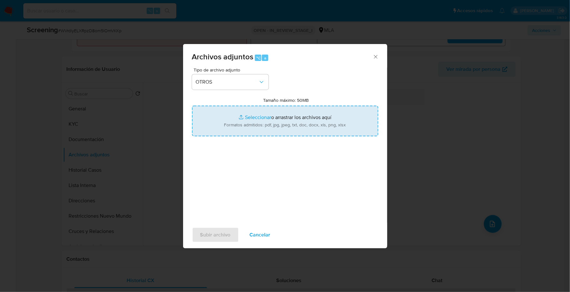
click at [251, 117] on input "Tamaño máximo: 50MB Seleccionar archivos" at bounding box center [285, 121] width 186 height 31
type input "C:\fakepath\AFIP - Administración Federal de Ingresos Públicos.pdf"
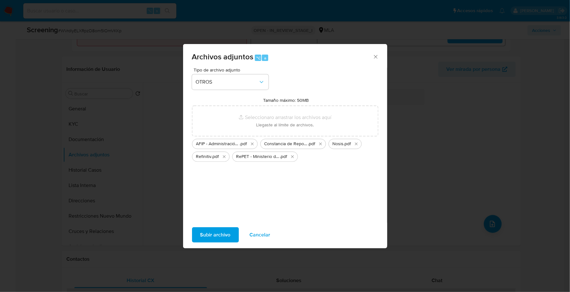
click at [211, 235] on span "Subir archivo" at bounding box center [215, 235] width 30 height 14
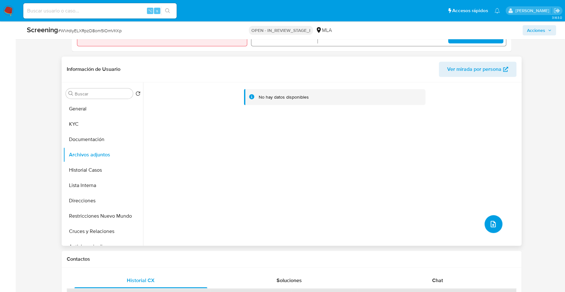
click at [484, 225] on button "upload-file" at bounding box center [493, 224] width 18 height 18
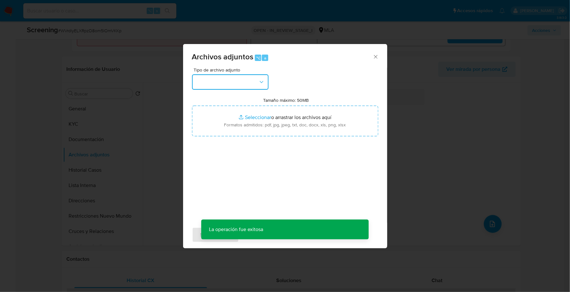
click at [218, 82] on button "button" at bounding box center [230, 81] width 77 height 15
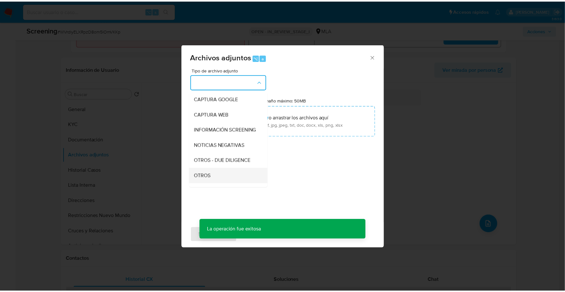
scroll to position [47, 0]
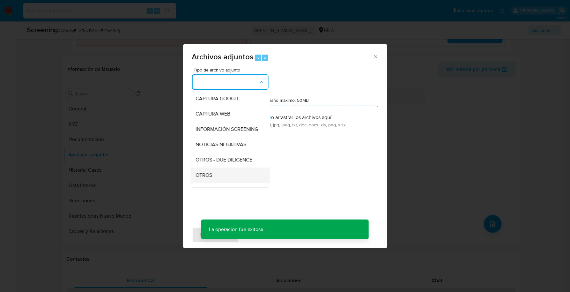
click at [216, 181] on div "OTROS" at bounding box center [228, 175] width 65 height 15
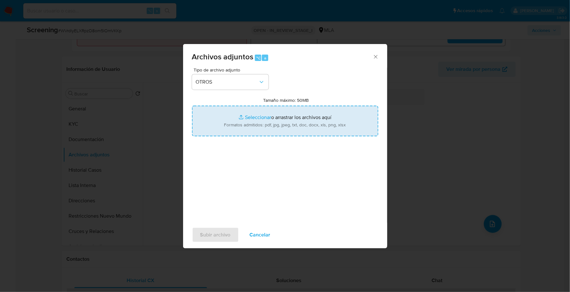
click at [257, 118] on input "Tamaño máximo: 50MB Seleccionar archivos" at bounding box center [285, 121] width 186 height 31
type input "C:\fakepath\RFT - Adaly María Domínguez Contreras.docx"
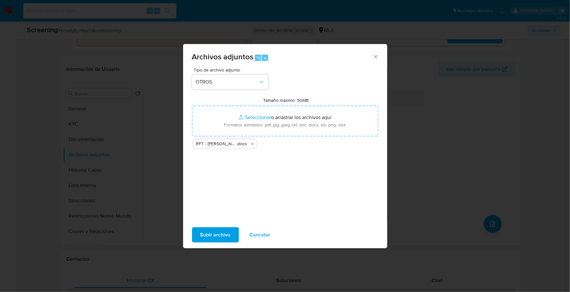
click at [219, 238] on span "Subir archivo" at bounding box center [215, 235] width 30 height 14
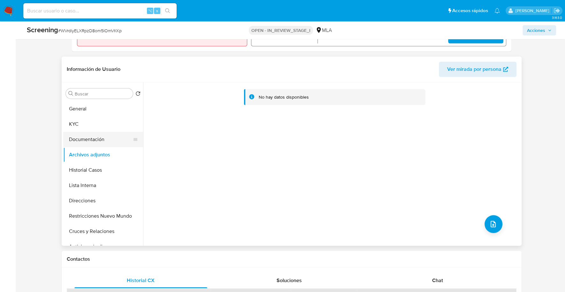
click at [91, 139] on button "Documentación" at bounding box center [100, 139] width 75 height 15
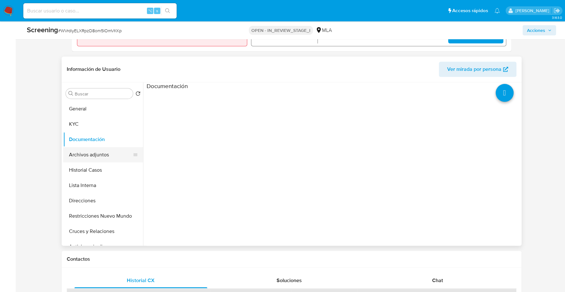
click at [93, 155] on button "Archivos adjuntos" at bounding box center [100, 154] width 75 height 15
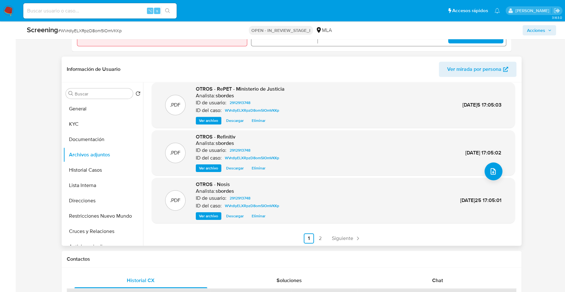
scroll to position [54, 0]
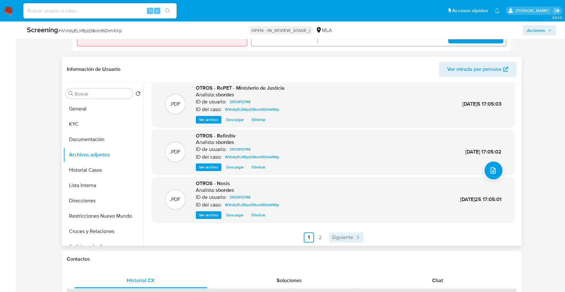
click at [337, 235] on span "Siguiente" at bounding box center [342, 237] width 21 height 5
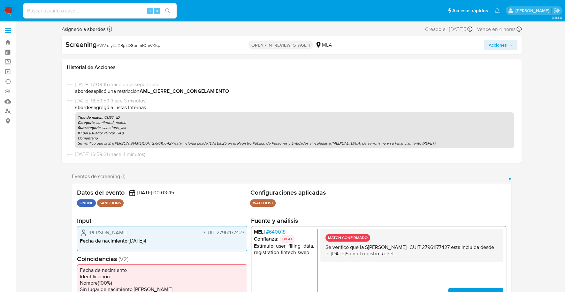
scroll to position [0, 0]
click at [505, 44] on span "Acciones" at bounding box center [497, 46] width 18 height 10
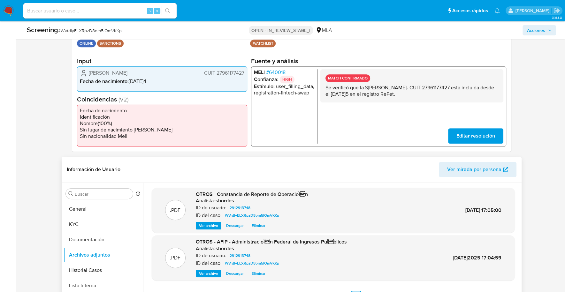
scroll to position [164, 0]
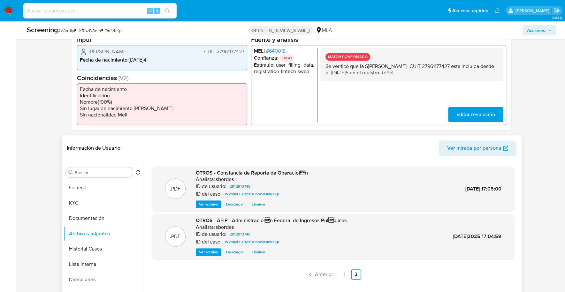
click at [462, 150] on span "Ver mirada por persona" at bounding box center [474, 147] width 54 height 15
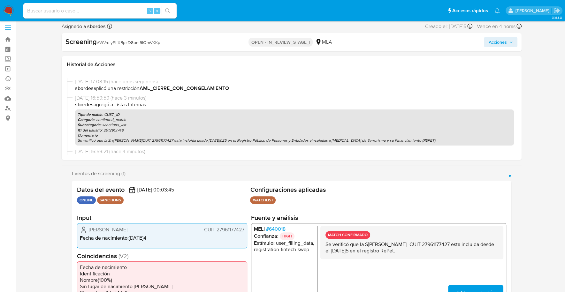
scroll to position [0, 0]
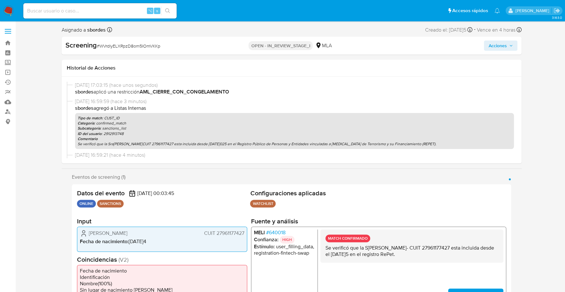
click at [503, 44] on span "Acciones" at bounding box center [497, 46] width 18 height 10
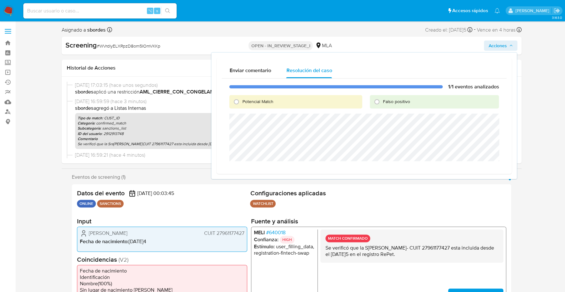
click at [248, 102] on span "Potencial Match" at bounding box center [257, 101] width 31 height 6
click at [241, 102] on input "Potencial Match" at bounding box center [236, 102] width 10 height 10
radio input "true"
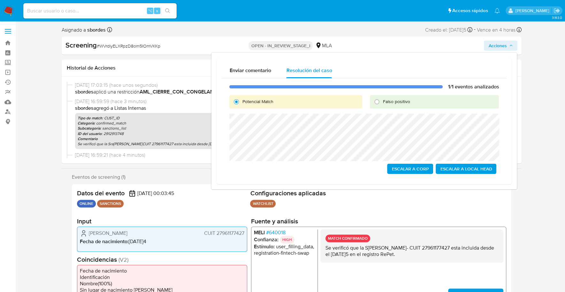
click at [474, 169] on span "Escalar a Local Head" at bounding box center [466, 168] width 52 height 9
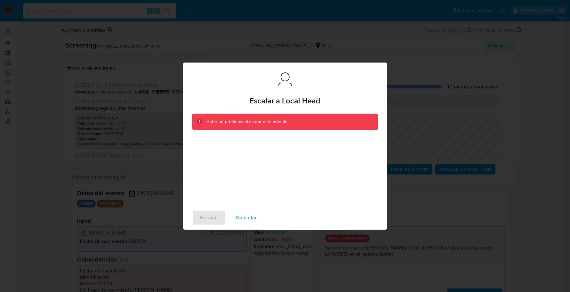
click at [247, 215] on span "Cancelar" at bounding box center [247, 218] width 21 height 14
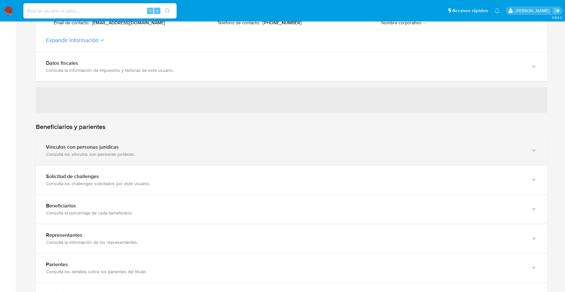
scroll to position [261, 0]
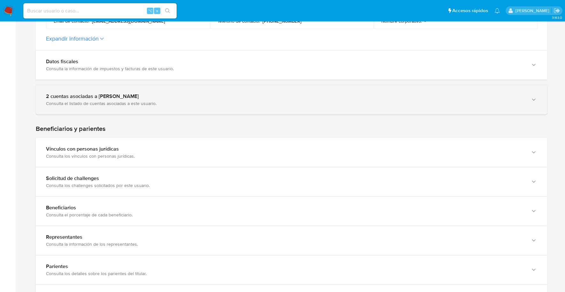
click at [115, 105] on div "Consulta el listado de cuentas asociadas a este usuario." at bounding box center [285, 104] width 478 height 6
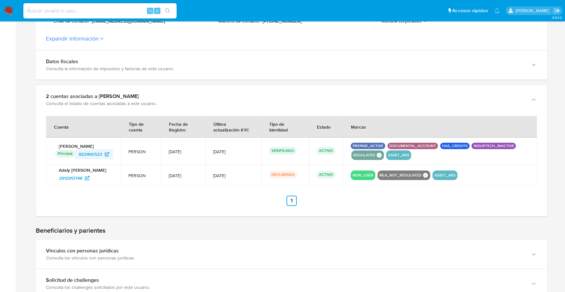
click at [91, 154] on span "823460523" at bounding box center [90, 154] width 23 height 10
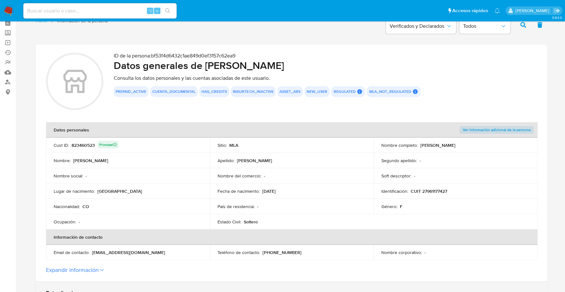
scroll to position [0, 0]
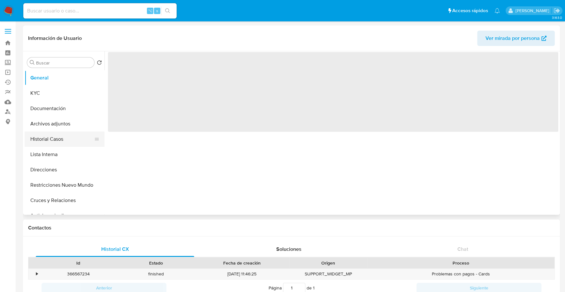
select select "10"
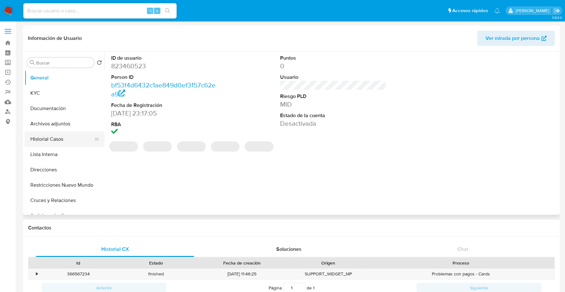
click at [54, 136] on button "Historial Casos" at bounding box center [62, 139] width 75 height 15
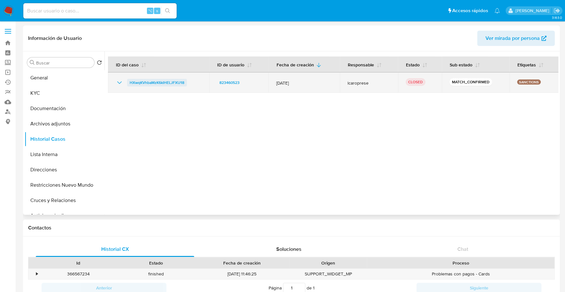
click at [170, 80] on span "HXwqKVhbaMzK6kIHELJFXU18" at bounding box center [157, 83] width 55 height 8
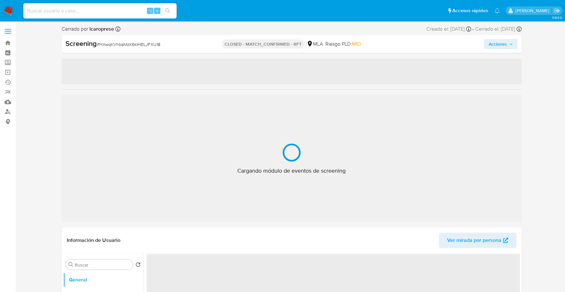
click at [506, 44] on span "Acciones" at bounding box center [500, 44] width 25 height 9
select select "10"
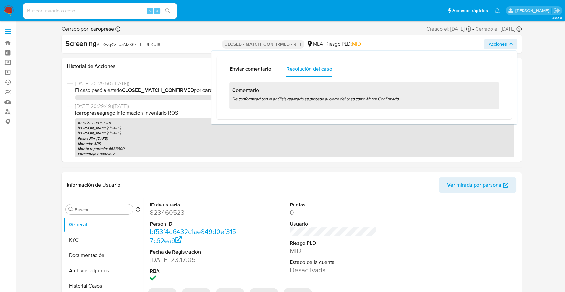
click at [500, 41] on span "Acciones" at bounding box center [497, 44] width 18 height 10
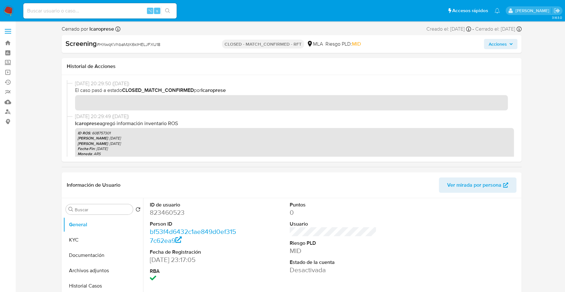
click at [502, 42] on span "Acciones" at bounding box center [497, 44] width 18 height 10
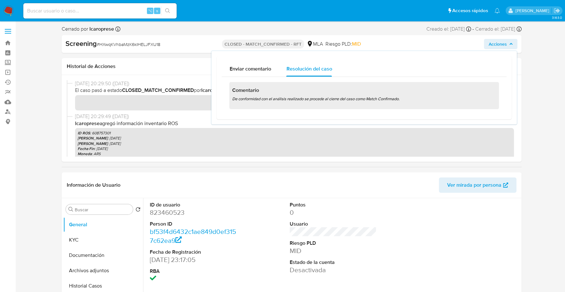
click at [176, 76] on div "[DATE] 20:29:50 ([DATE]) El caso pasó a estado CLOSED_MATCH_CONFIRMED por lcaro…" at bounding box center [292, 118] width 460 height 87
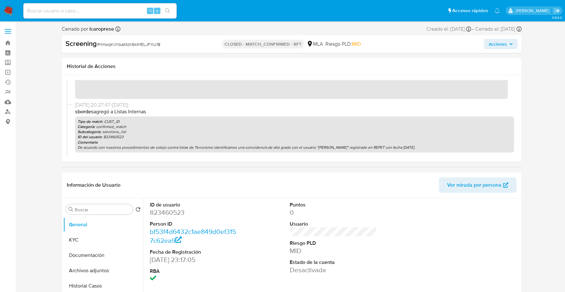
scroll to position [134, 0]
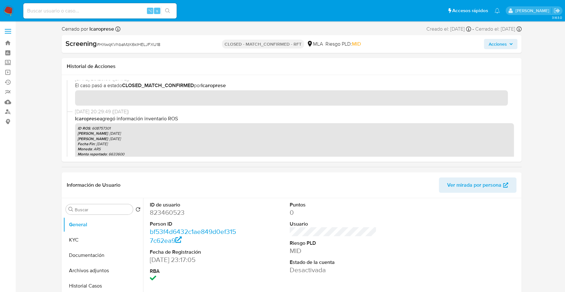
scroll to position [0, 0]
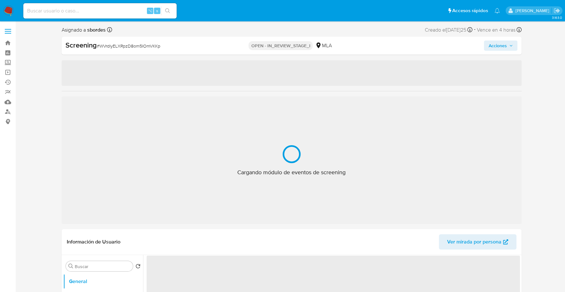
select select "10"
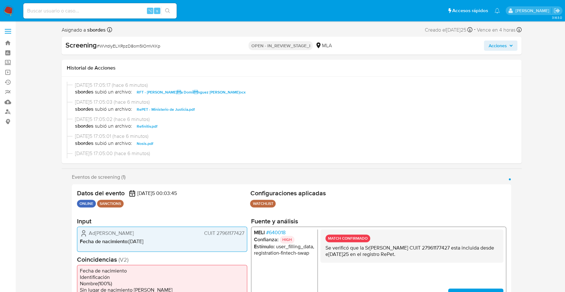
click at [507, 46] on span "Acciones" at bounding box center [500, 45] width 25 height 9
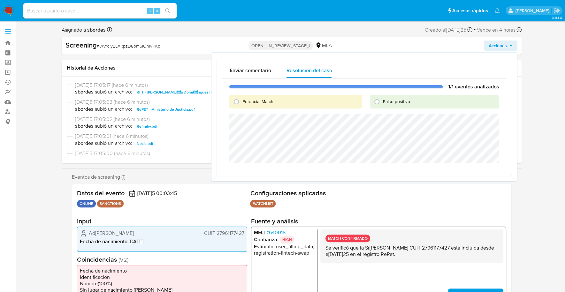
click at [252, 98] on span "Potencial Match" at bounding box center [257, 101] width 31 height 6
click at [241, 98] on input "Potencial Match" at bounding box center [236, 102] width 10 height 10
radio input "true"
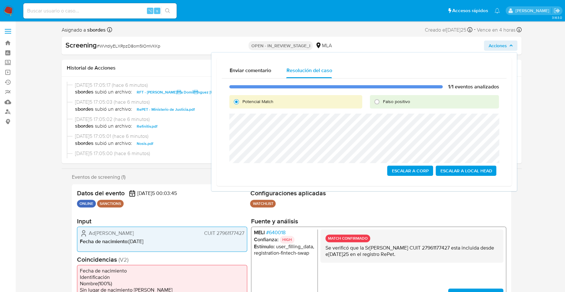
click at [483, 171] on span "Escalar a Local Head" at bounding box center [466, 170] width 52 height 9
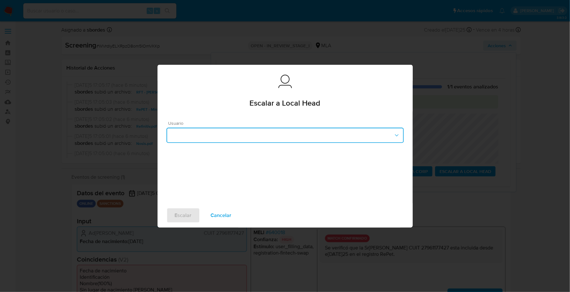
click at [213, 139] on button "button" at bounding box center [285, 135] width 237 height 15
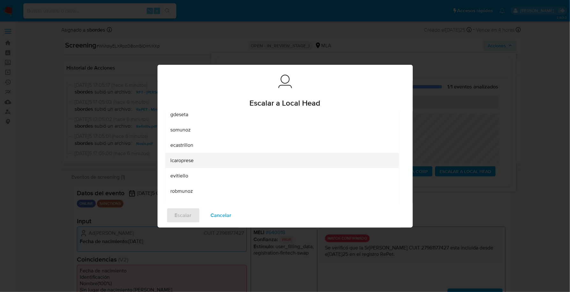
click at [193, 161] on span "lcaroprese" at bounding box center [181, 160] width 23 height 6
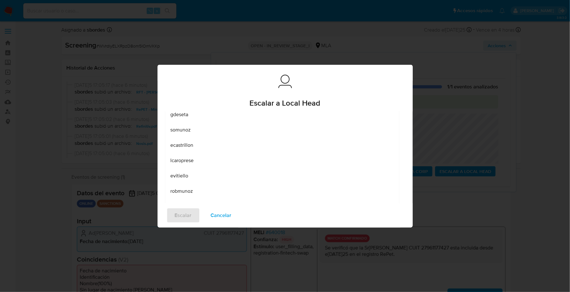
scroll to position [9, 0]
click at [182, 214] on span "Escalar" at bounding box center [183, 215] width 17 height 14
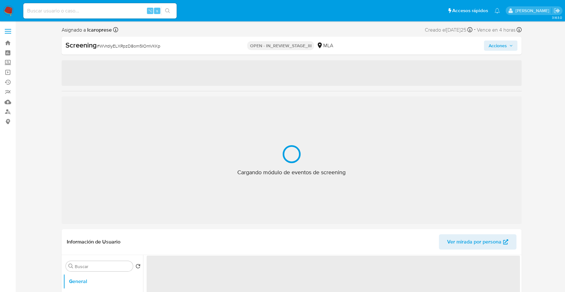
select select "10"
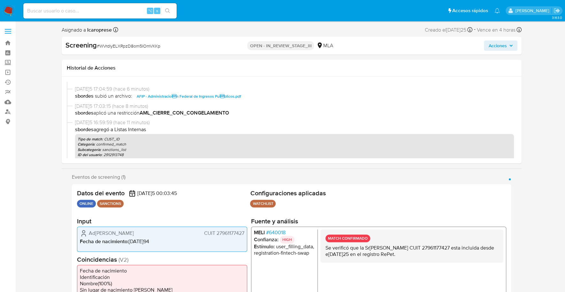
scroll to position [119, 0]
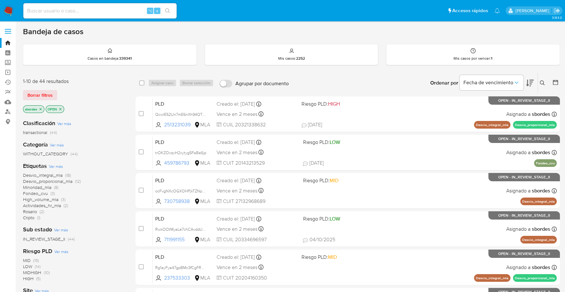
click at [41, 107] on icon "close-filter" at bounding box center [41, 109] width 4 height 4
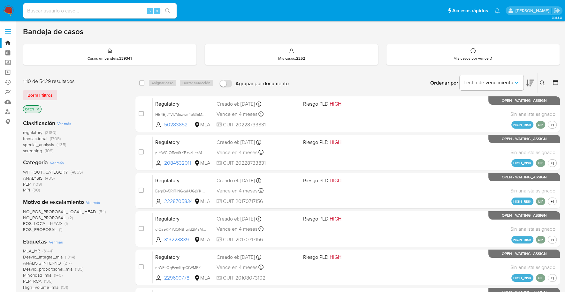
click at [6, 12] on img at bounding box center [8, 10] width 11 height 11
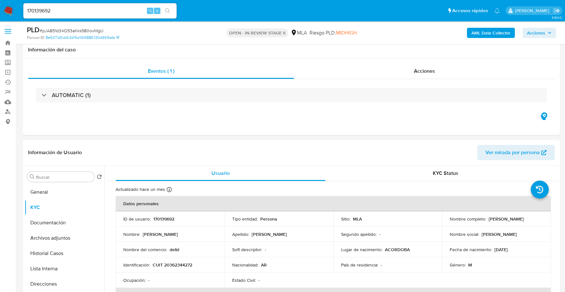
select select "10"
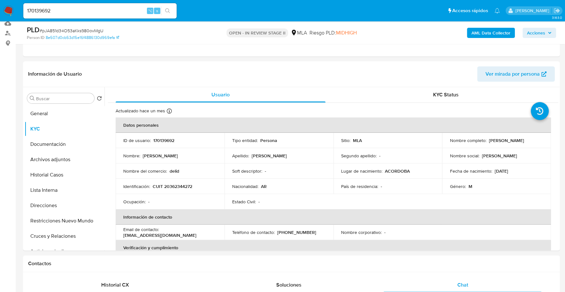
scroll to position [439, 0]
